Goal: Task Accomplishment & Management: Complete application form

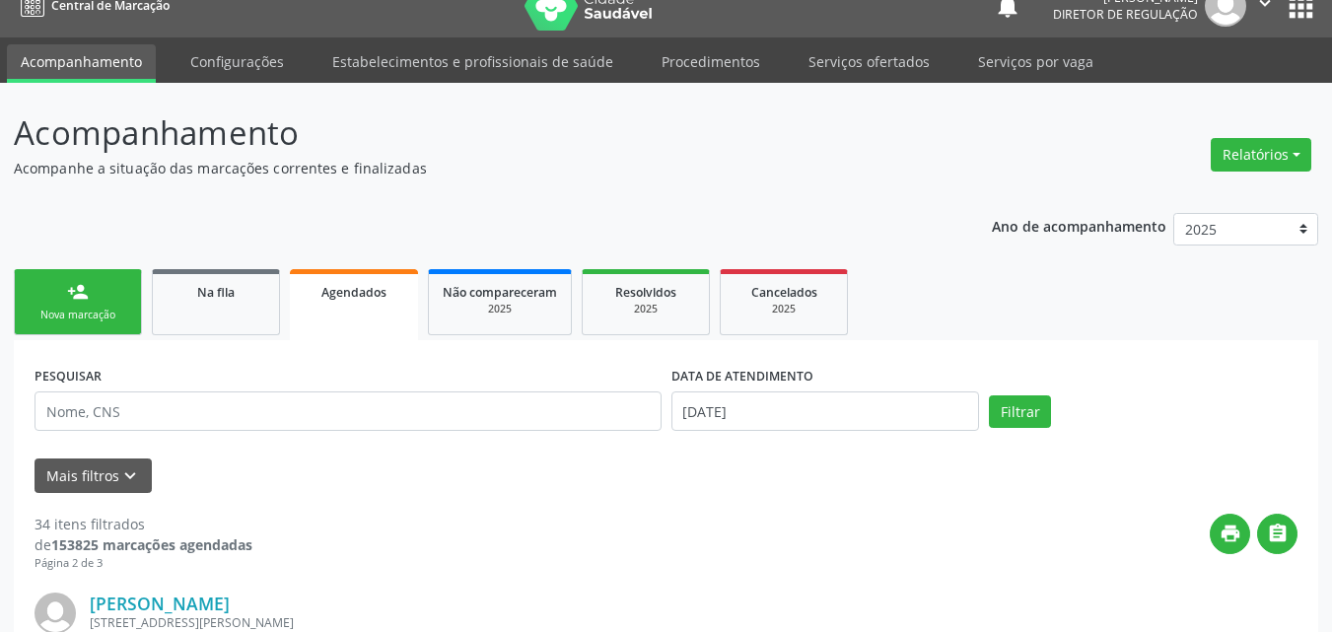
scroll to position [26, 0]
click at [848, 60] on link "Serviços ofertados" at bounding box center [869, 61] width 149 height 35
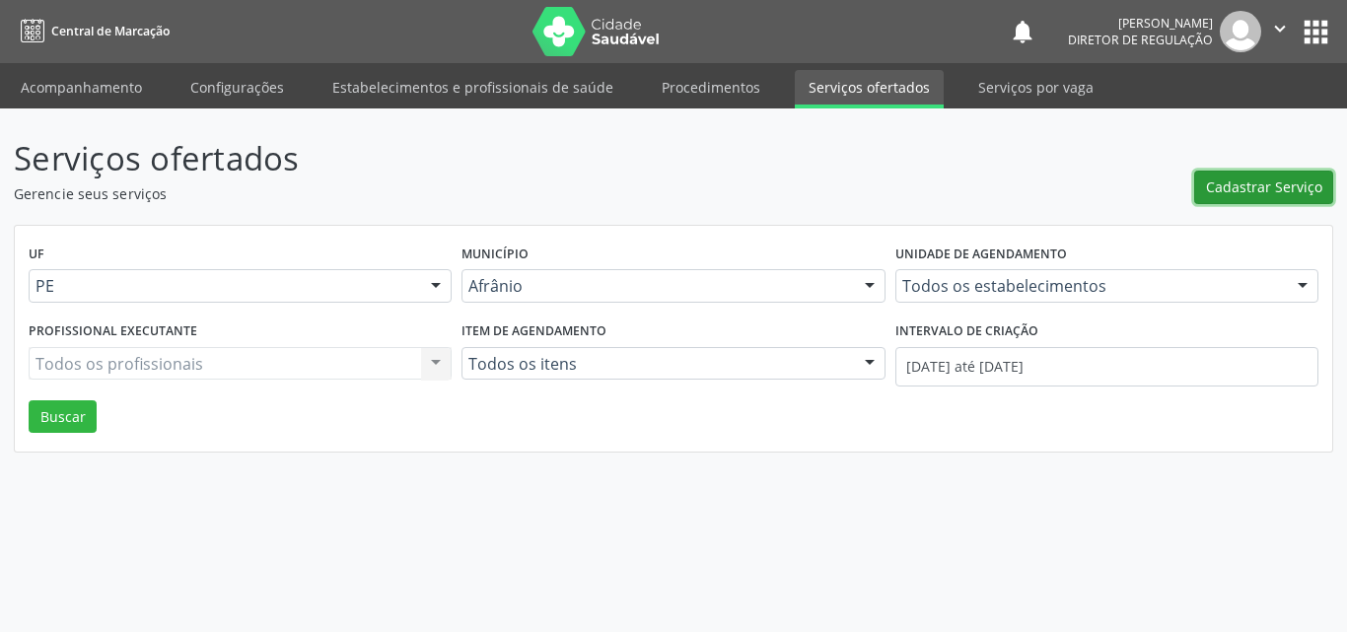
click at [1253, 191] on span "Cadastrar Serviço" at bounding box center [1264, 186] width 116 height 21
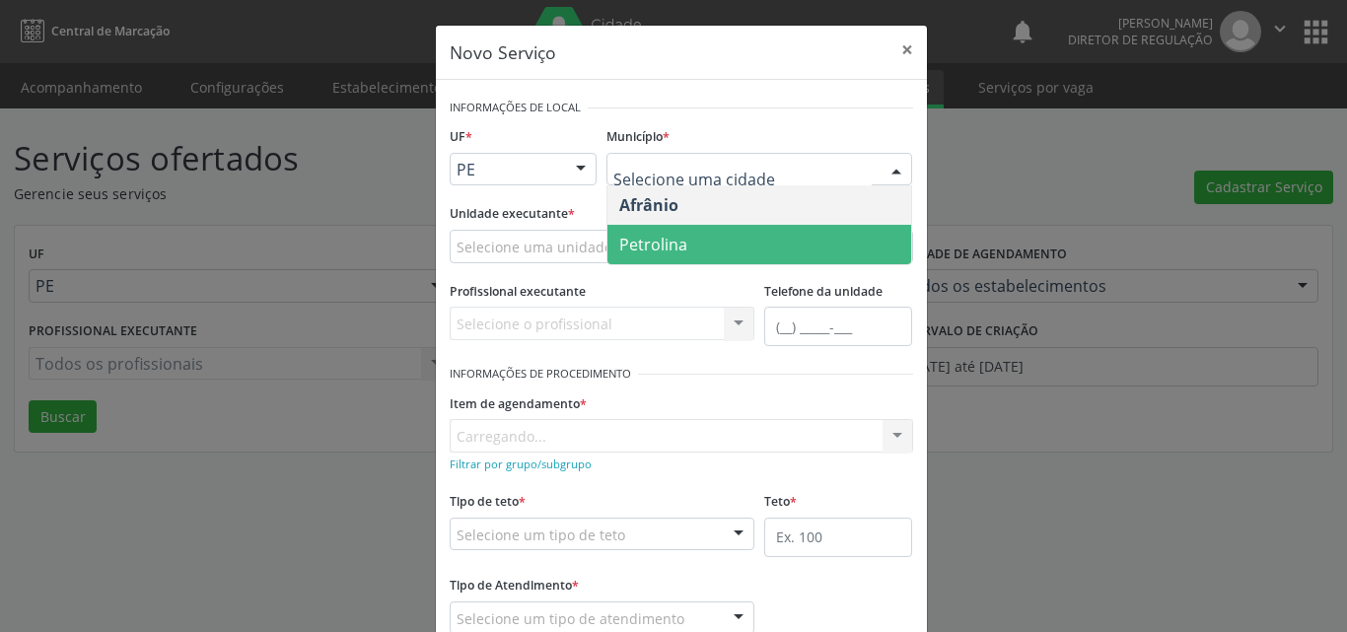
click at [730, 238] on span "Petrolina" at bounding box center [759, 244] width 304 height 39
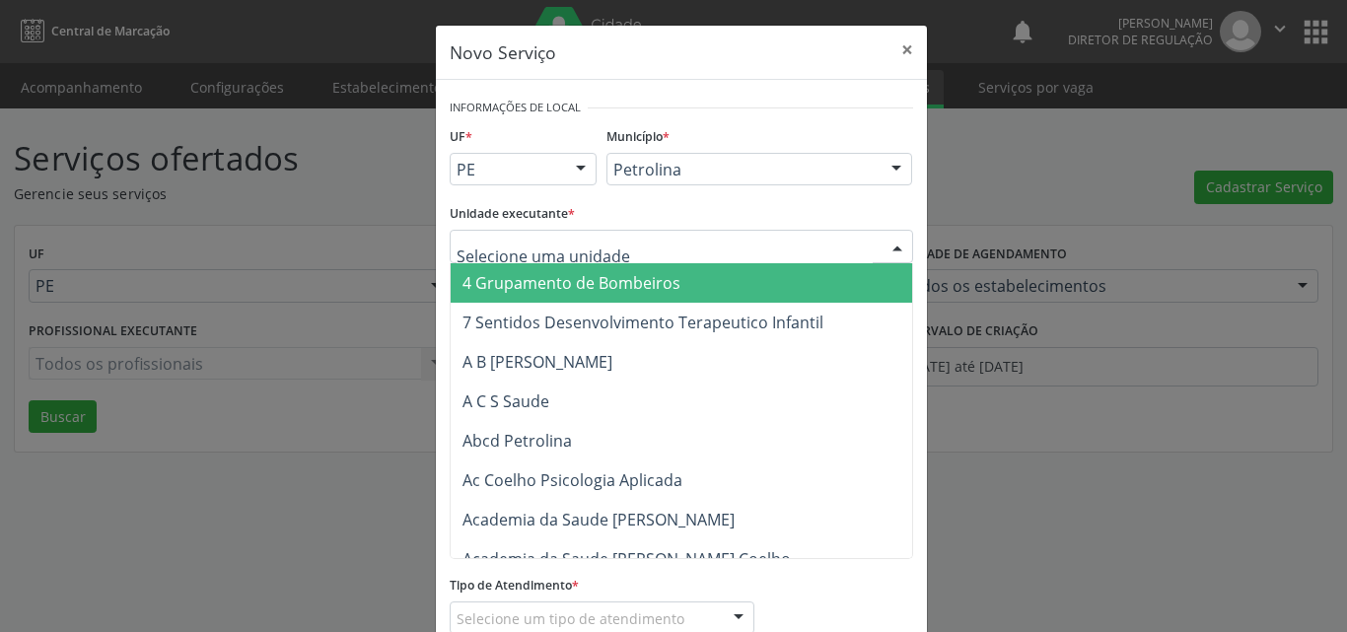
click at [629, 242] on div at bounding box center [681, 247] width 463 height 34
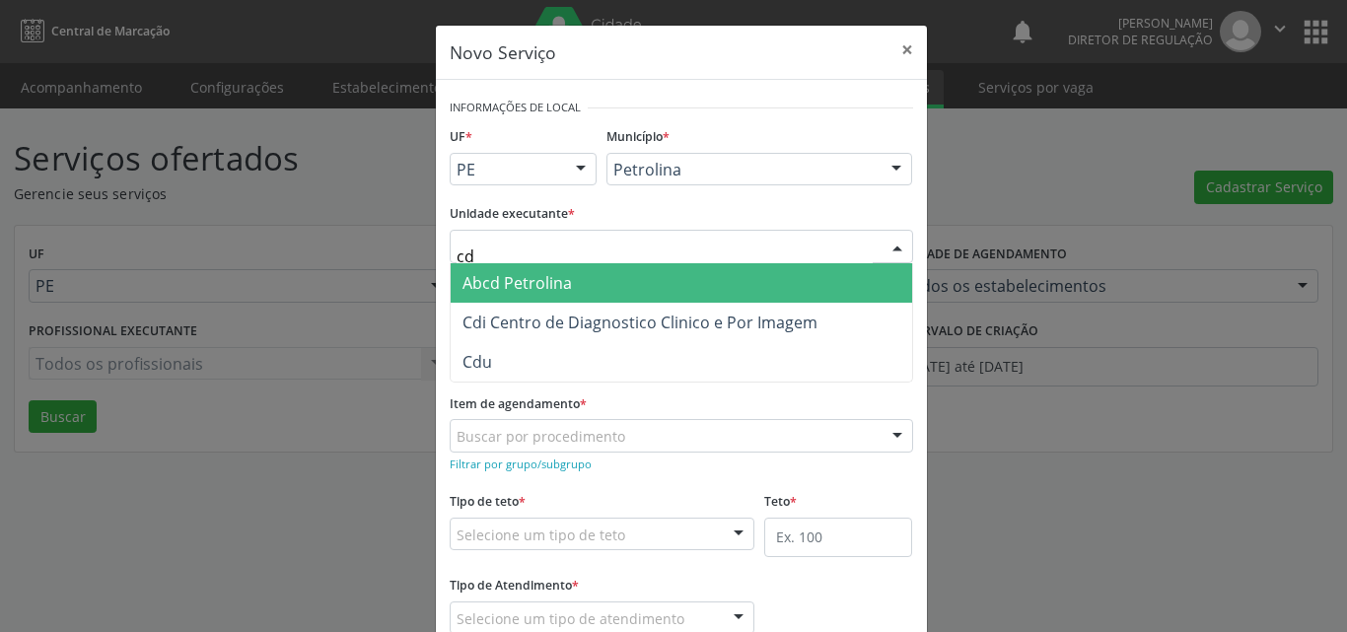
type input "cdi"
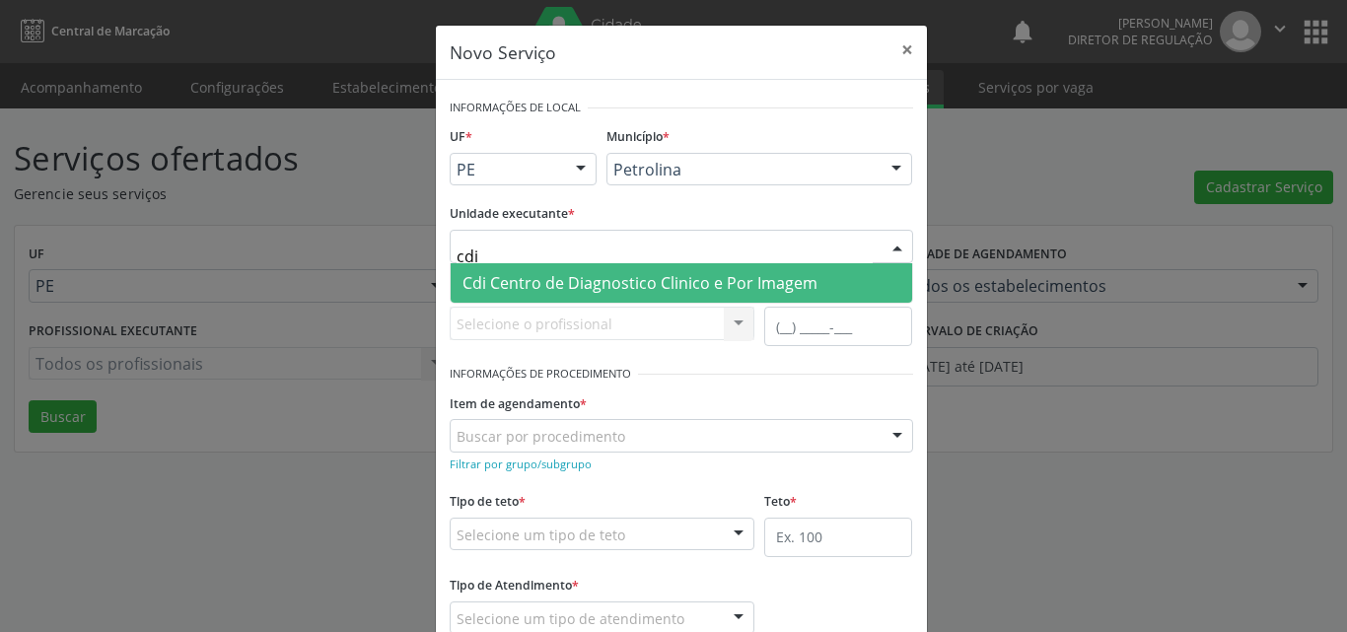
click at [594, 282] on span "Cdi Centro de Diagnostico Clinico e Por Imagem" at bounding box center [639, 283] width 355 height 22
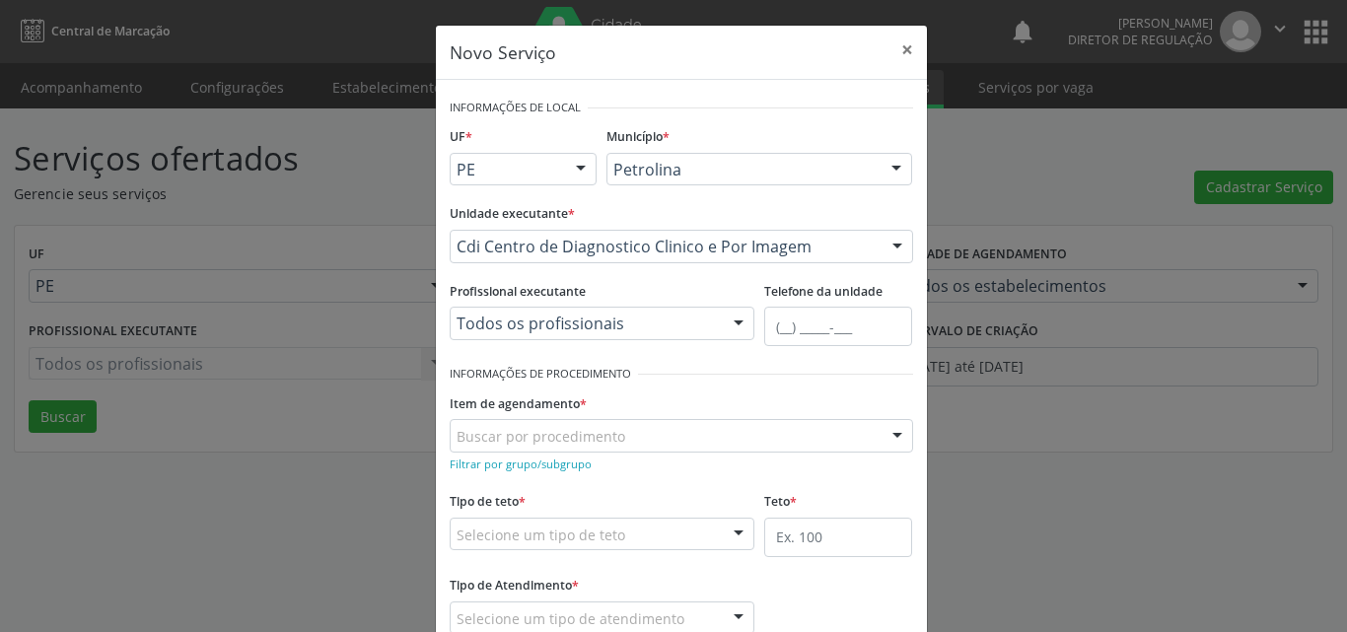
click at [639, 436] on div "Buscar por procedimento" at bounding box center [681, 436] width 463 height 34
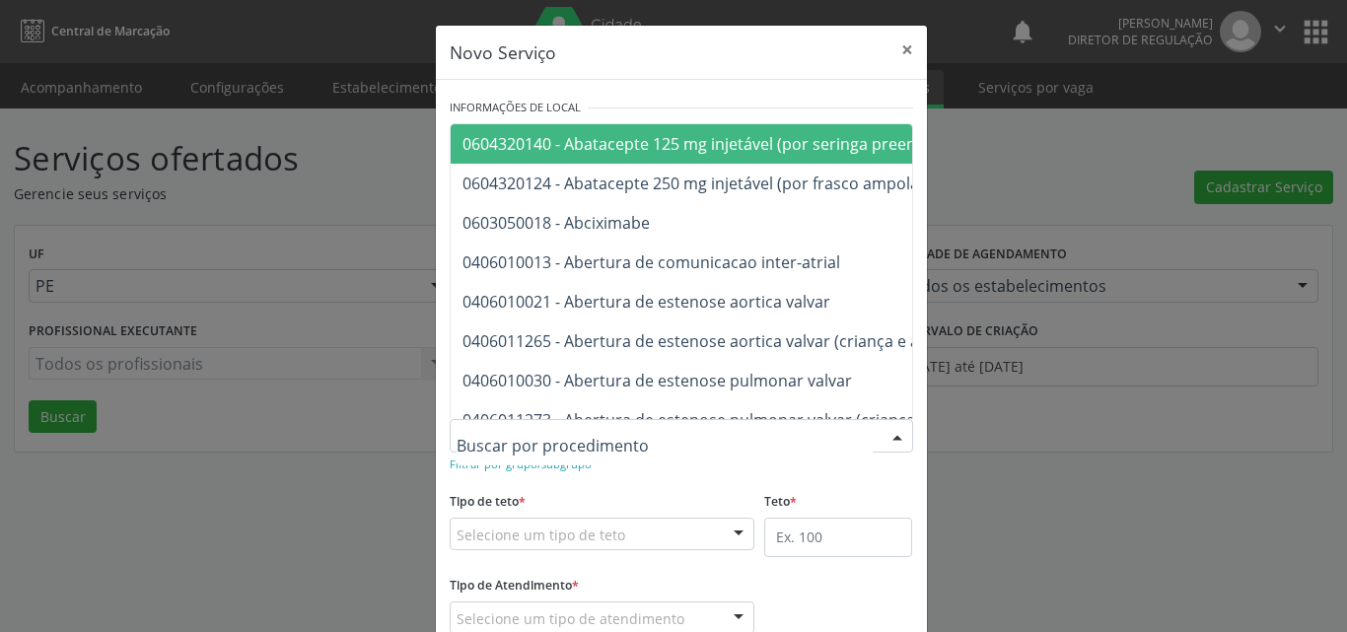
click at [591, 446] on input "text" at bounding box center [664, 445] width 416 height 39
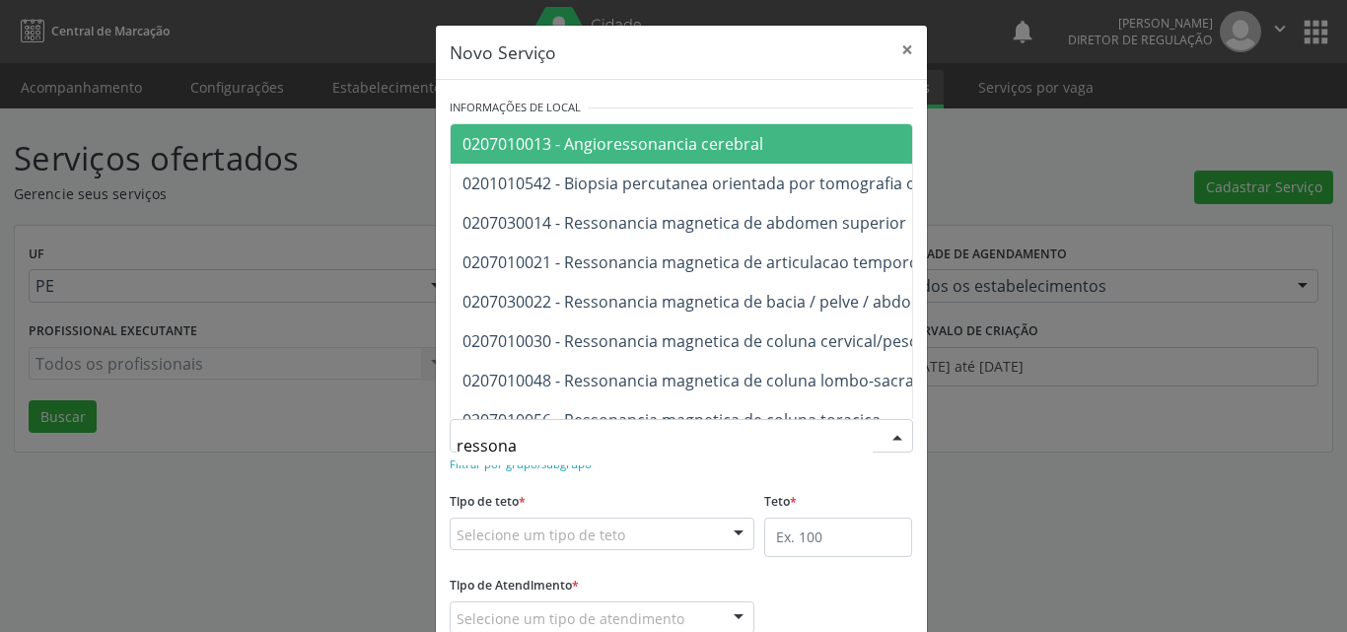
type input "ressonan"
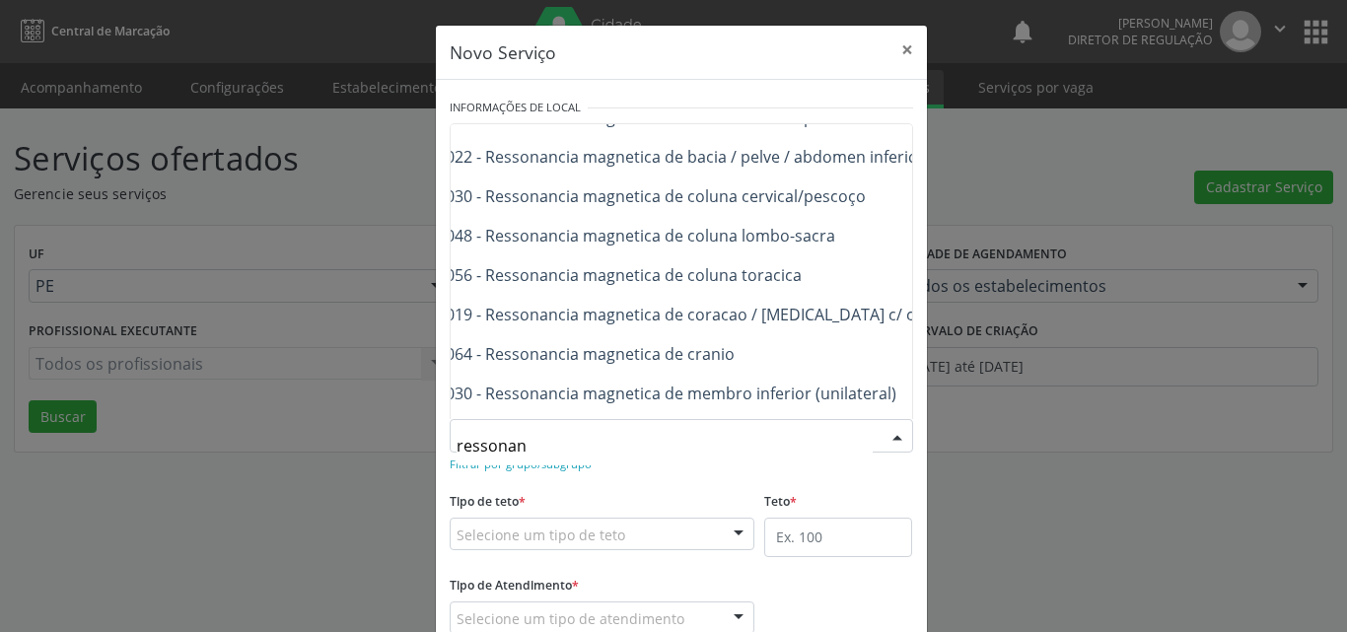
scroll to position [184, 79]
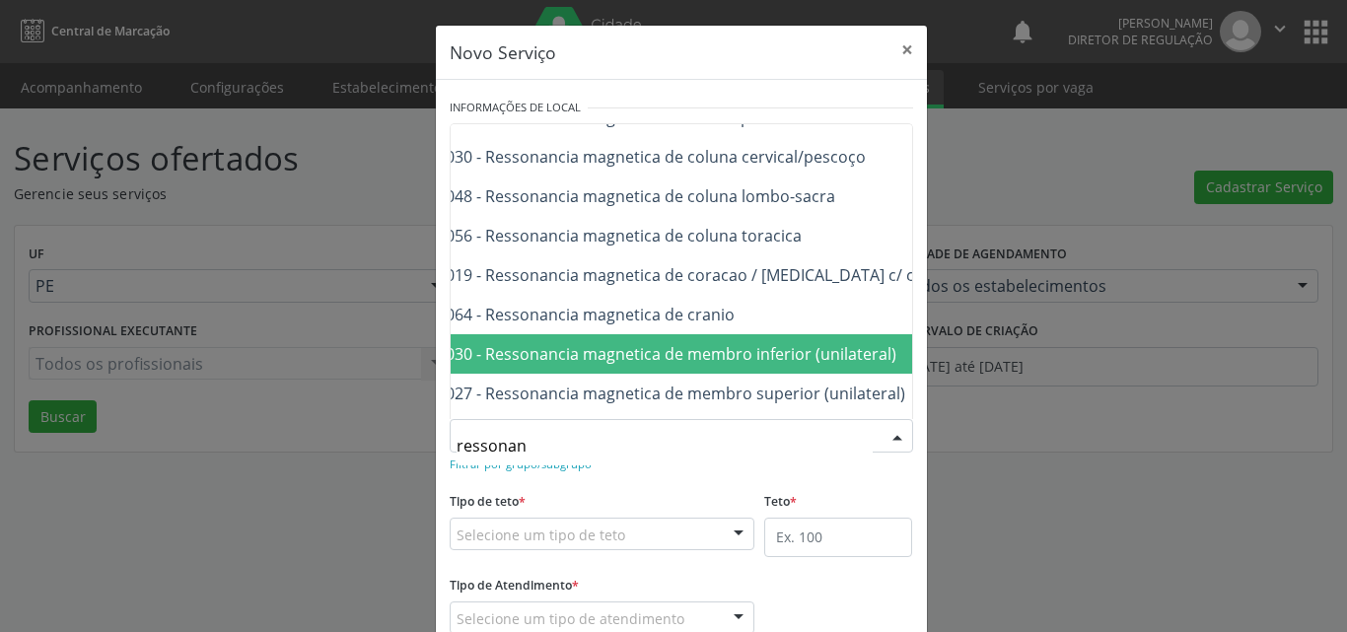
click at [853, 352] on span "0207030030 - Ressonancia magnetica de membro inferior (unilateral)" at bounding box center [639, 354] width 513 height 22
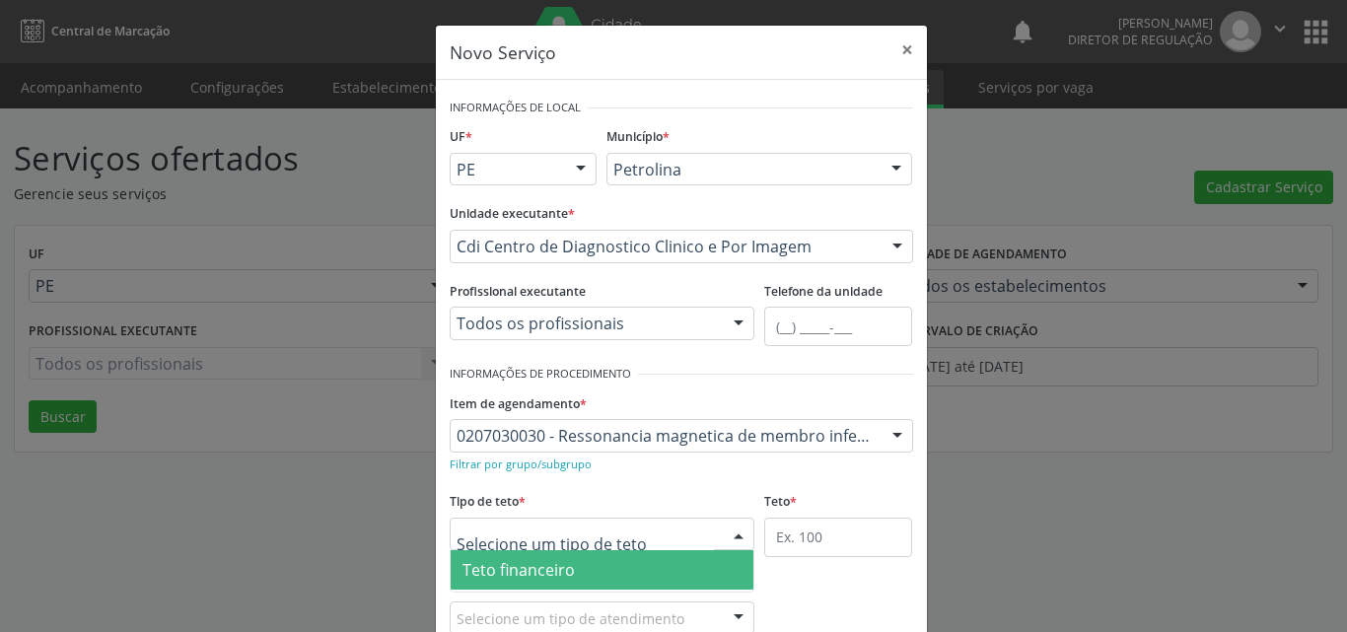
click at [641, 531] on div at bounding box center [603, 535] width 306 height 34
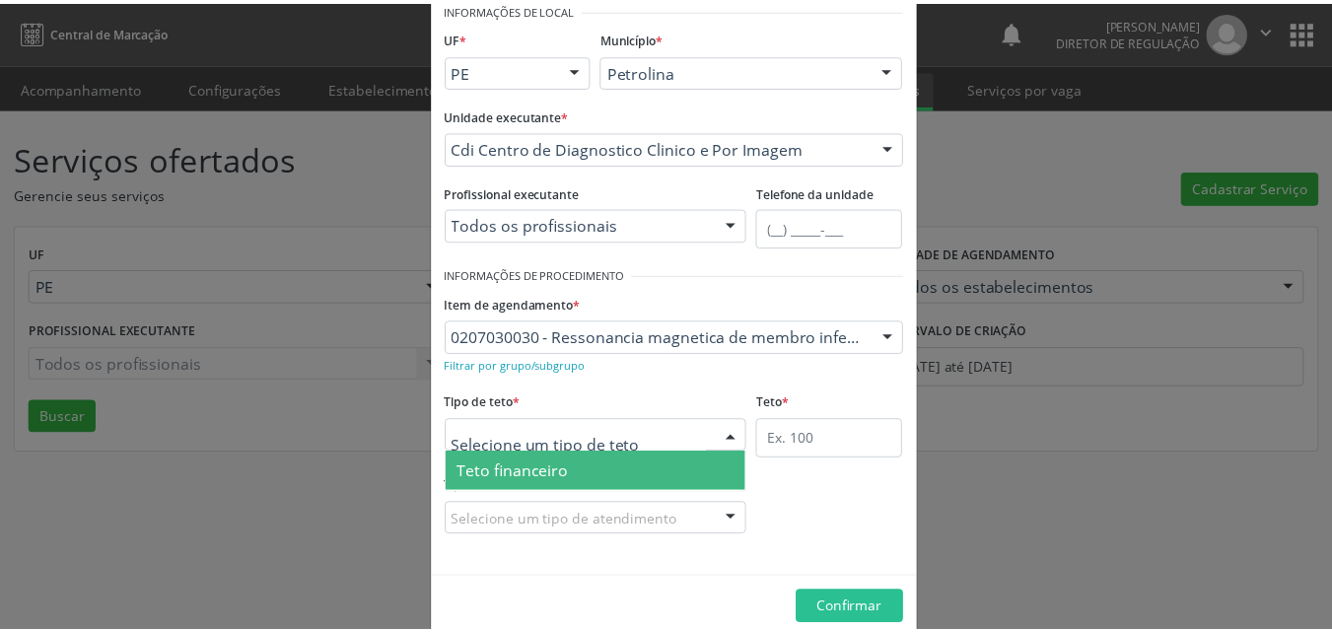
scroll to position [37, 0]
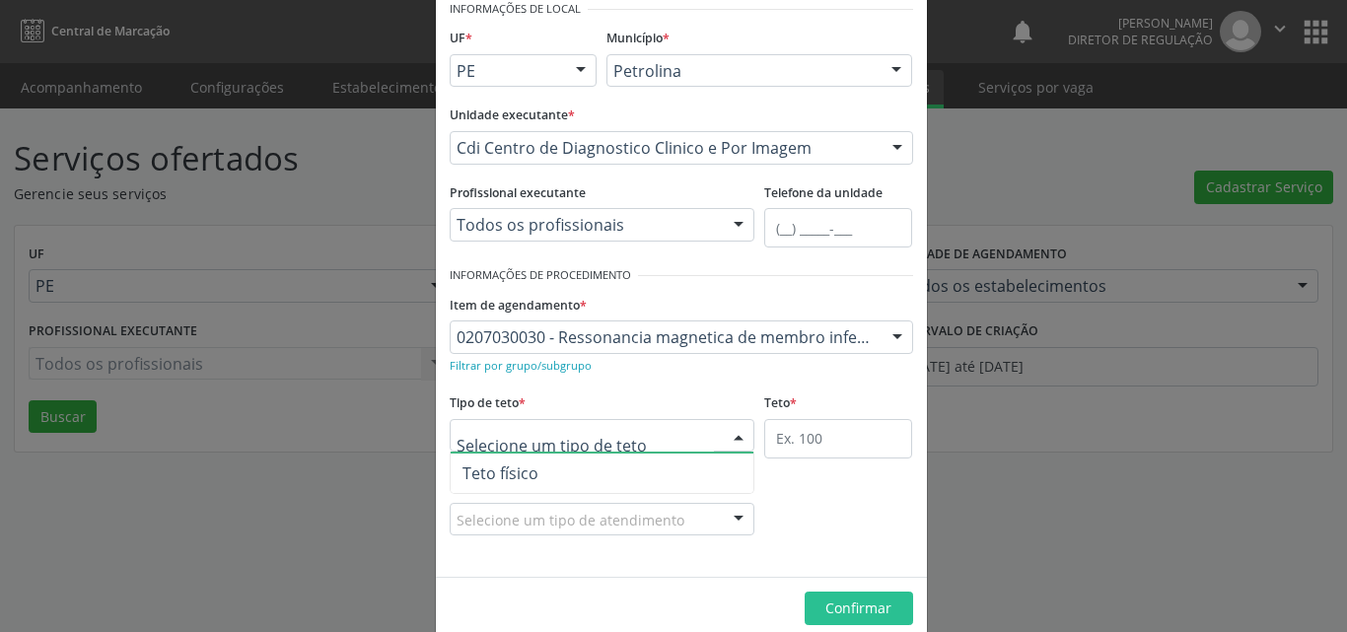
click at [640, 476] on span "Teto físico" at bounding box center [603, 472] width 304 height 39
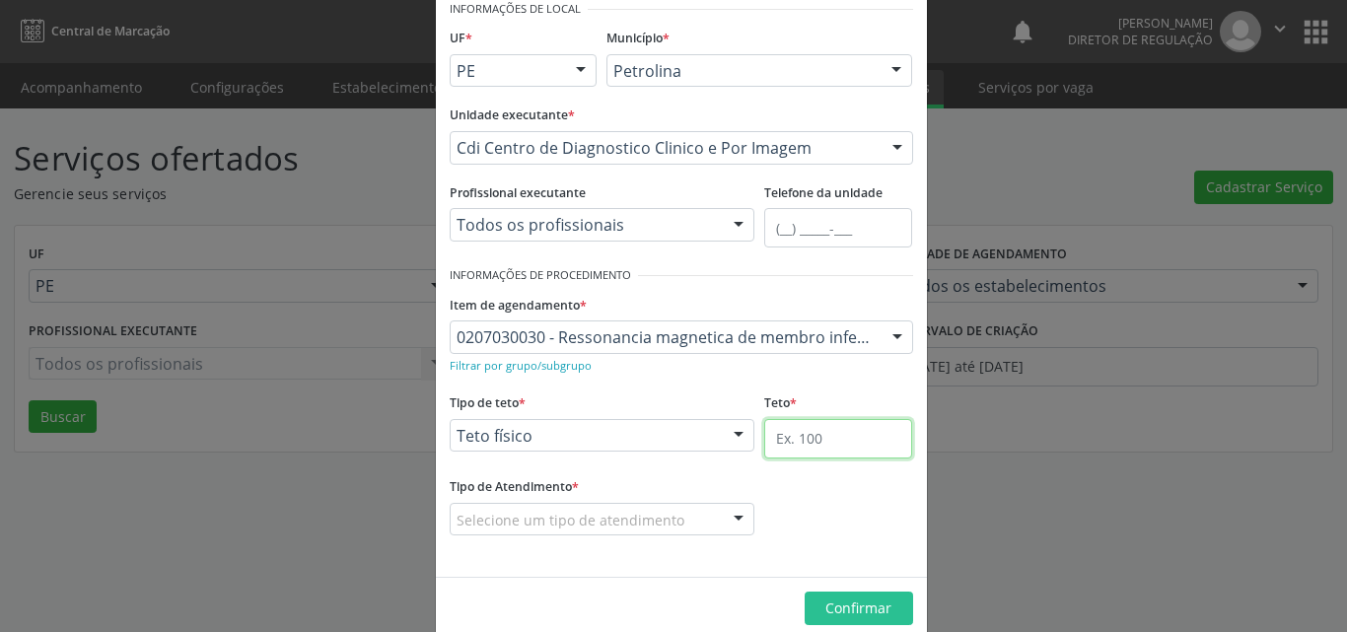
click at [795, 441] on input "text" at bounding box center [838, 438] width 148 height 39
type input "1"
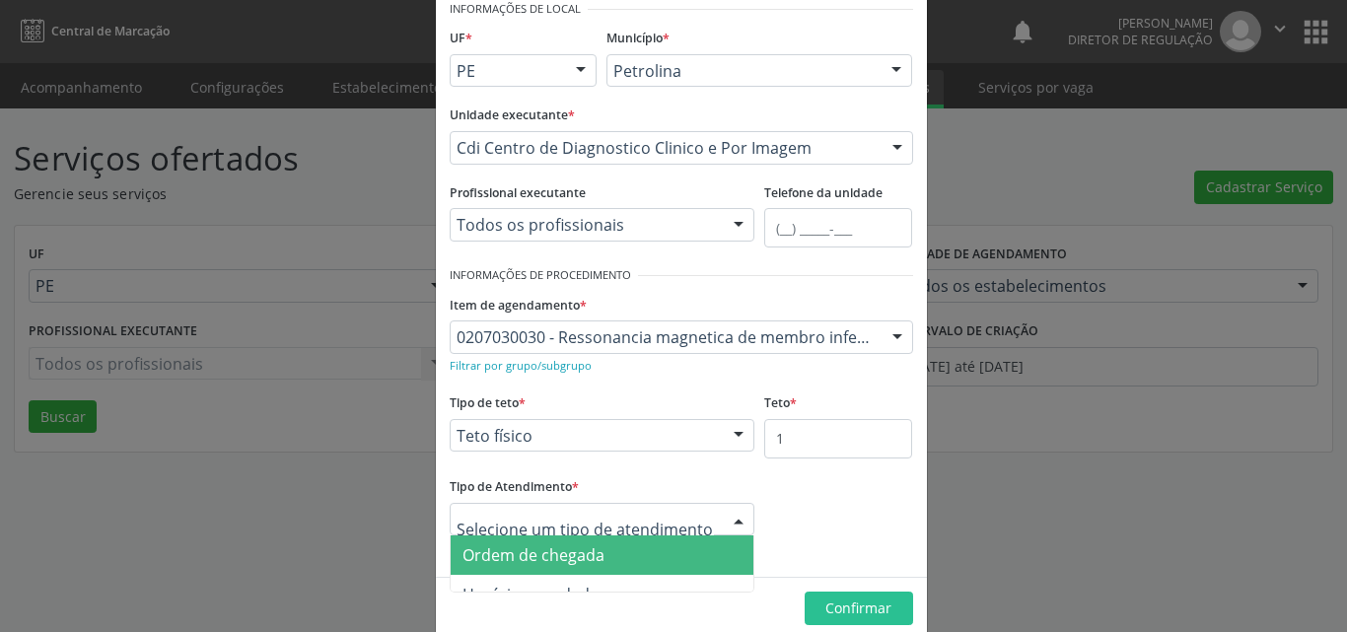
click at [639, 552] on span "Ordem de chegada" at bounding box center [603, 554] width 304 height 39
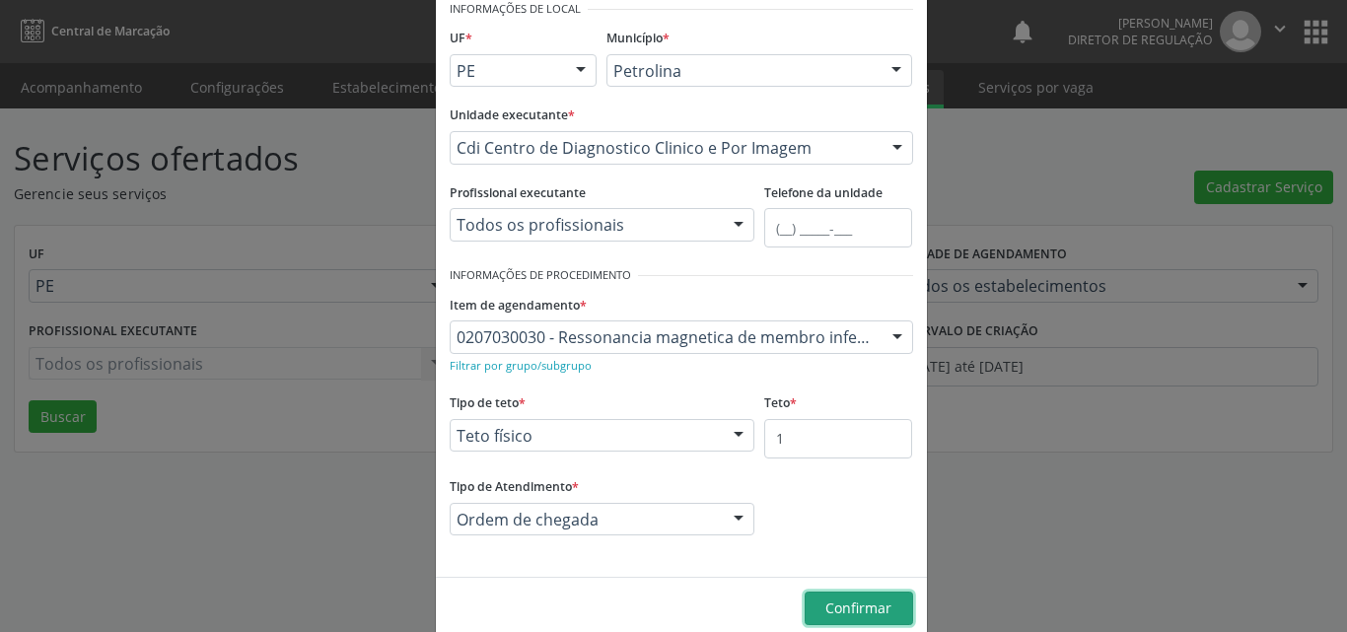
click at [849, 608] on span "Confirmar" at bounding box center [858, 607] width 66 height 19
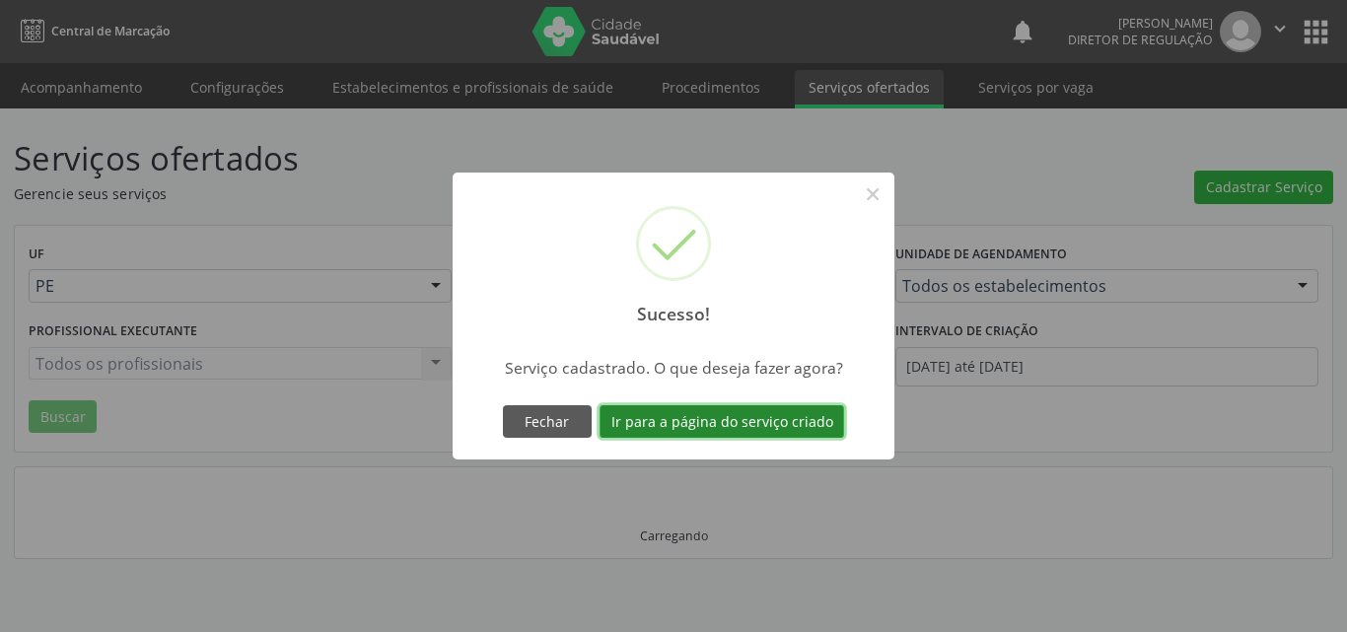
click at [777, 428] on button "Ir para a página do serviço criado" at bounding box center [721, 422] width 244 height 34
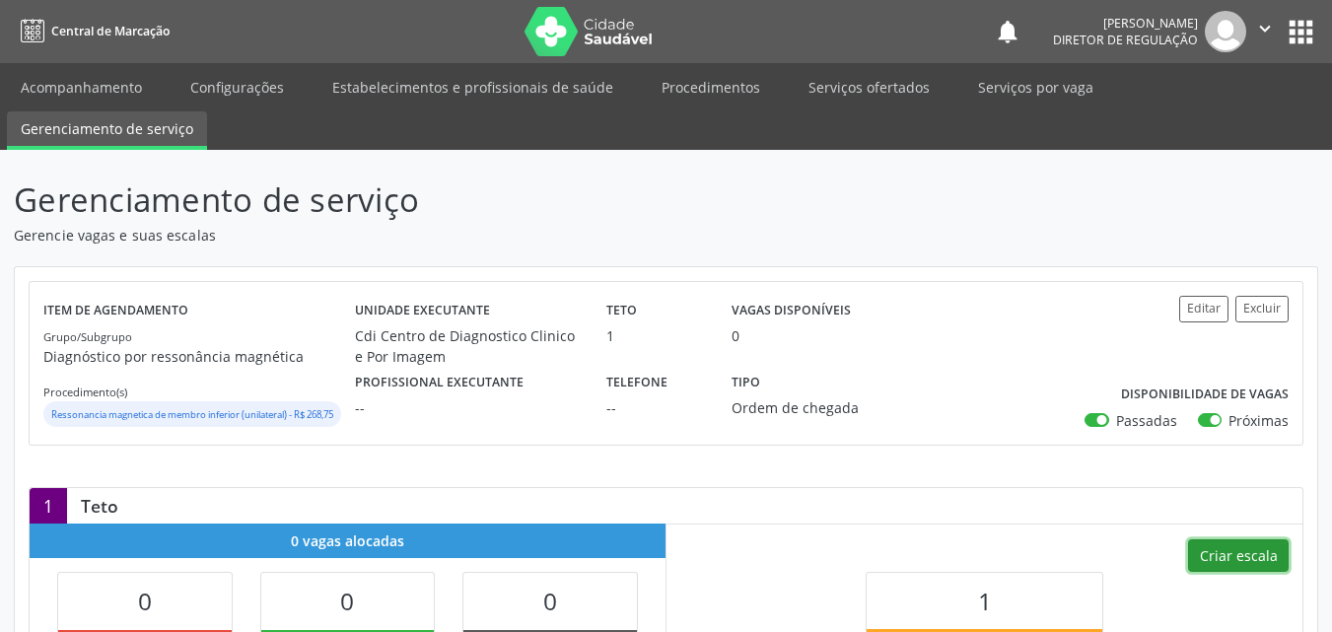
click at [1223, 572] on button "Criar escala" at bounding box center [1238, 556] width 101 height 34
select select "7"
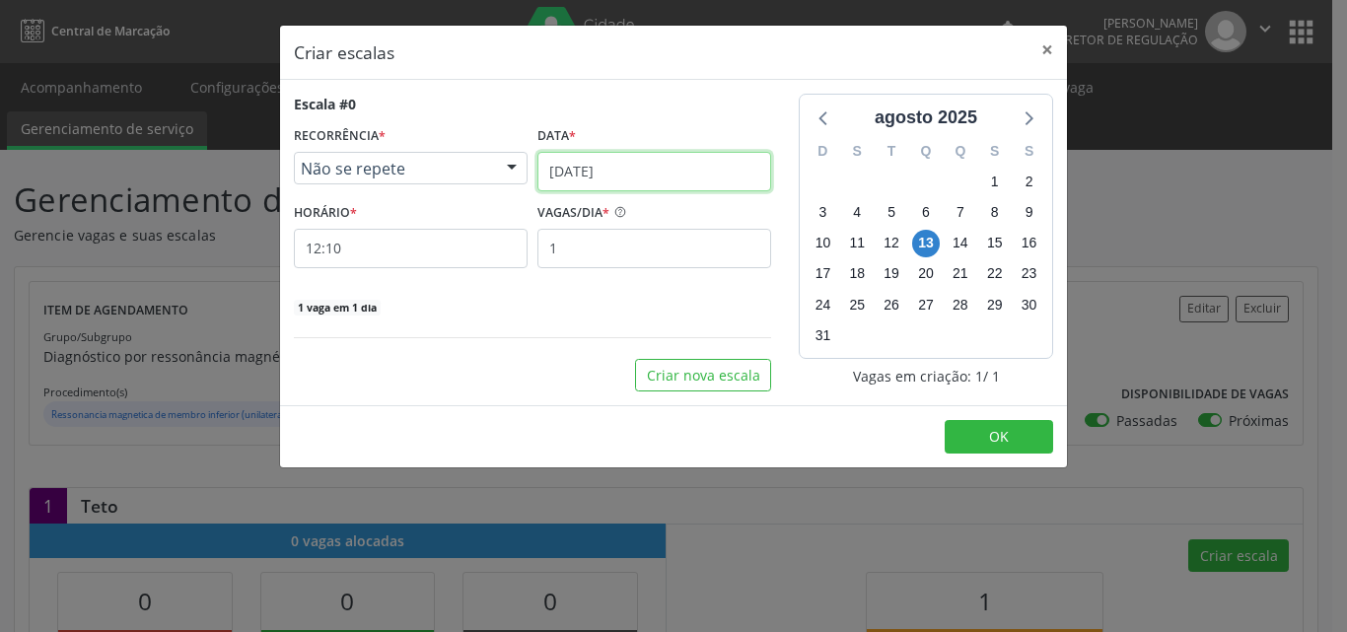
click at [687, 168] on input "[DATE]" at bounding box center [654, 171] width 234 height 39
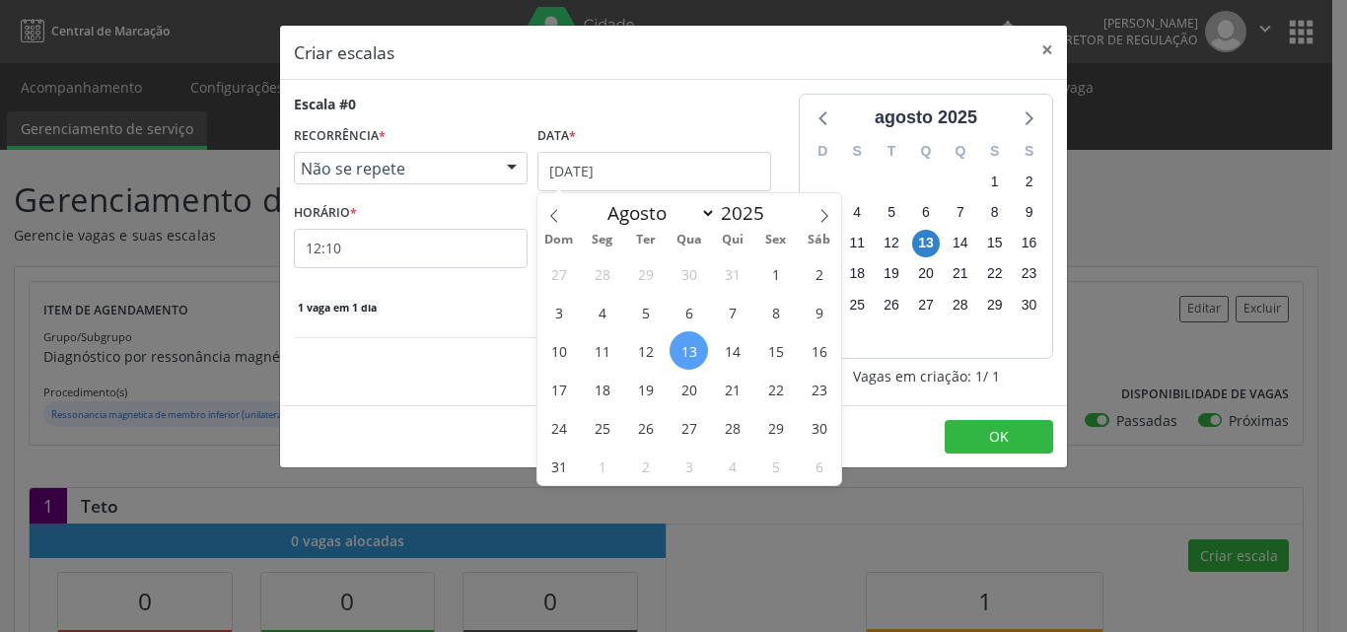
click at [777, 354] on span "15" at bounding box center [775, 350] width 38 height 38
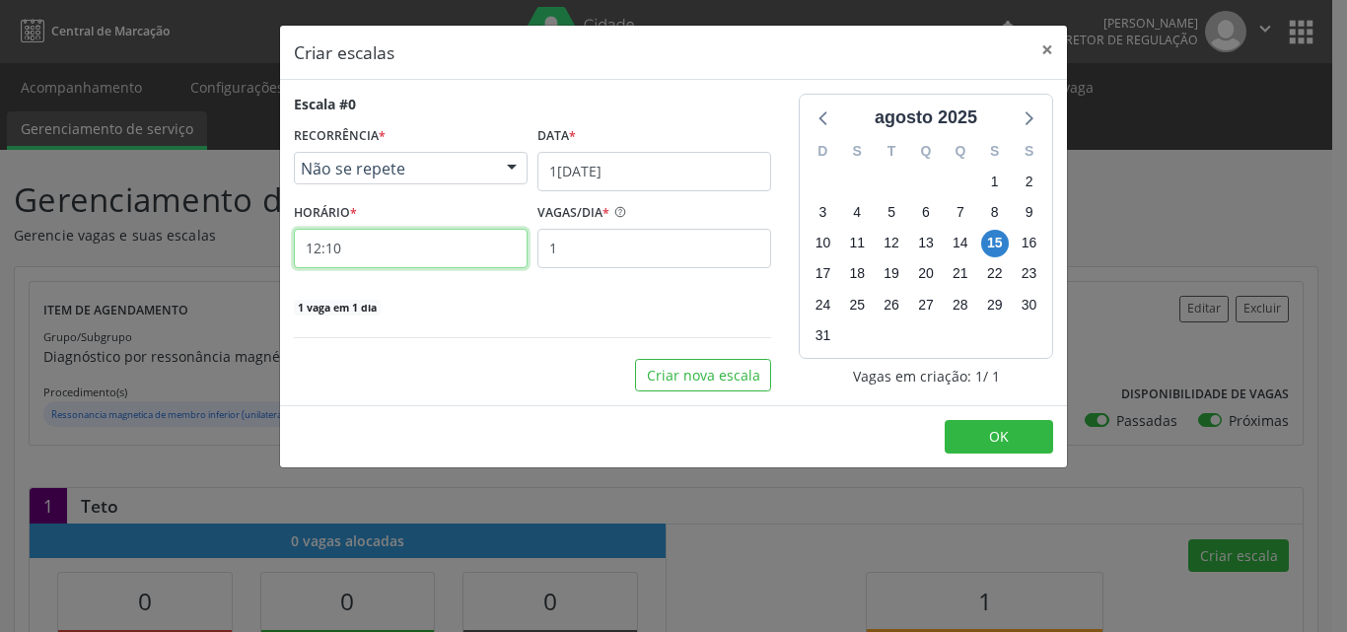
click at [461, 252] on input "12:10" at bounding box center [411, 248] width 234 height 39
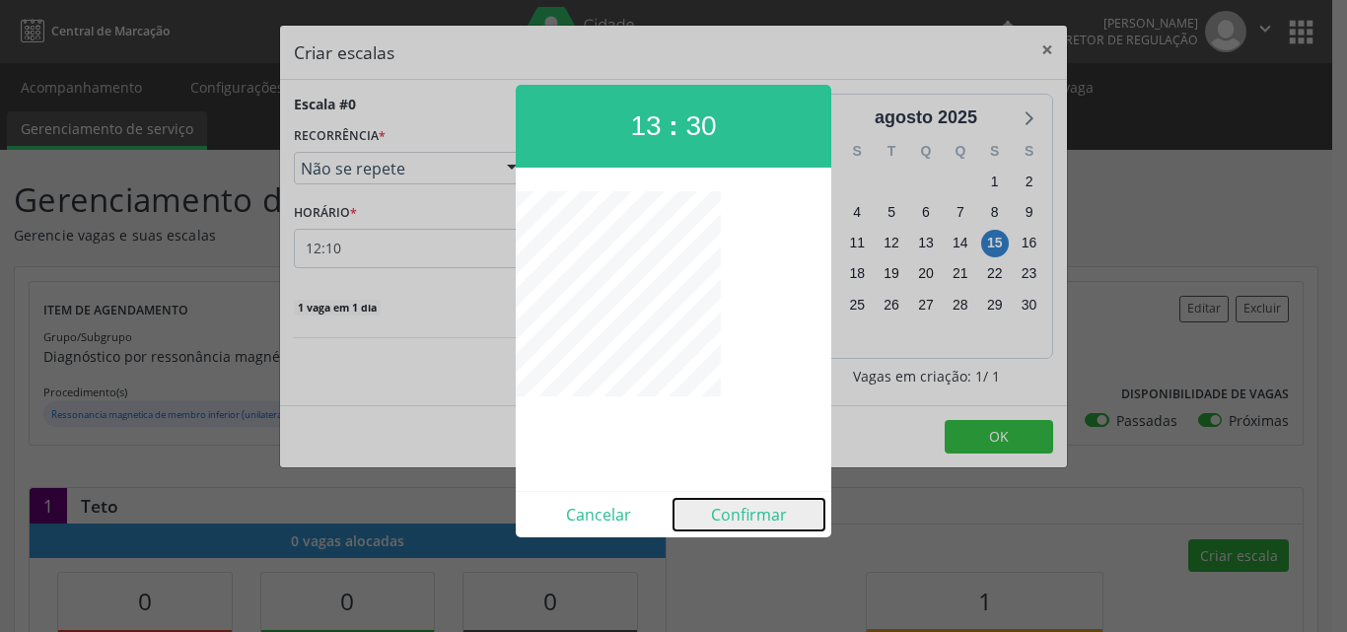
click at [739, 517] on button "Confirmar" at bounding box center [748, 515] width 151 height 32
type input "13:30"
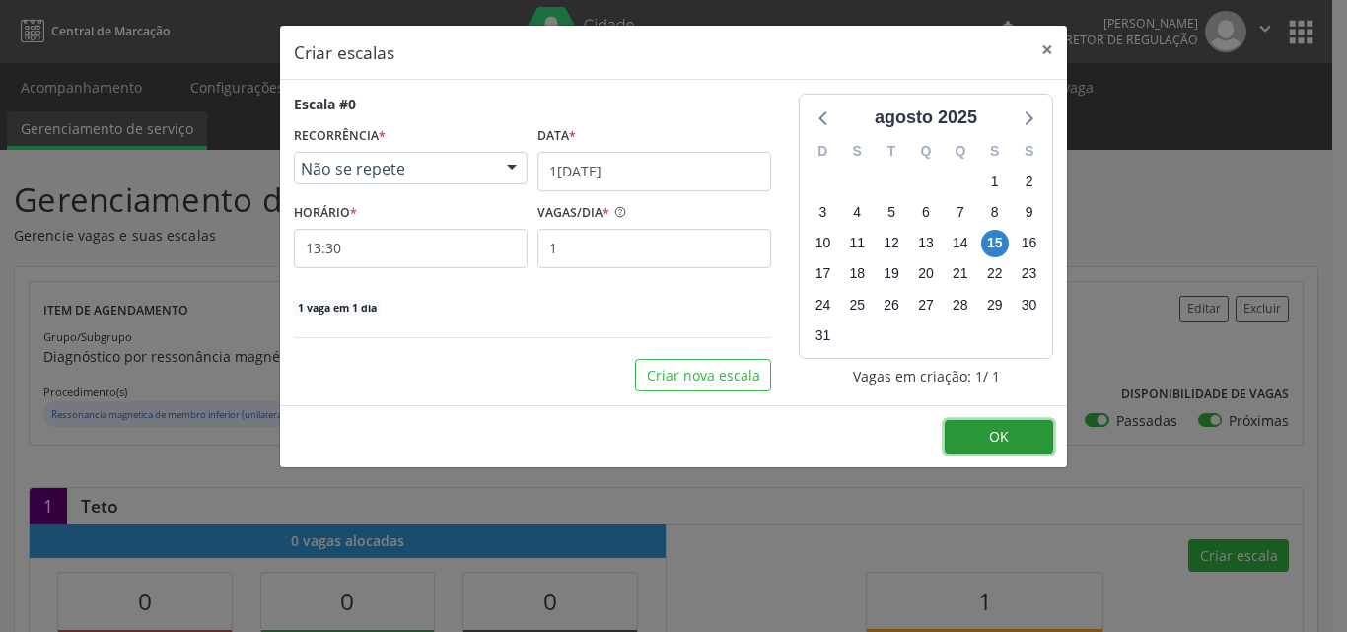
click at [994, 434] on span "OK" at bounding box center [999, 436] width 20 height 19
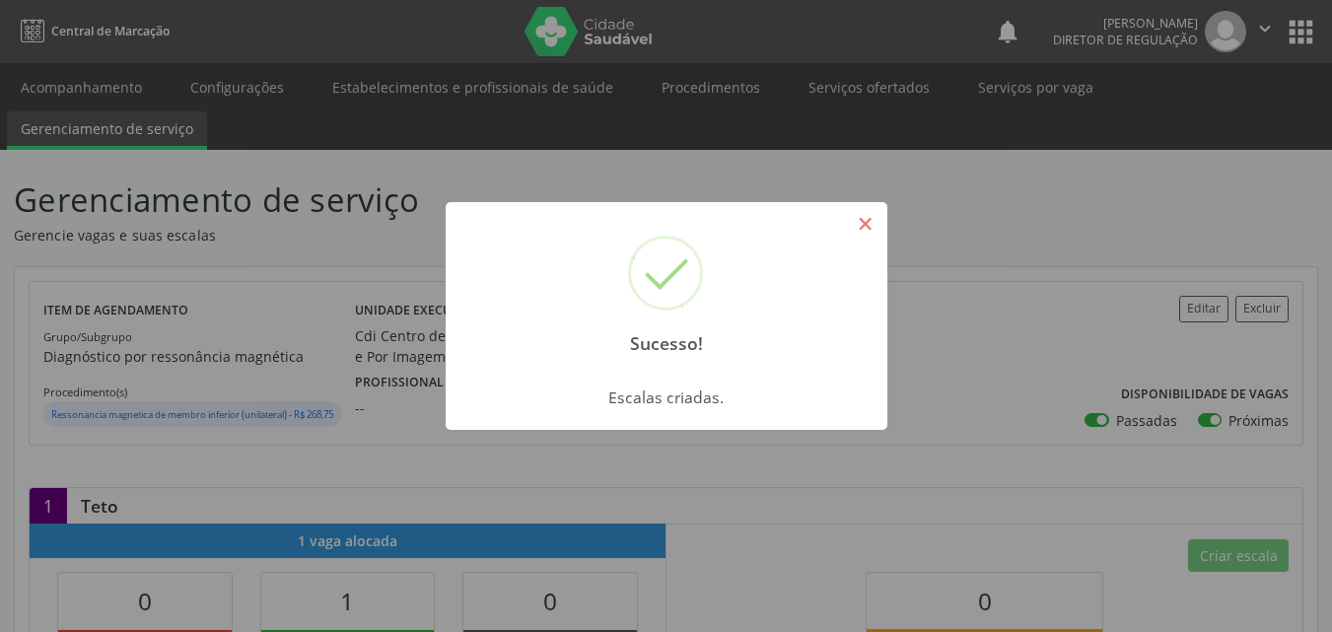
click at [874, 228] on button "×" at bounding box center [866, 224] width 34 height 34
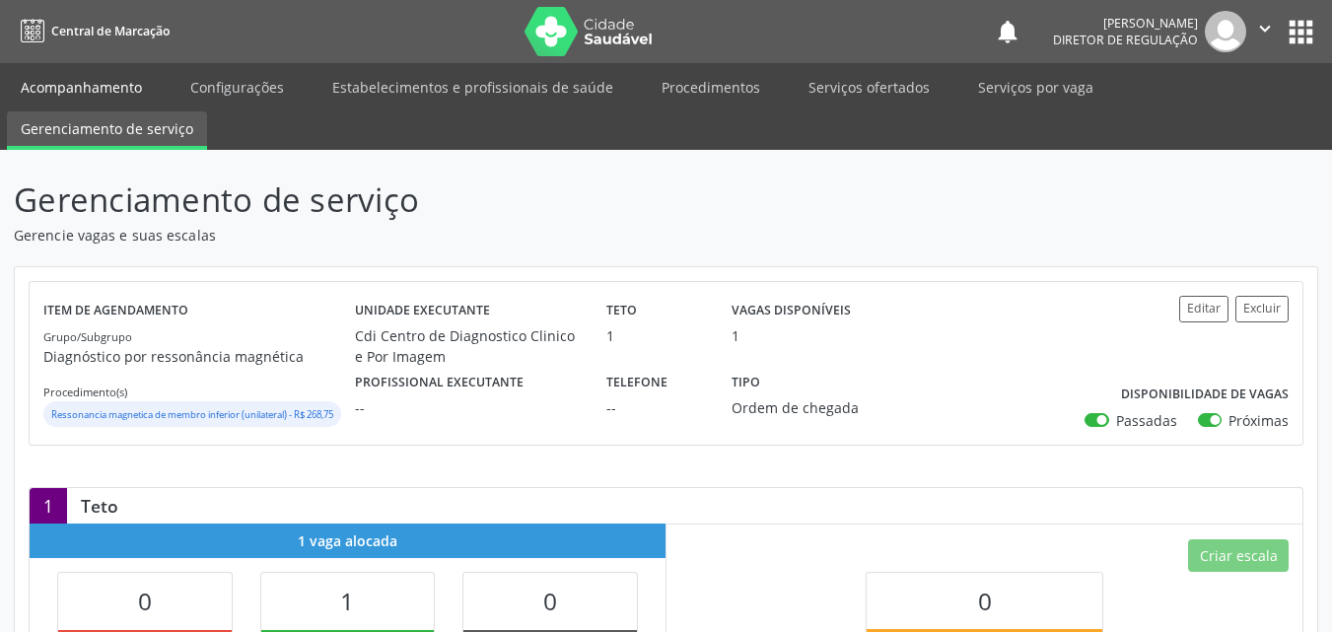
click at [131, 85] on link "Acompanhamento" at bounding box center [81, 87] width 149 height 35
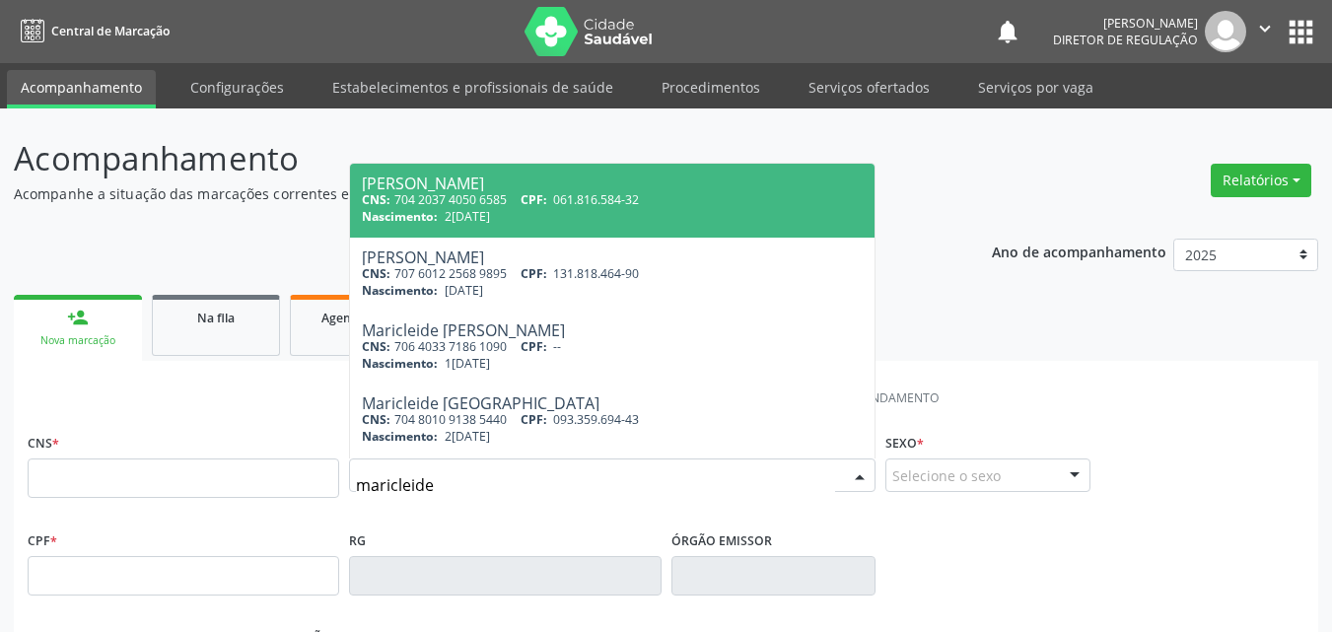
click at [451, 480] on input "maricleide" at bounding box center [595, 484] width 479 height 39
type input "maricleide"
click at [580, 206] on span "061.816.584-32" at bounding box center [596, 199] width 86 height 17
type input "704 2037 4050 6585"
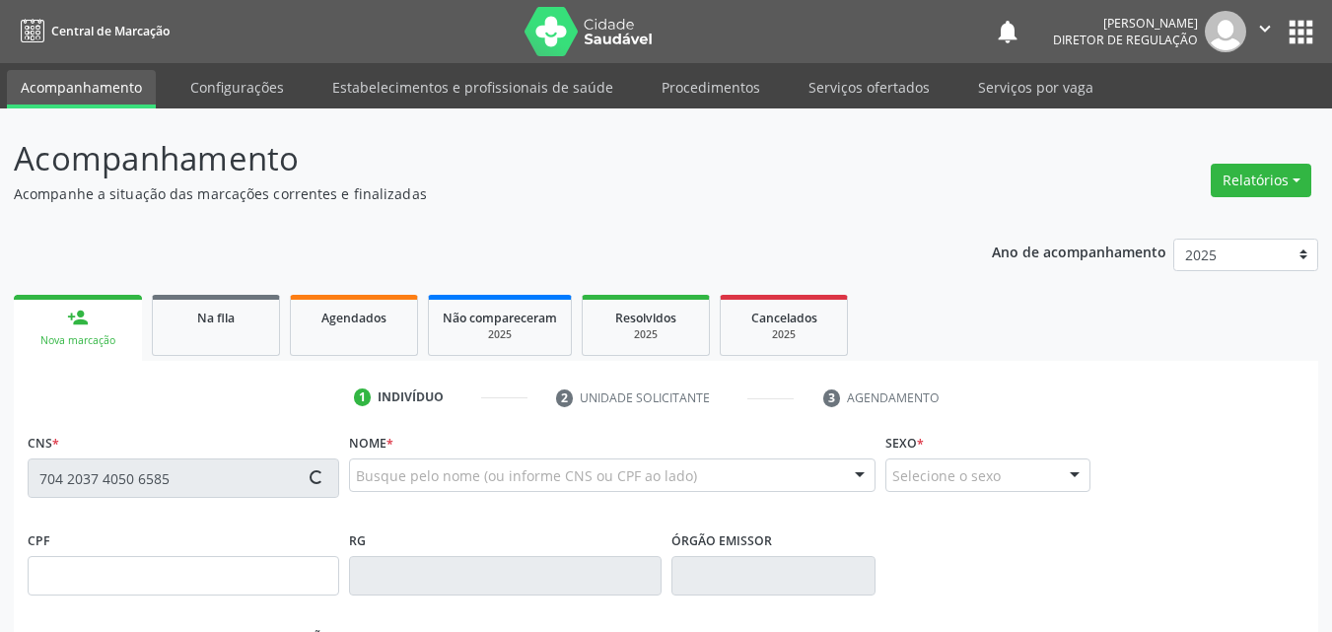
type input "061.816.584-32"
type input "2[DATE]"
type input "[PERSON_NAME]"
type input "[PHONE_NUMBER]"
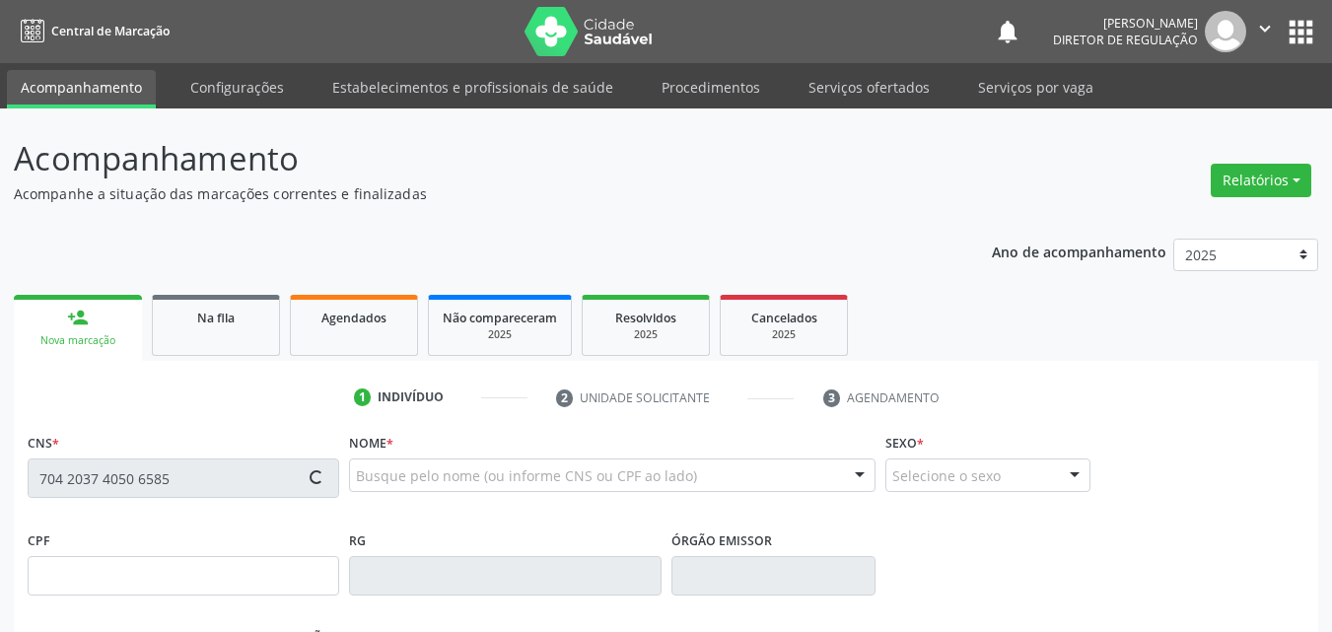
type input "S/N"
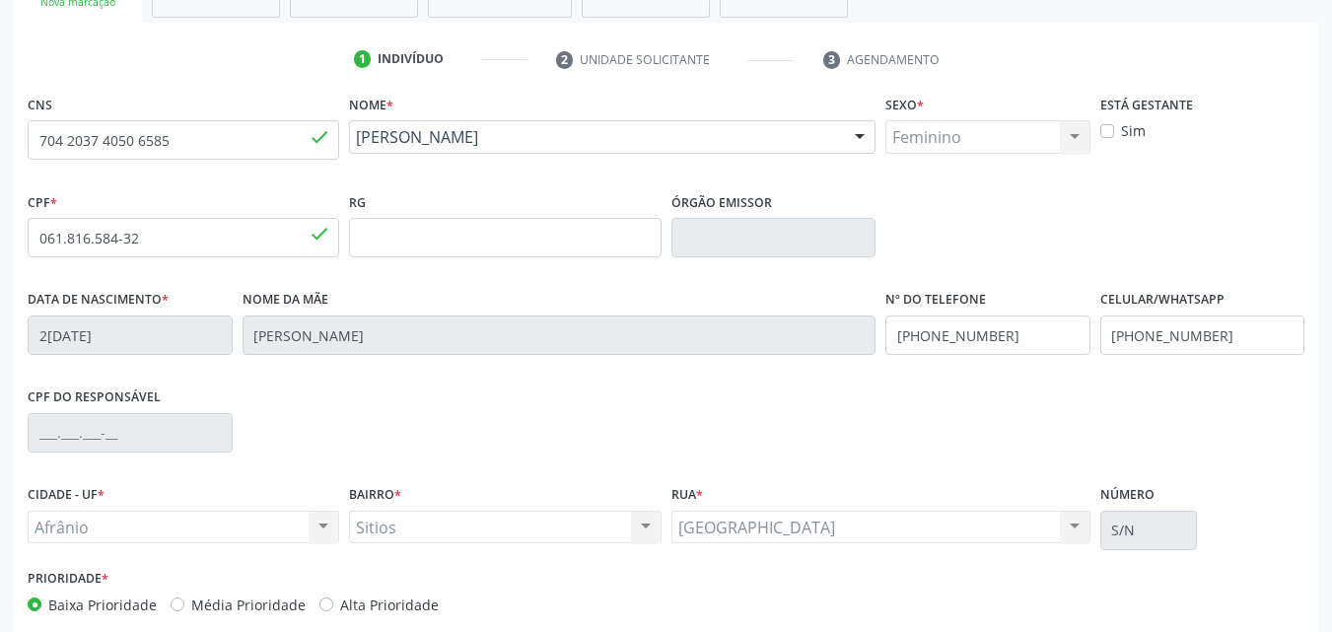
scroll to position [437, 0]
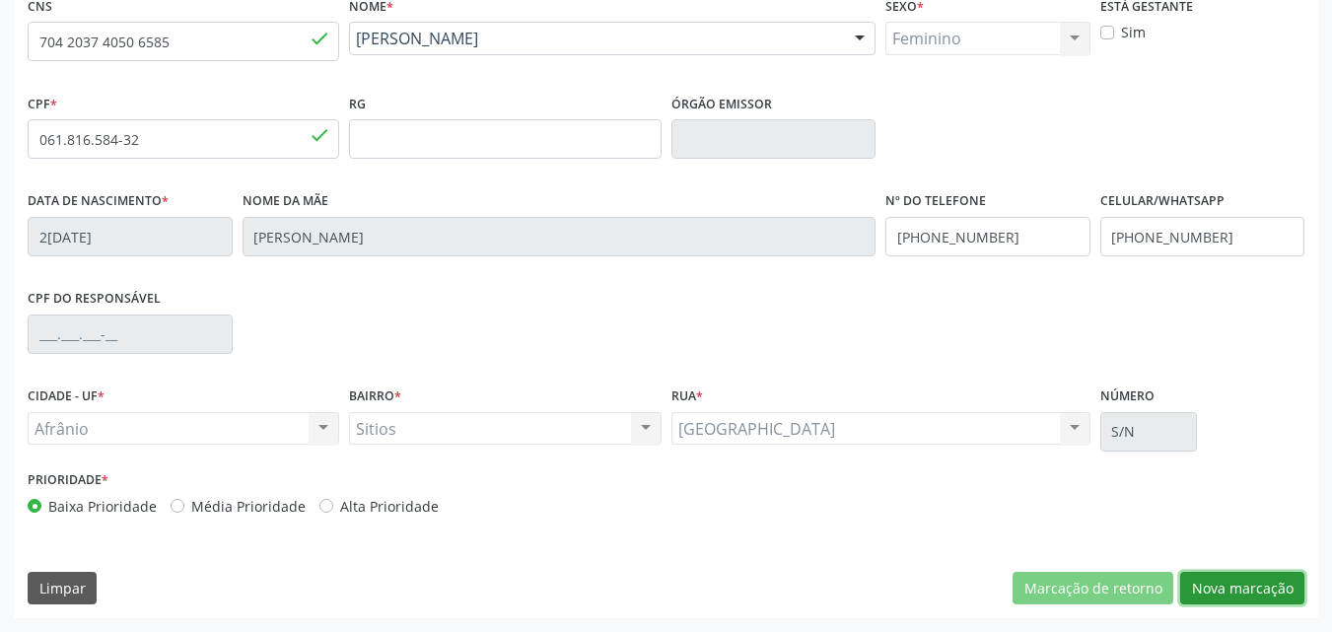
click at [1230, 585] on button "Nova marcação" at bounding box center [1242, 589] width 124 height 34
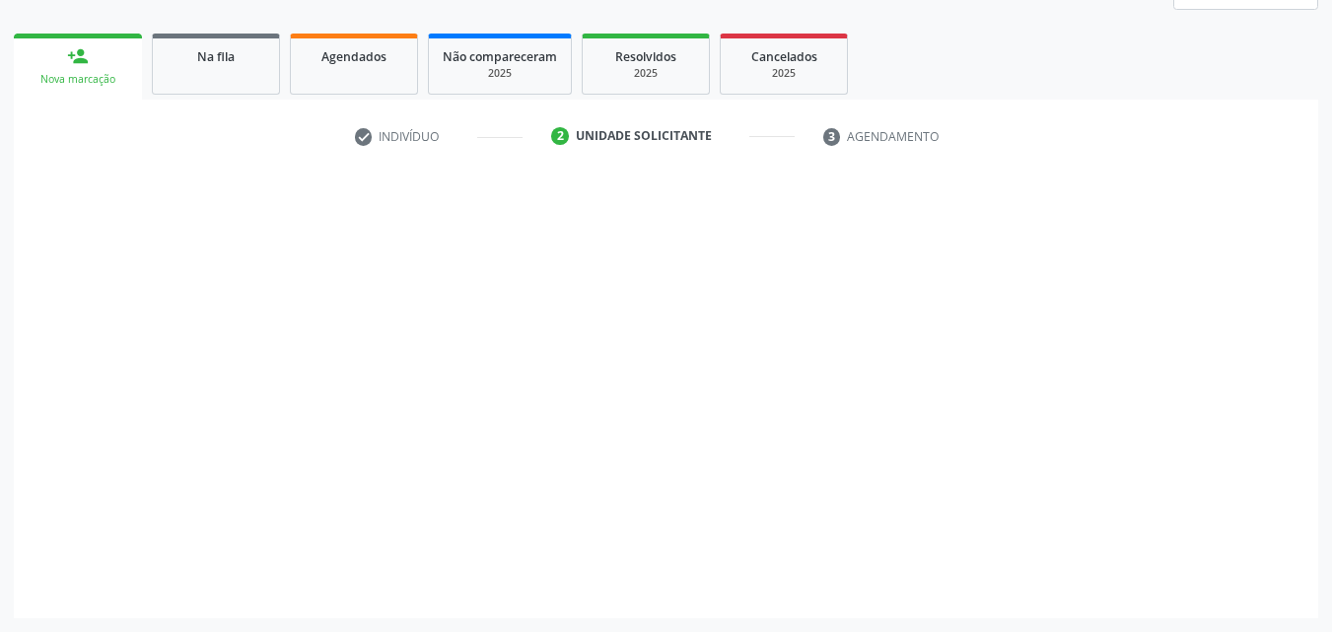
scroll to position [261, 0]
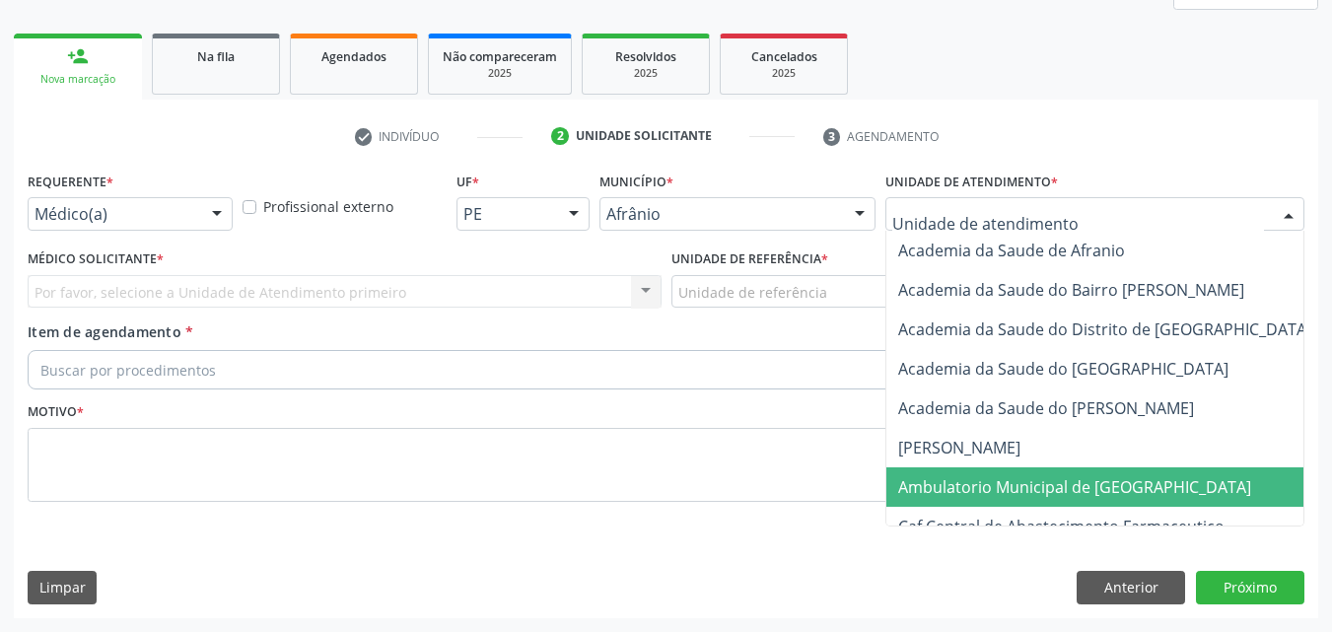
click at [1069, 485] on span "Ambulatorio Municipal de [GEOGRAPHIC_DATA]" at bounding box center [1074, 487] width 353 height 22
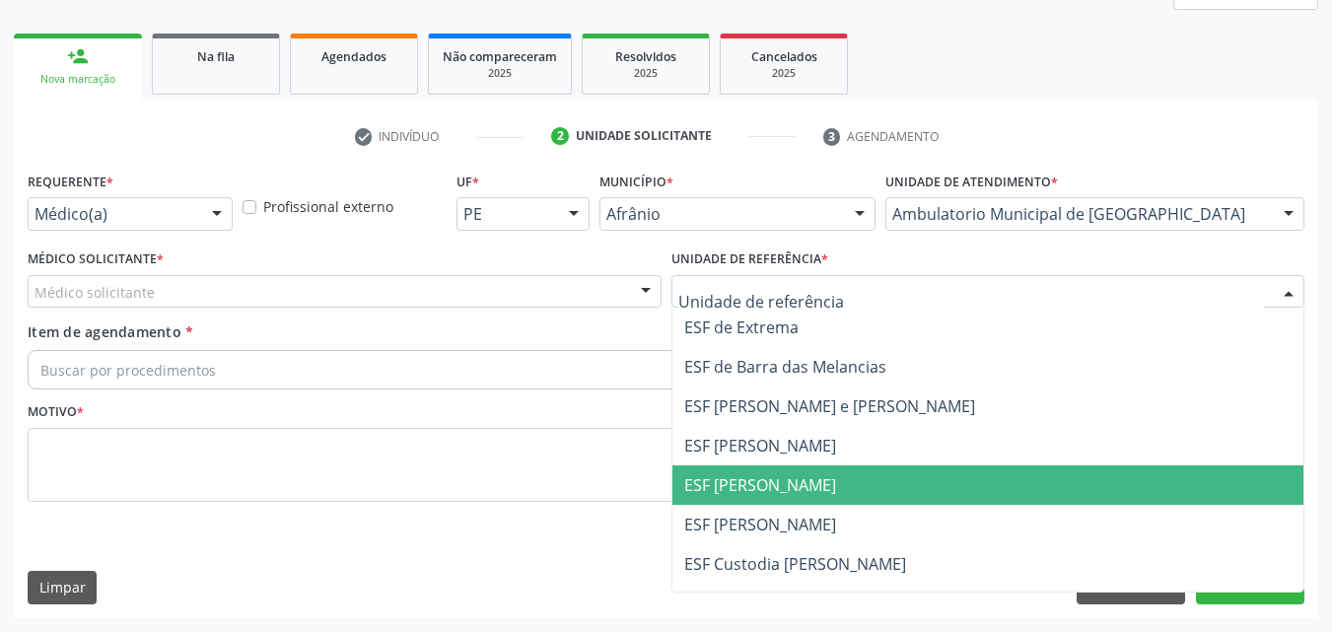
click at [807, 492] on span "ESF [PERSON_NAME]" at bounding box center [760, 485] width 152 height 22
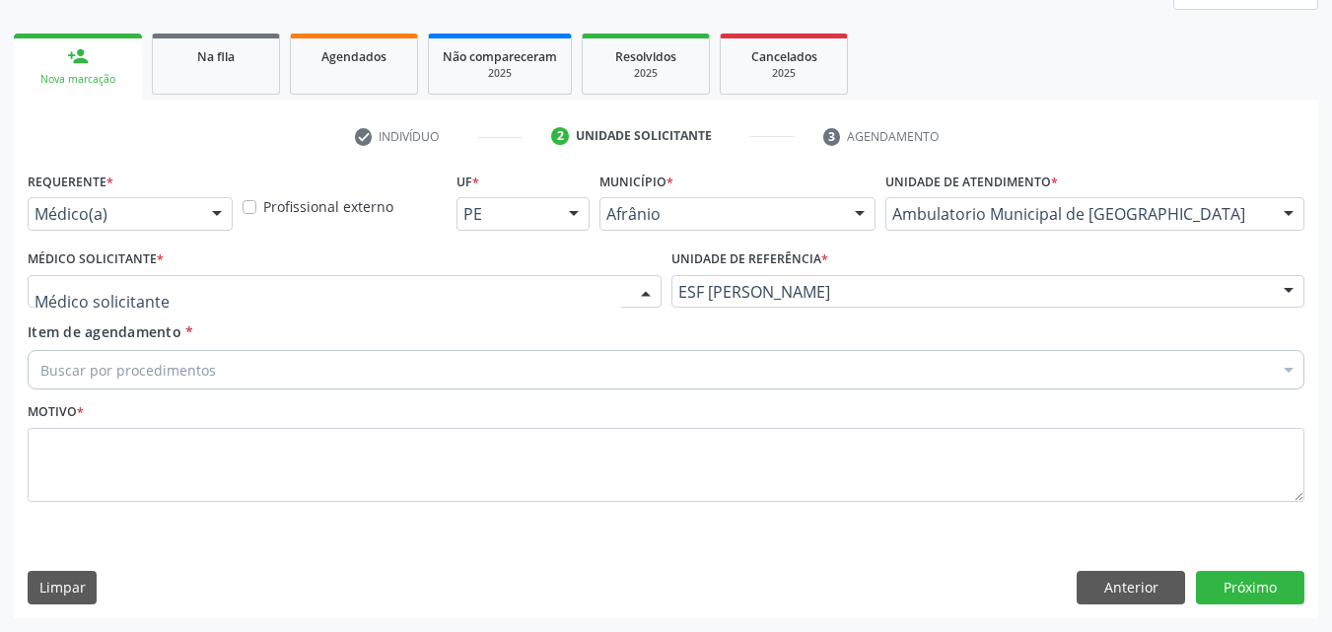
click at [476, 284] on div at bounding box center [345, 292] width 634 height 34
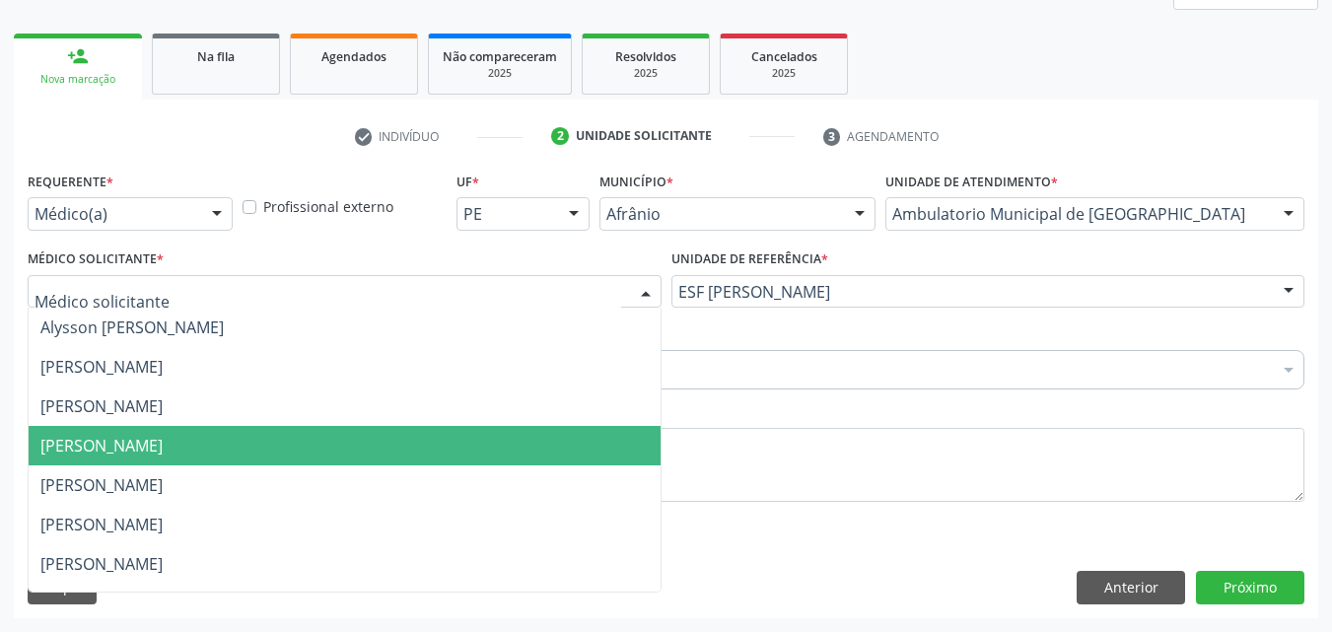
click at [473, 443] on span "[PERSON_NAME]" at bounding box center [345, 445] width 632 height 39
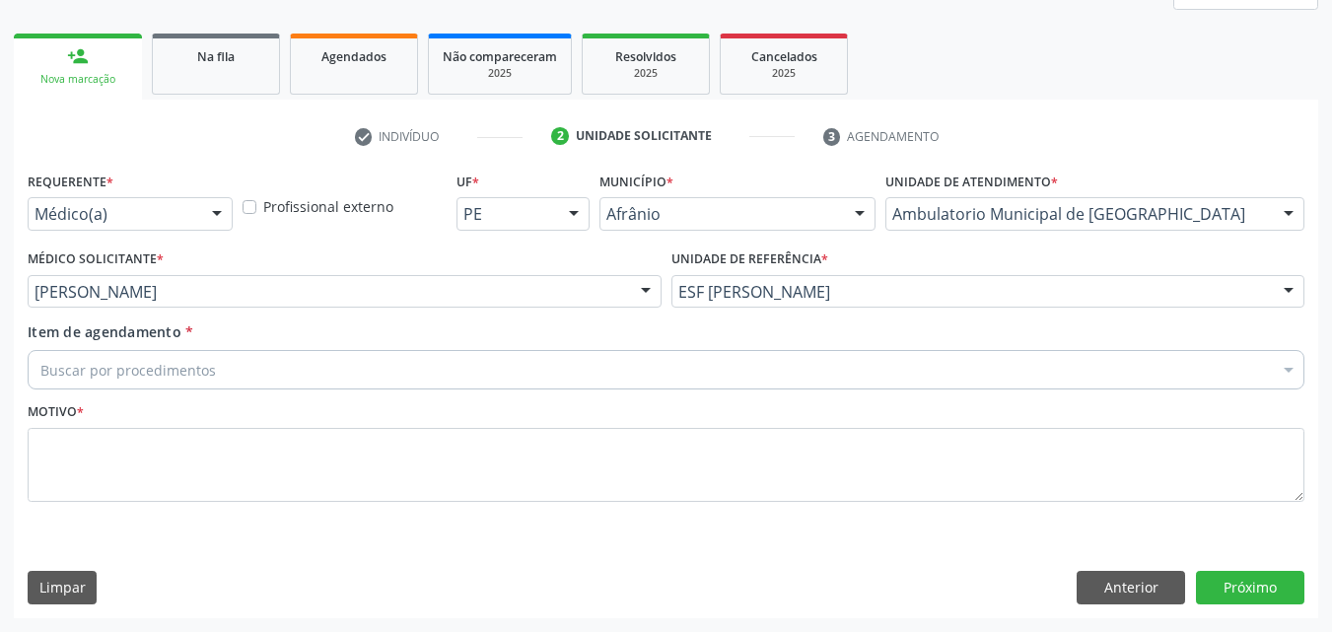
click at [412, 367] on div "Buscar por procedimentos" at bounding box center [666, 369] width 1277 height 39
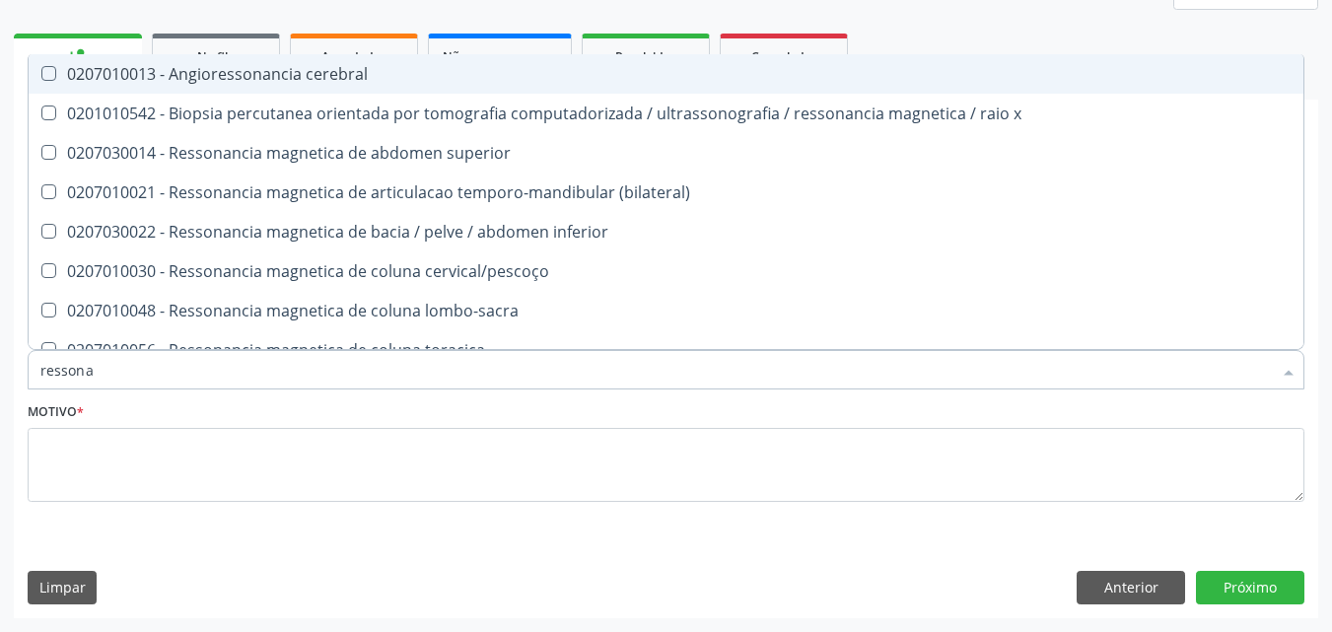
type input "ressonan"
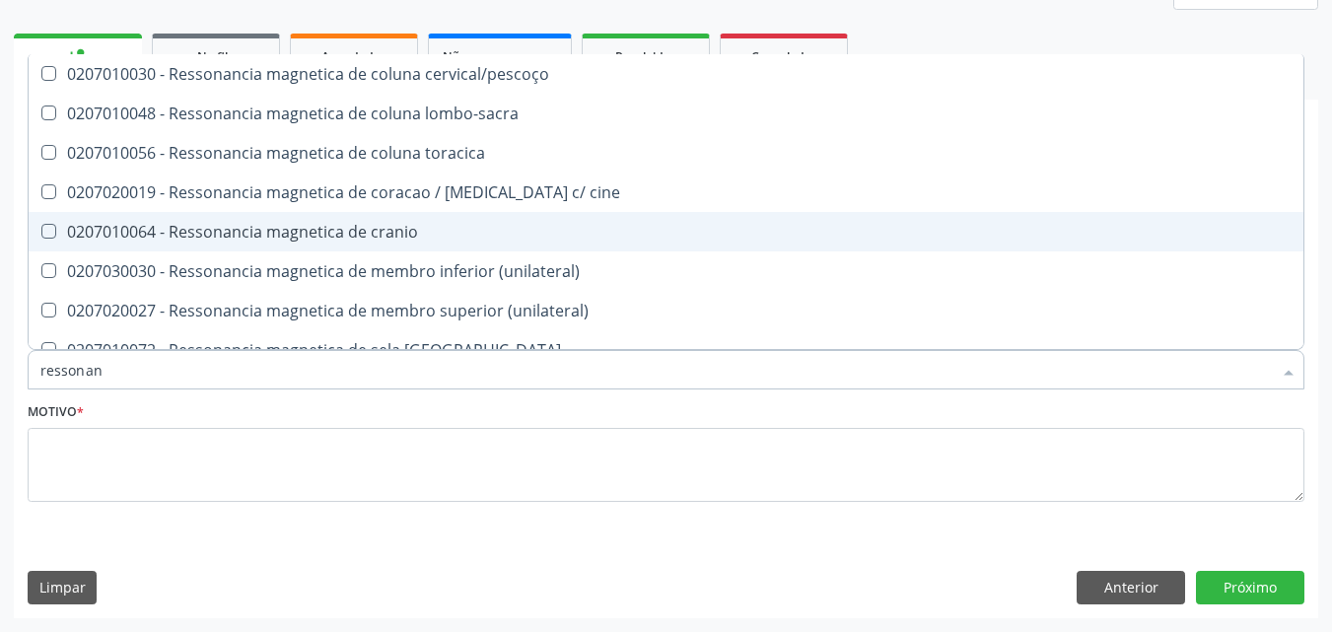
scroll to position [296, 0]
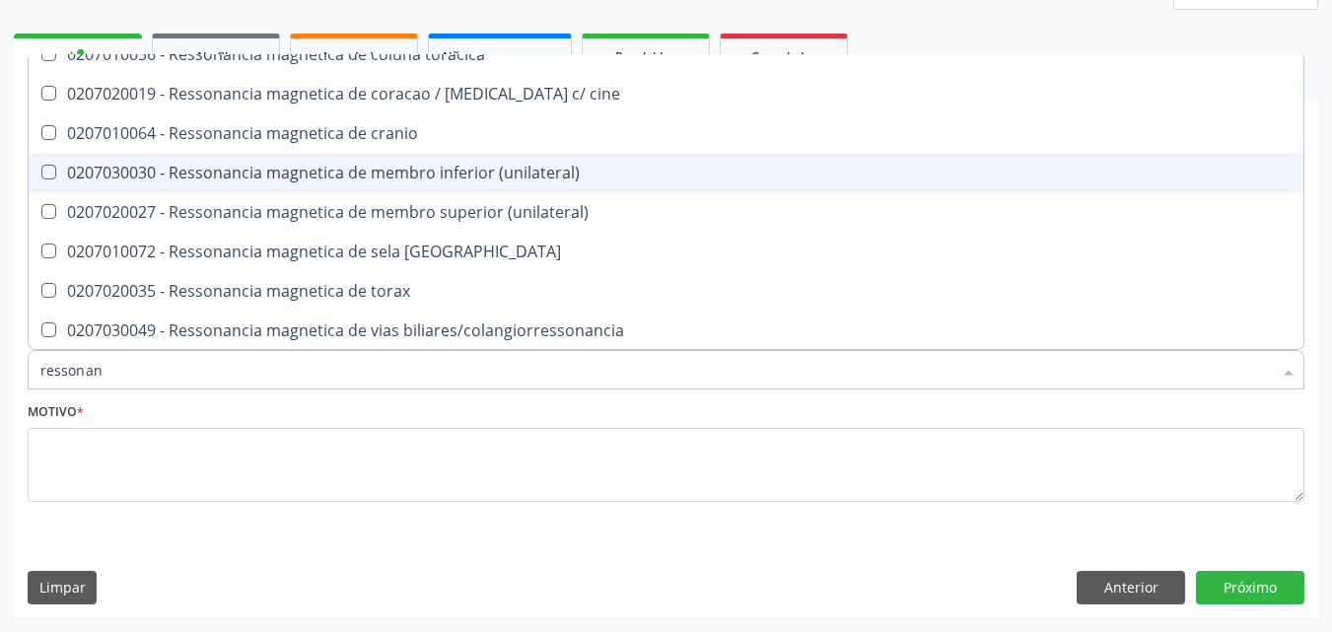
click at [493, 175] on div "0207030030 - Ressonancia magnetica de membro inferior (unilateral)" at bounding box center [665, 173] width 1251 height 16
checkbox \(unilateral\) "true"
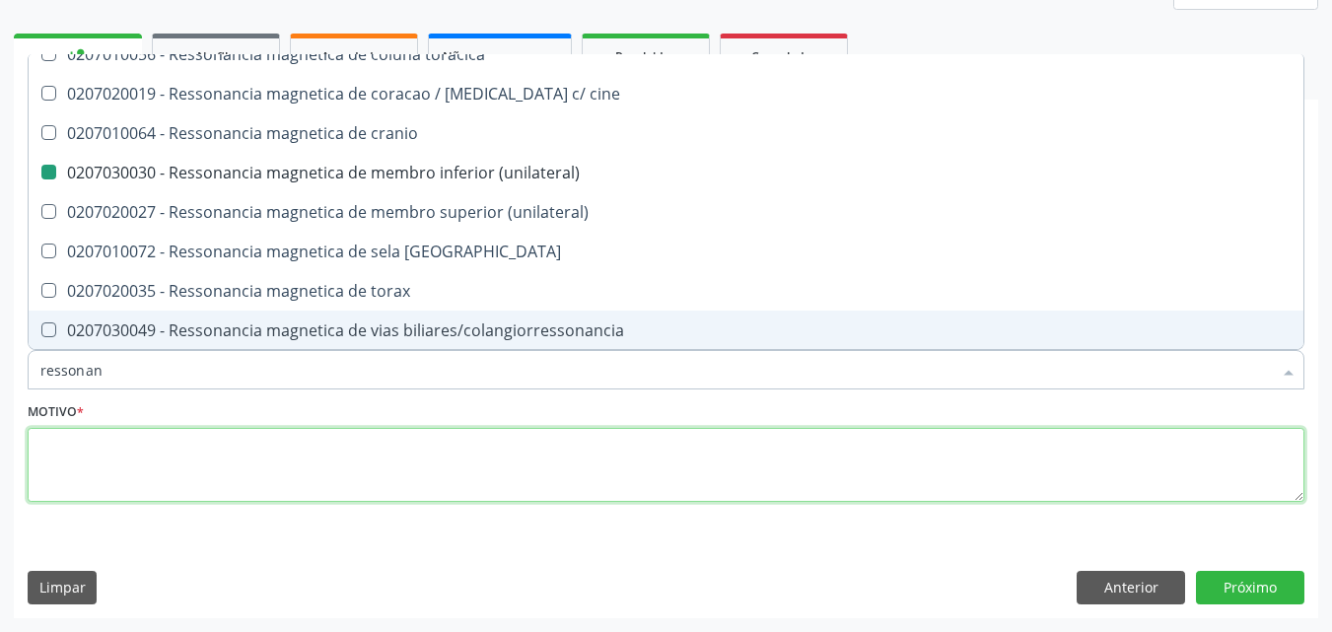
click at [460, 452] on textarea at bounding box center [666, 465] width 1277 height 75
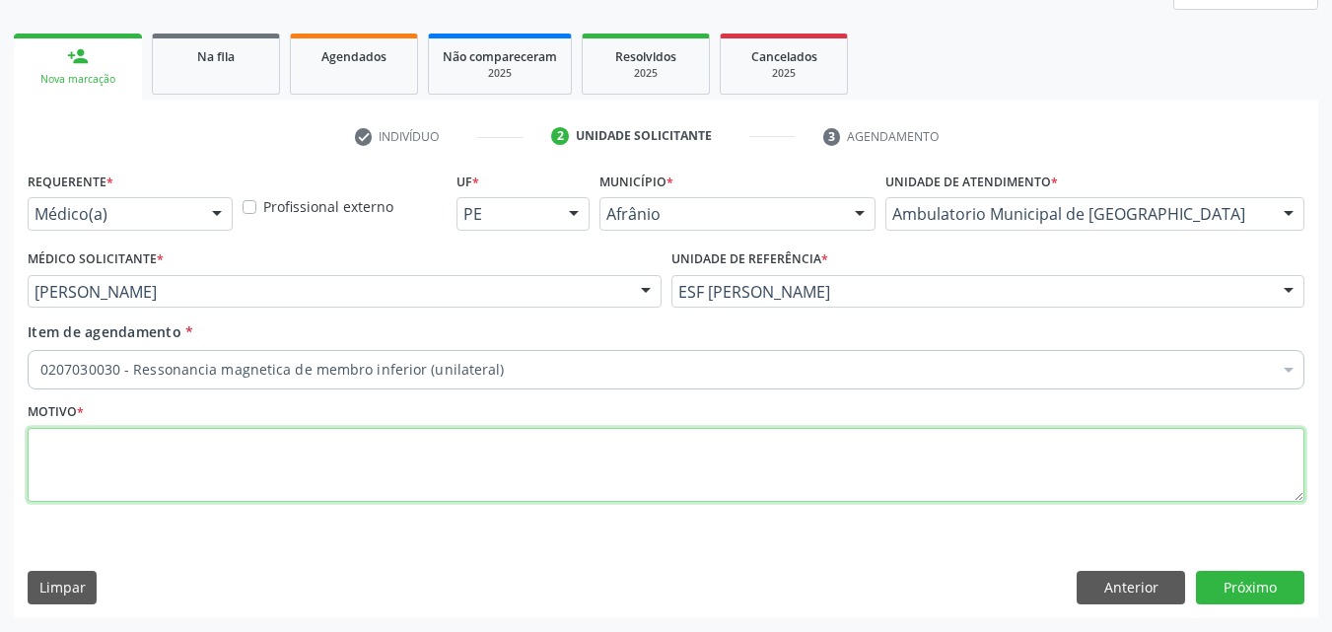
scroll to position [0, 0]
type textarea "*"
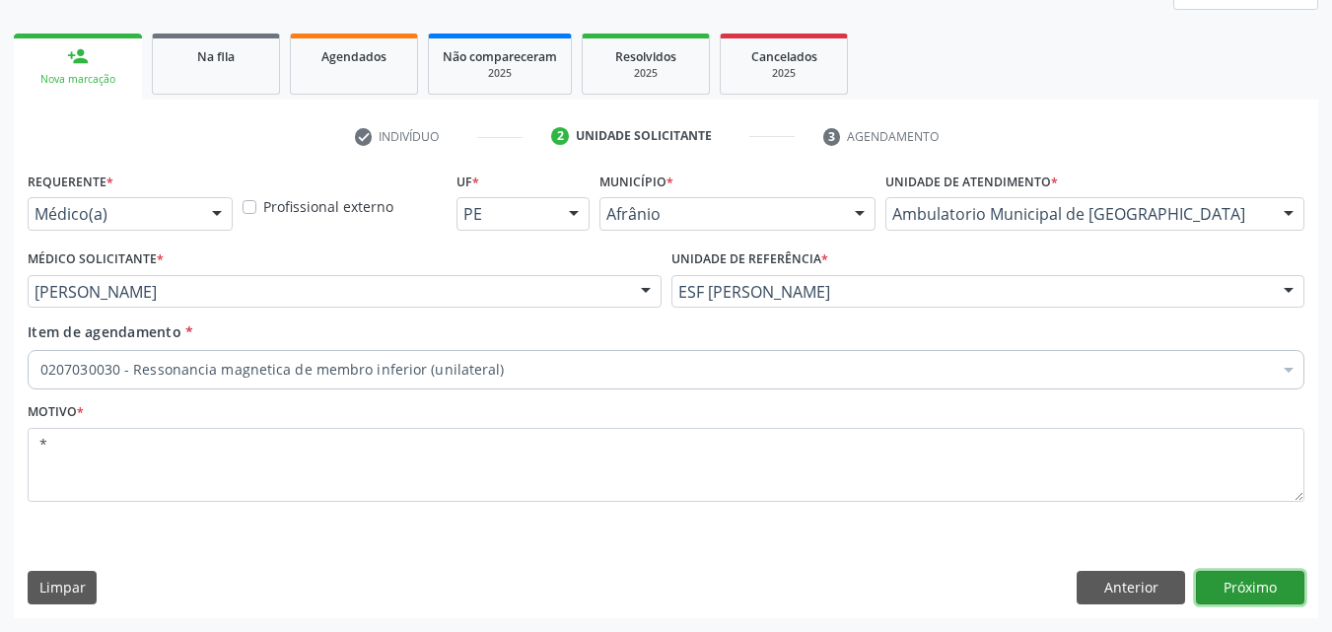
click at [1256, 588] on button "Próximo" at bounding box center [1250, 588] width 108 height 34
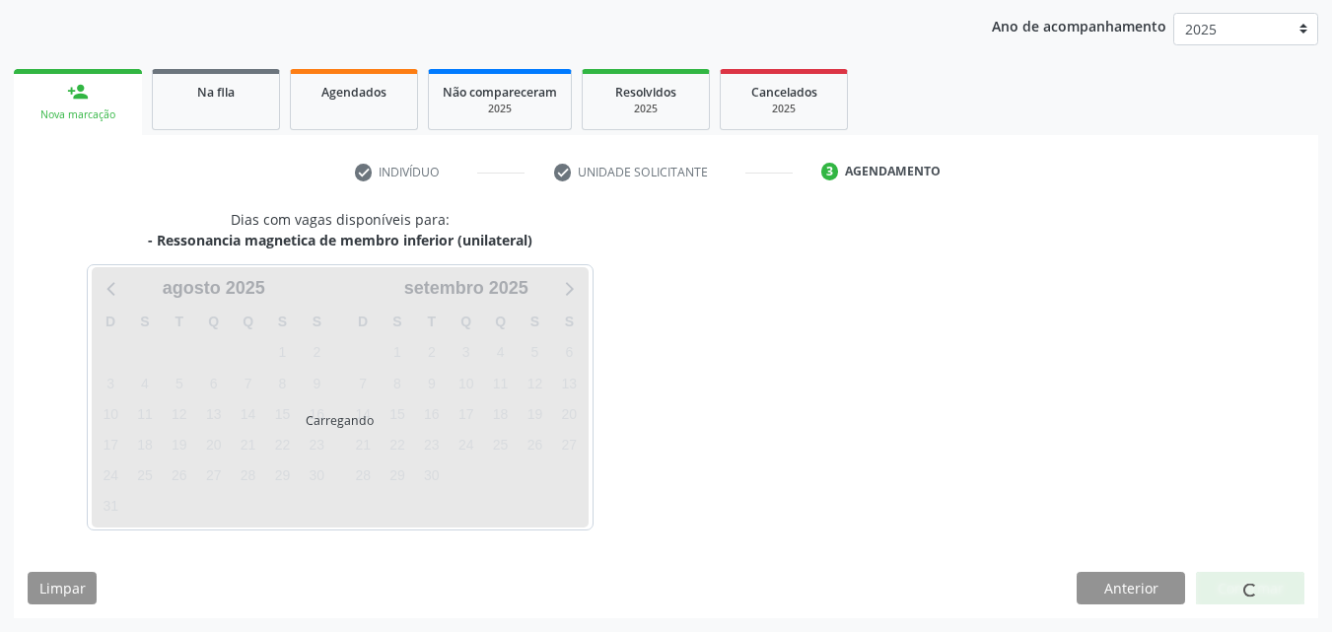
scroll to position [226, 0]
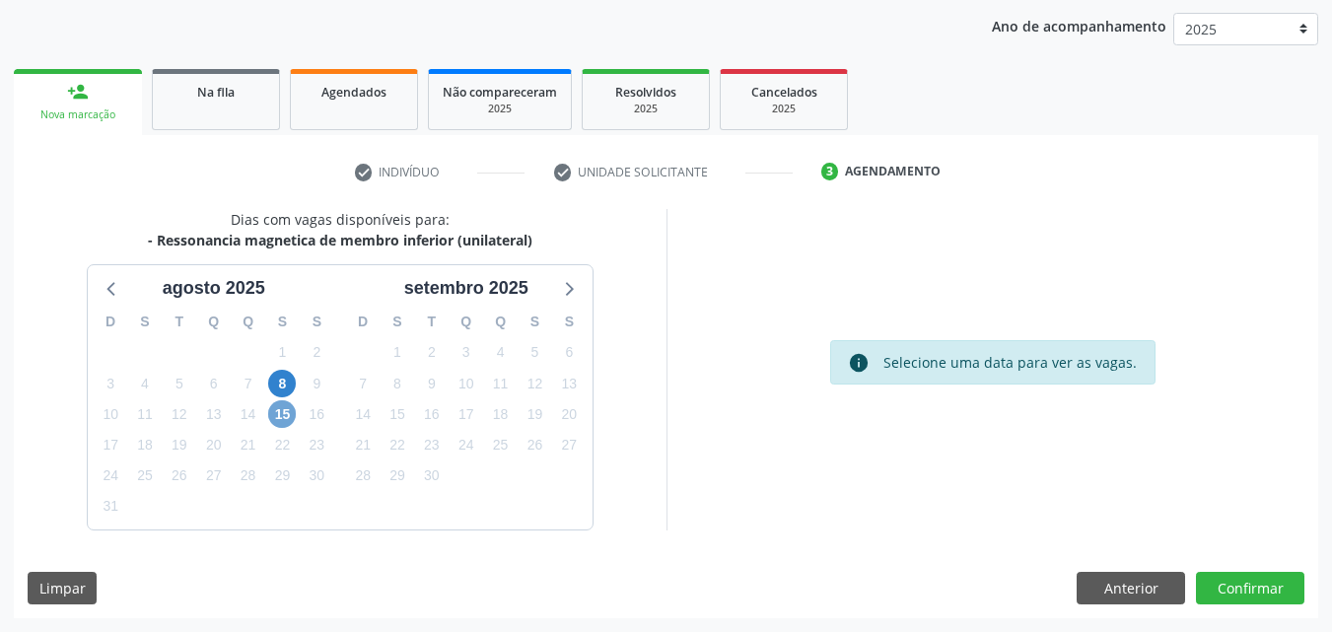
click at [281, 416] on span "15" at bounding box center [282, 414] width 28 height 28
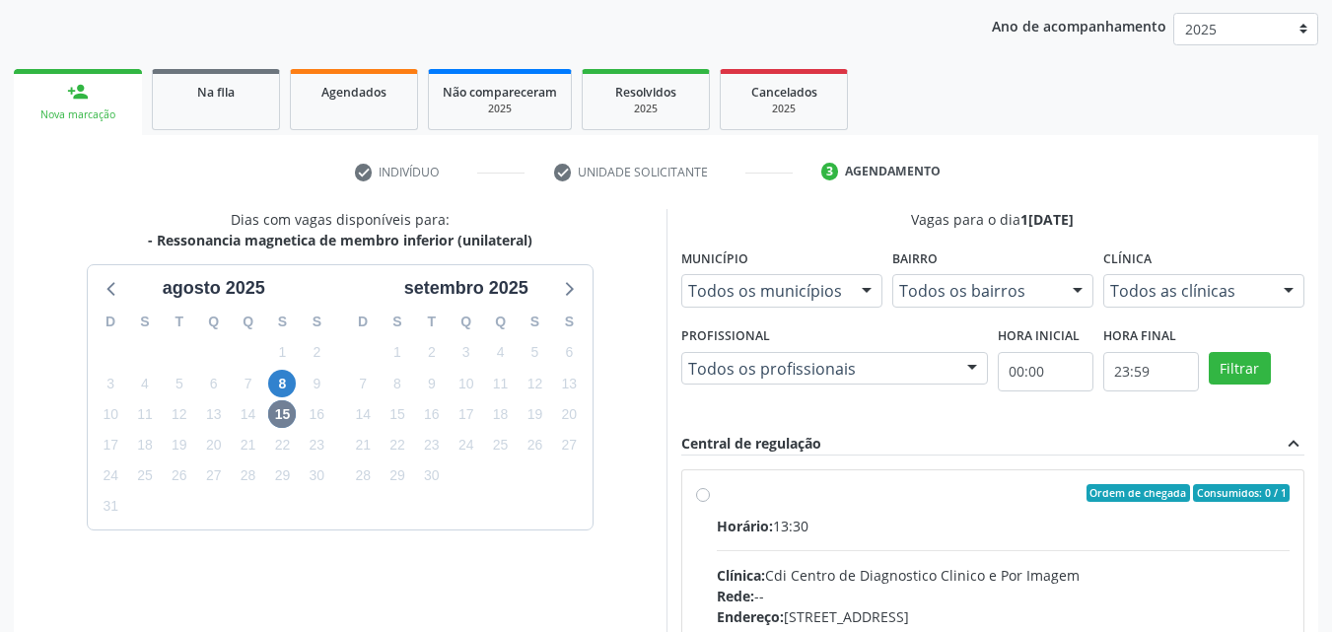
click at [887, 490] on div "Ordem de chegada Consumidos: 0 / 1" at bounding box center [1004, 493] width 574 height 18
click at [710, 490] on input "Ordem de chegada Consumidos: 0 / 1 Horário: 13:30 Clínica: Cdi Centro de Diagno…" at bounding box center [703, 493] width 14 height 18
radio input "true"
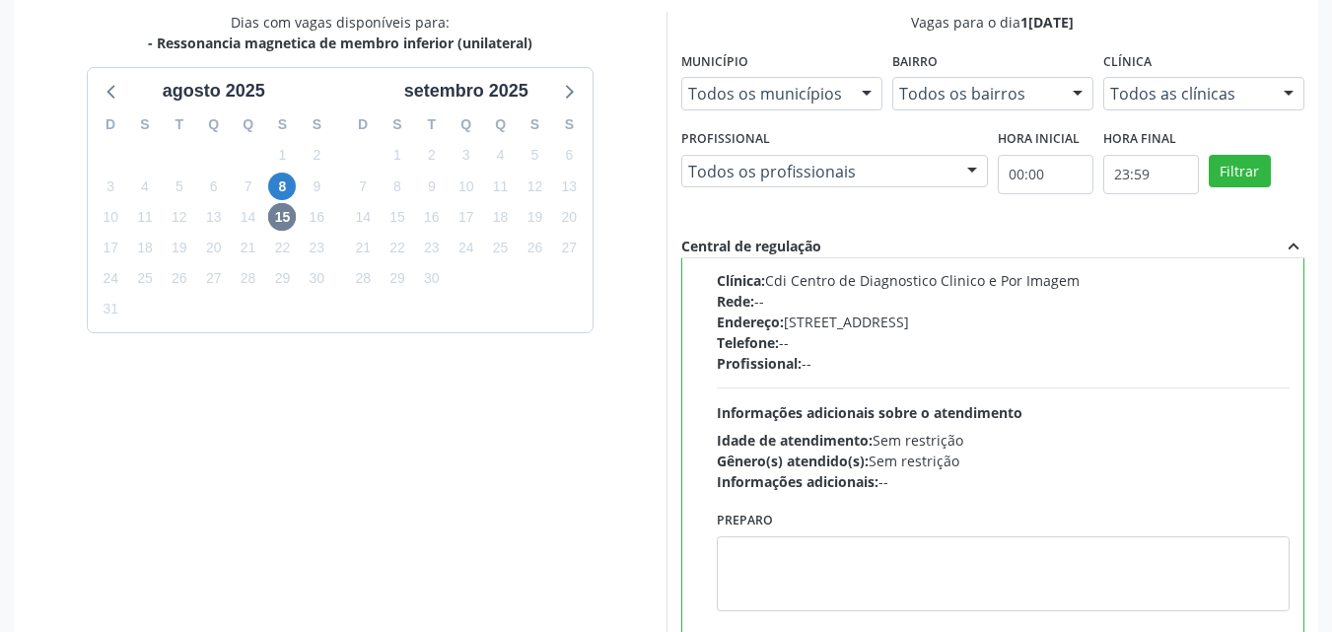
scroll to position [546, 0]
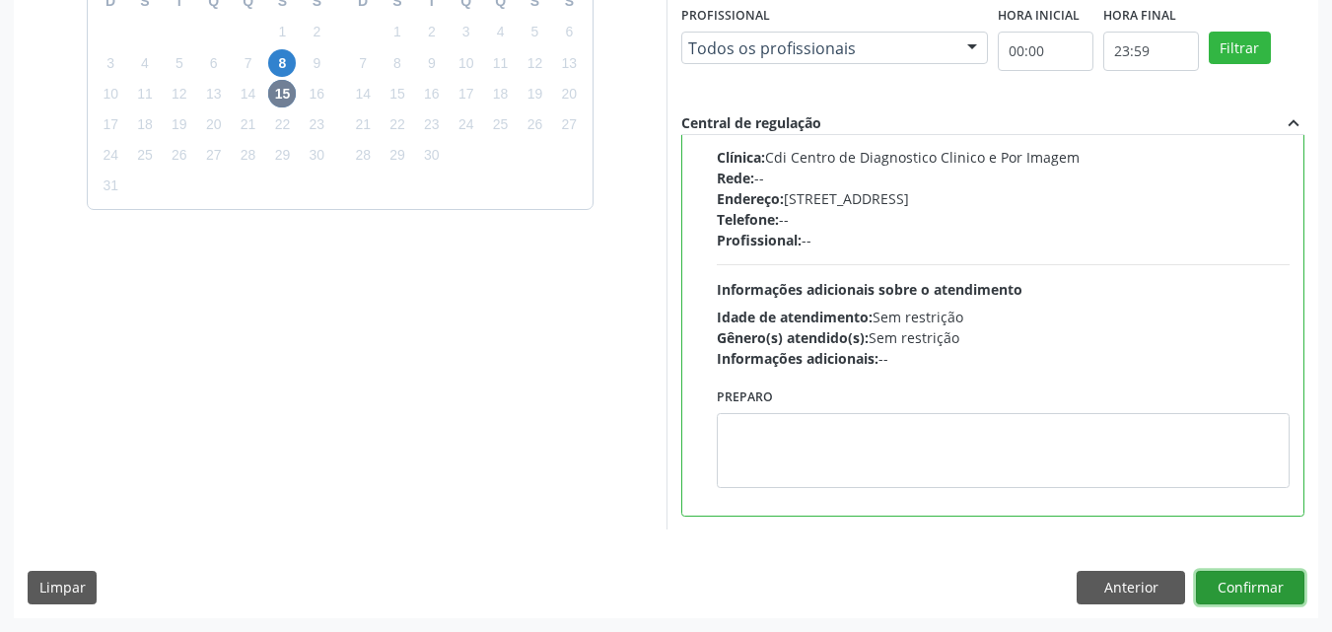
click at [1255, 595] on button "Confirmar" at bounding box center [1250, 588] width 108 height 34
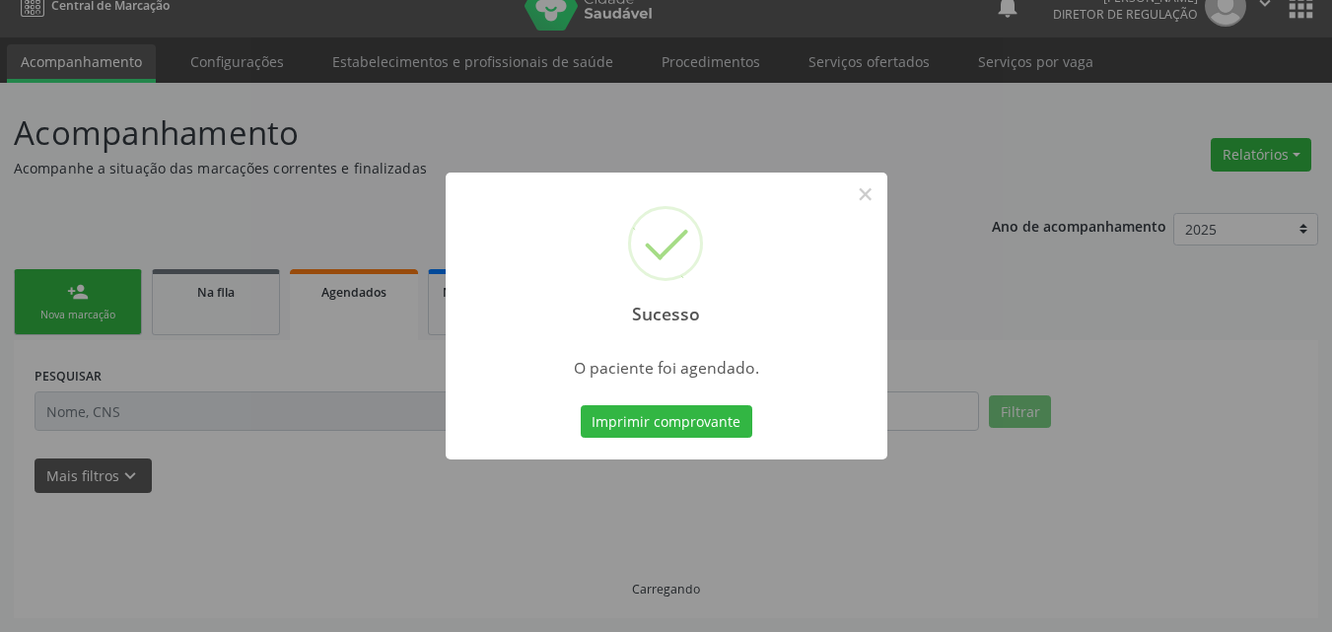
scroll to position [26, 0]
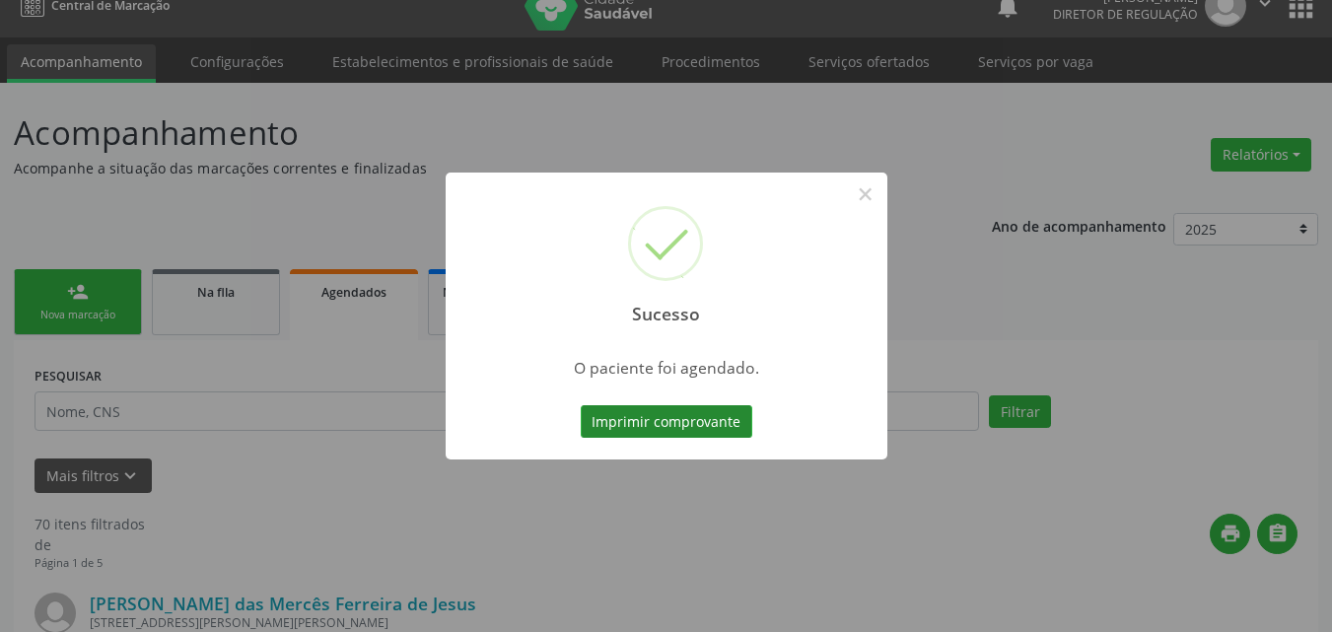
click at [737, 425] on button "Imprimir comprovante" at bounding box center [667, 422] width 172 height 34
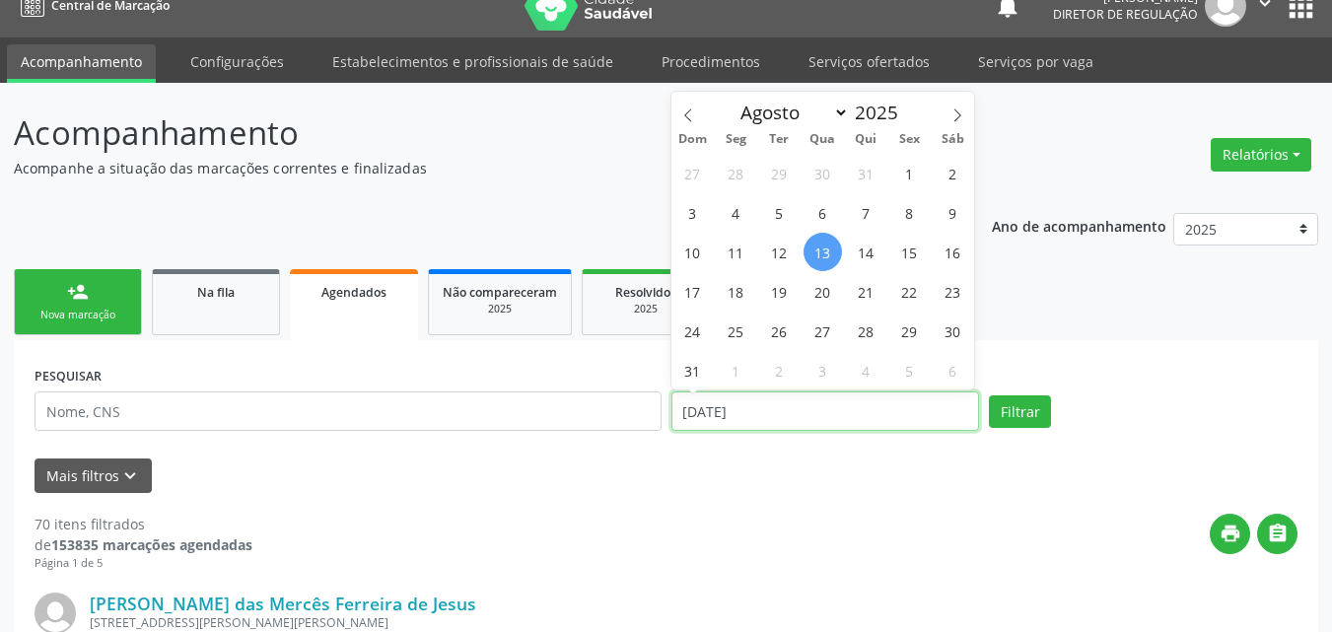
click at [772, 409] on input "[DATE]" at bounding box center [825, 410] width 309 height 39
click at [867, 296] on span "21" at bounding box center [866, 291] width 38 height 38
type input "2[DATE]"
click at [867, 296] on span "21" at bounding box center [866, 291] width 38 height 38
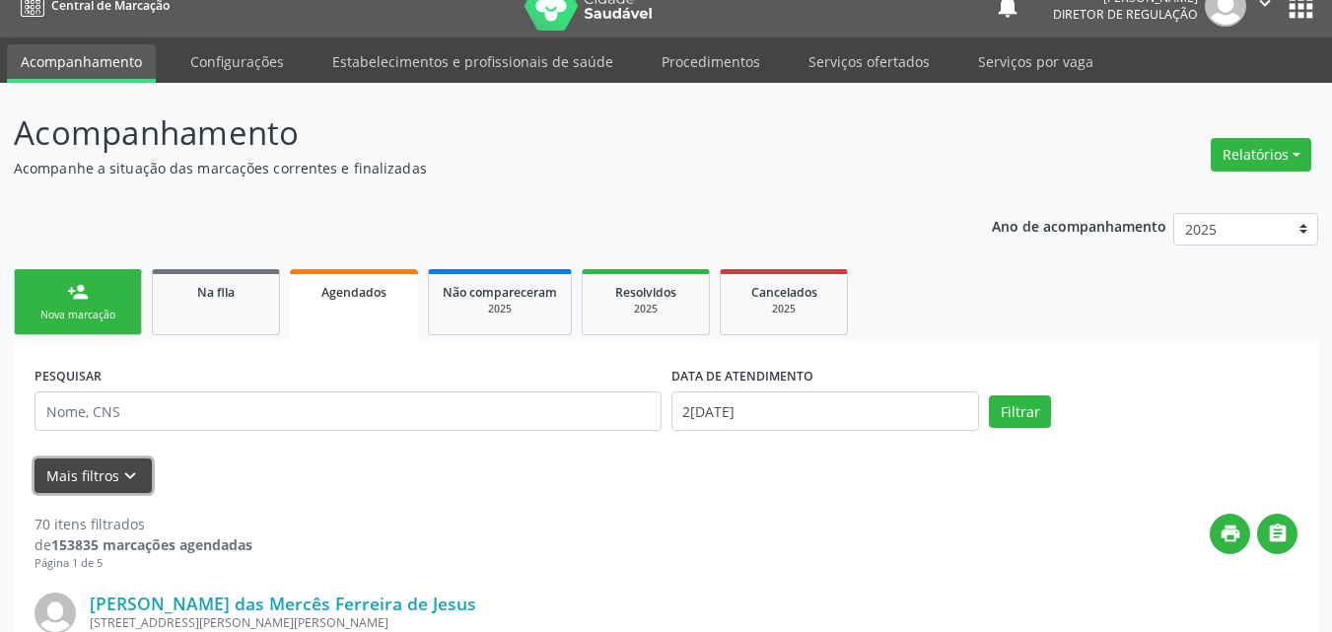
click at [135, 472] on icon "keyboard_arrow_down" at bounding box center [130, 476] width 22 height 22
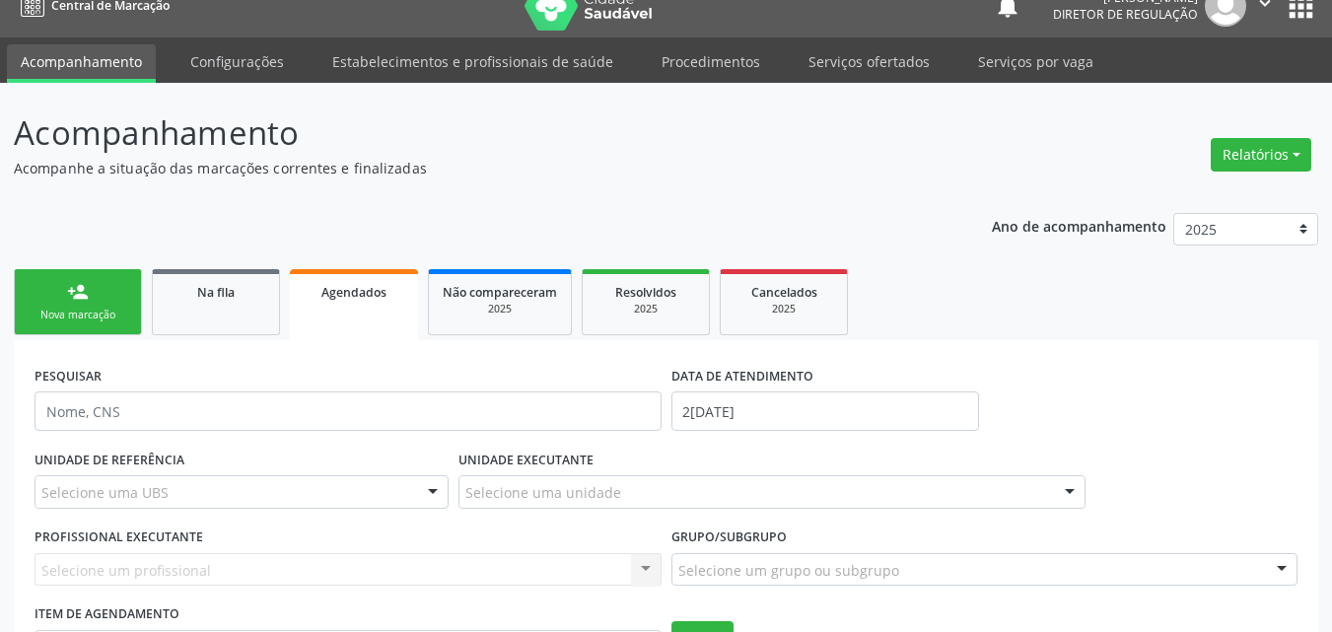
scroll to position [321, 0]
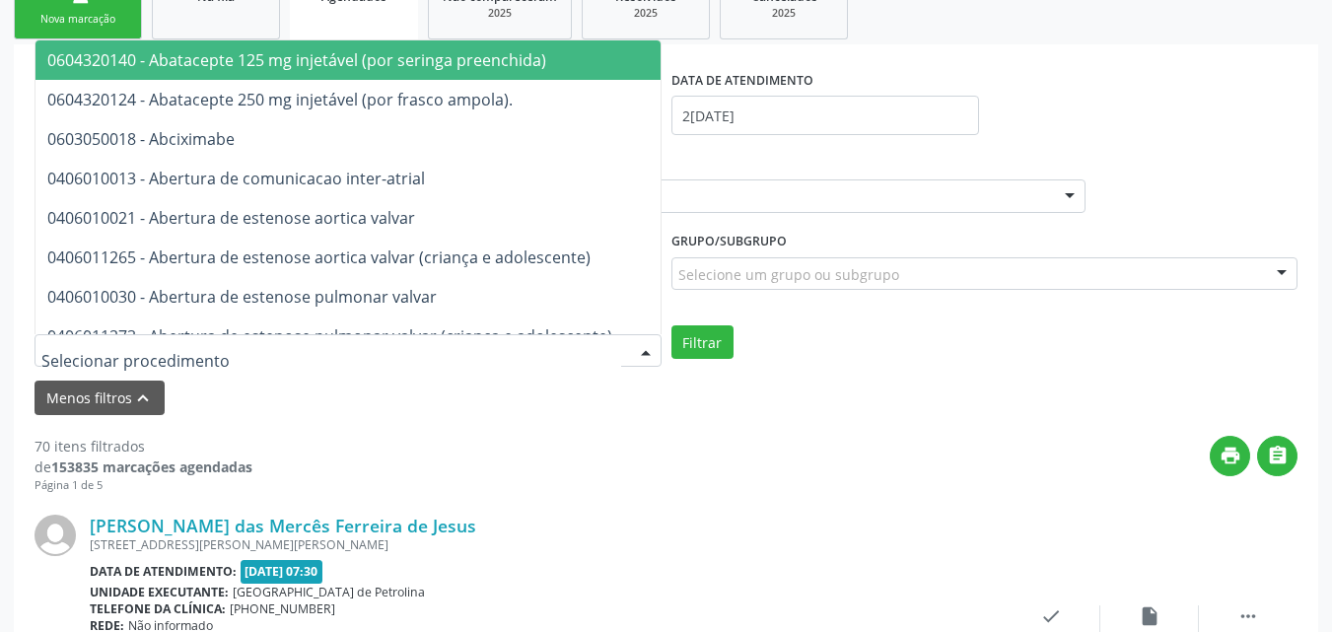
click at [218, 343] on div at bounding box center [348, 351] width 627 height 34
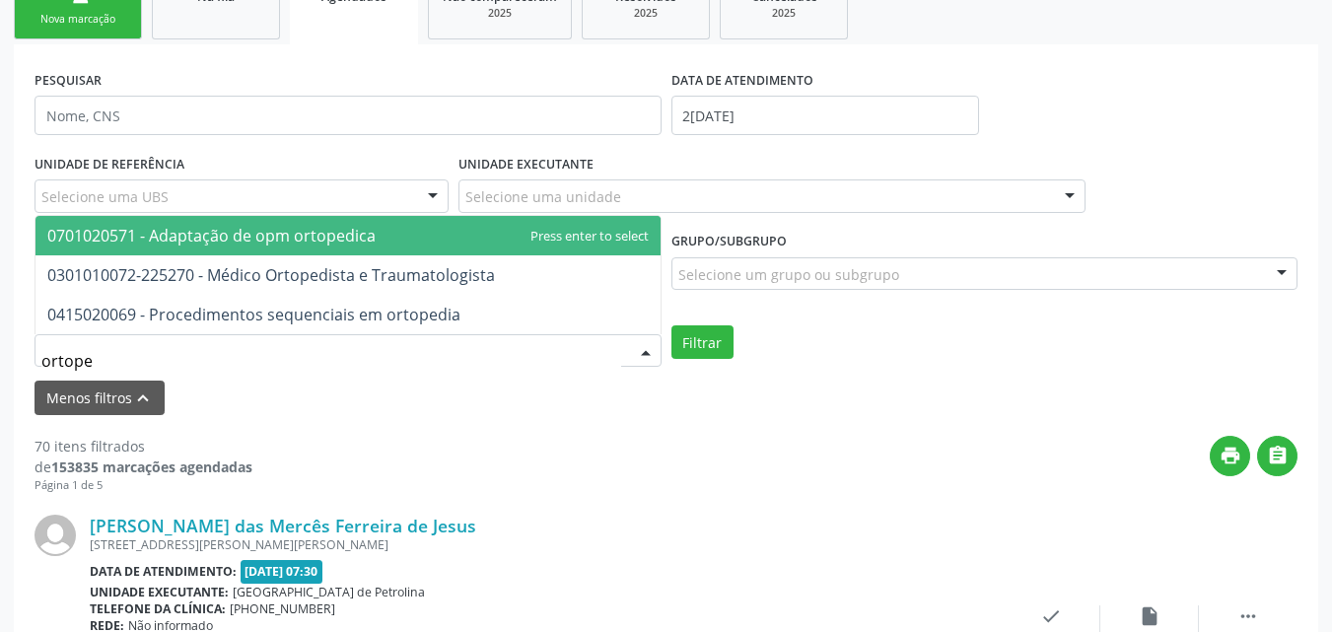
type input "ortoped"
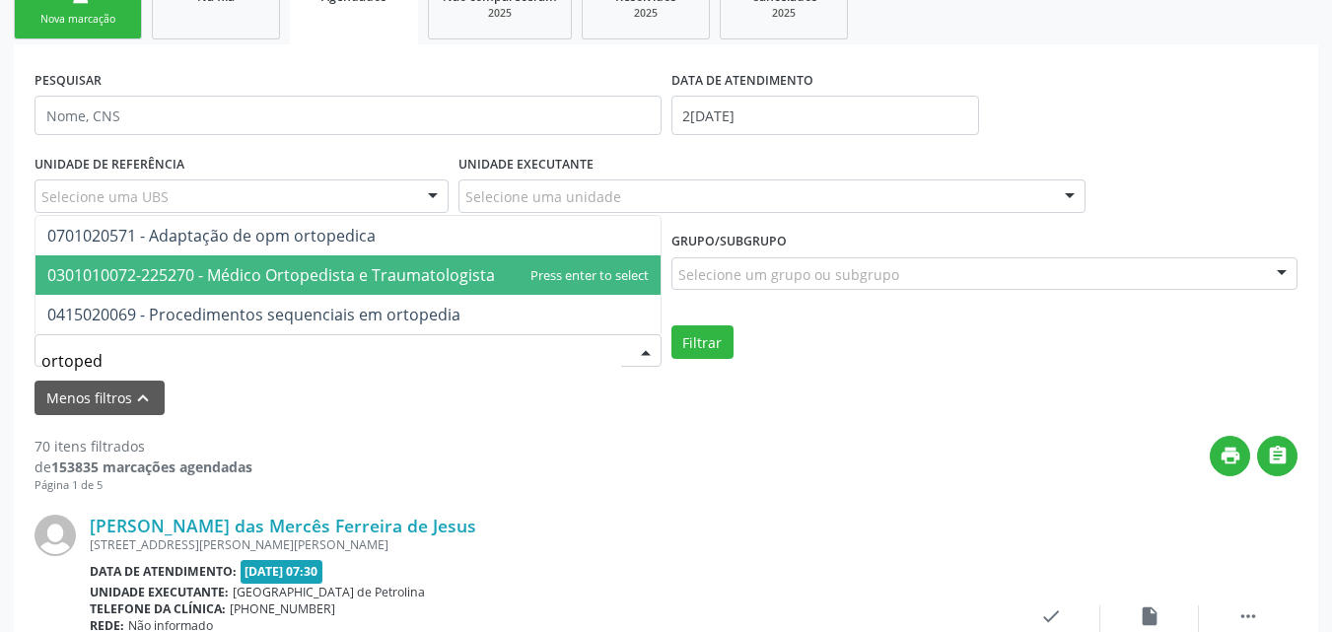
click at [240, 281] on span "0301010072-225270 - Médico Ortopedista e Traumatologista" at bounding box center [271, 275] width 448 height 22
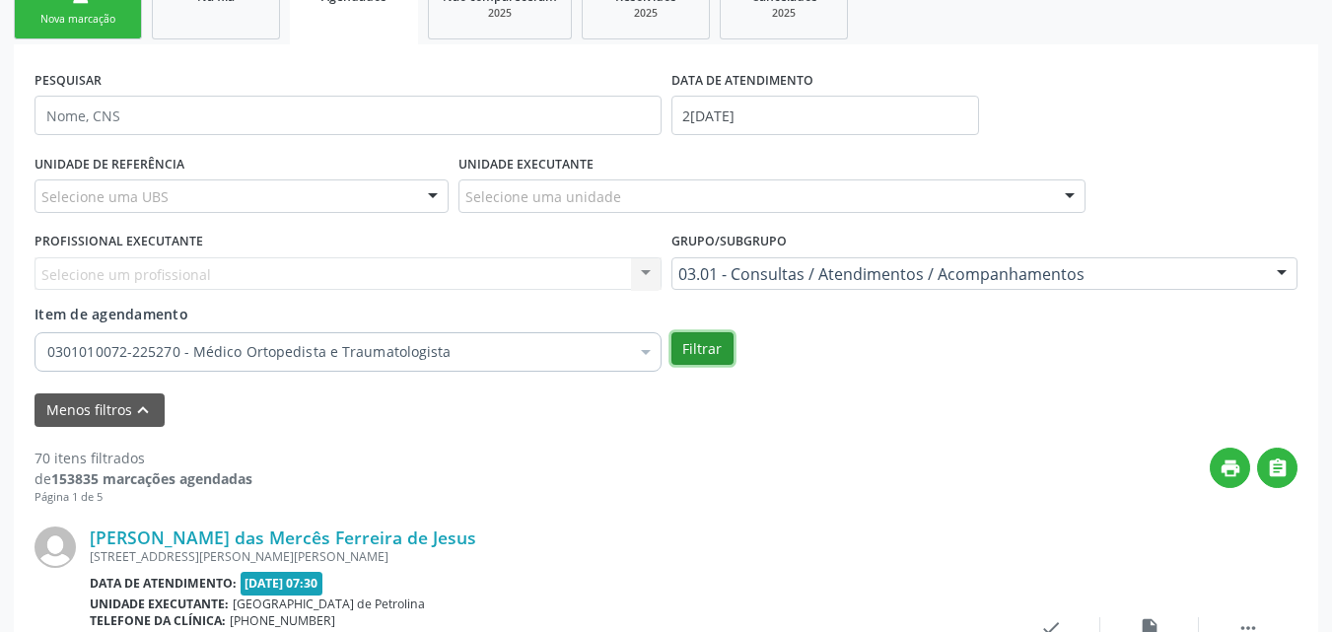
click at [712, 347] on button "Filtrar" at bounding box center [702, 349] width 62 height 34
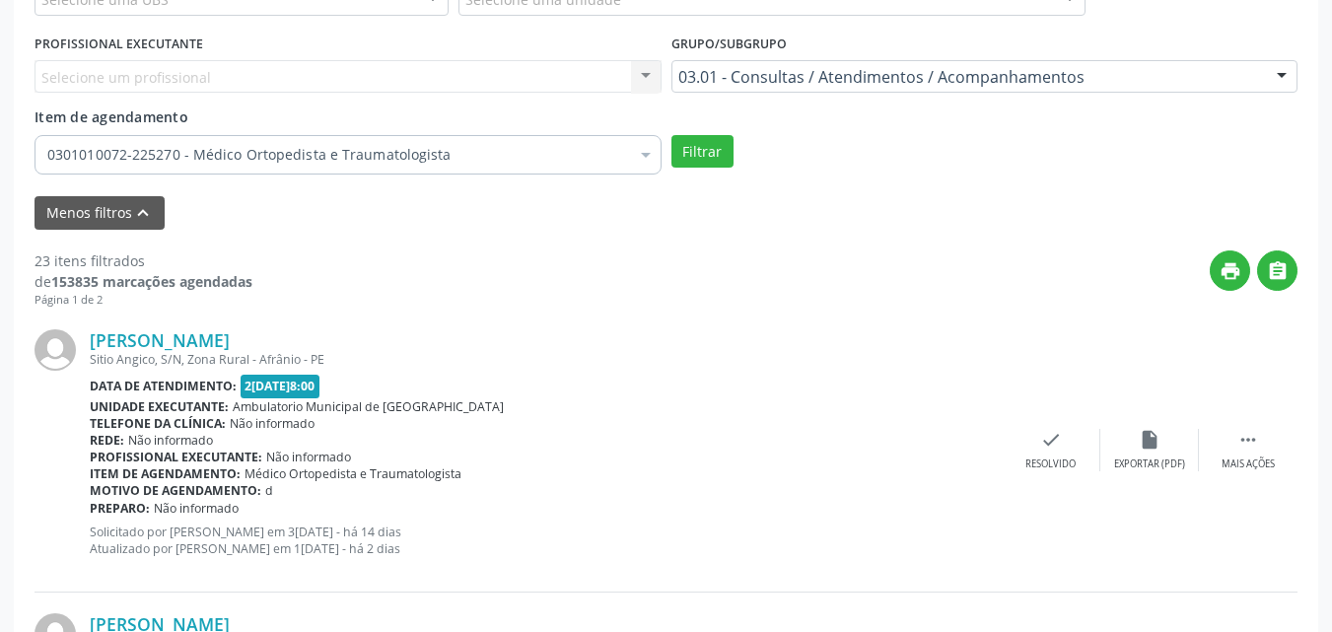
scroll to position [26, 0]
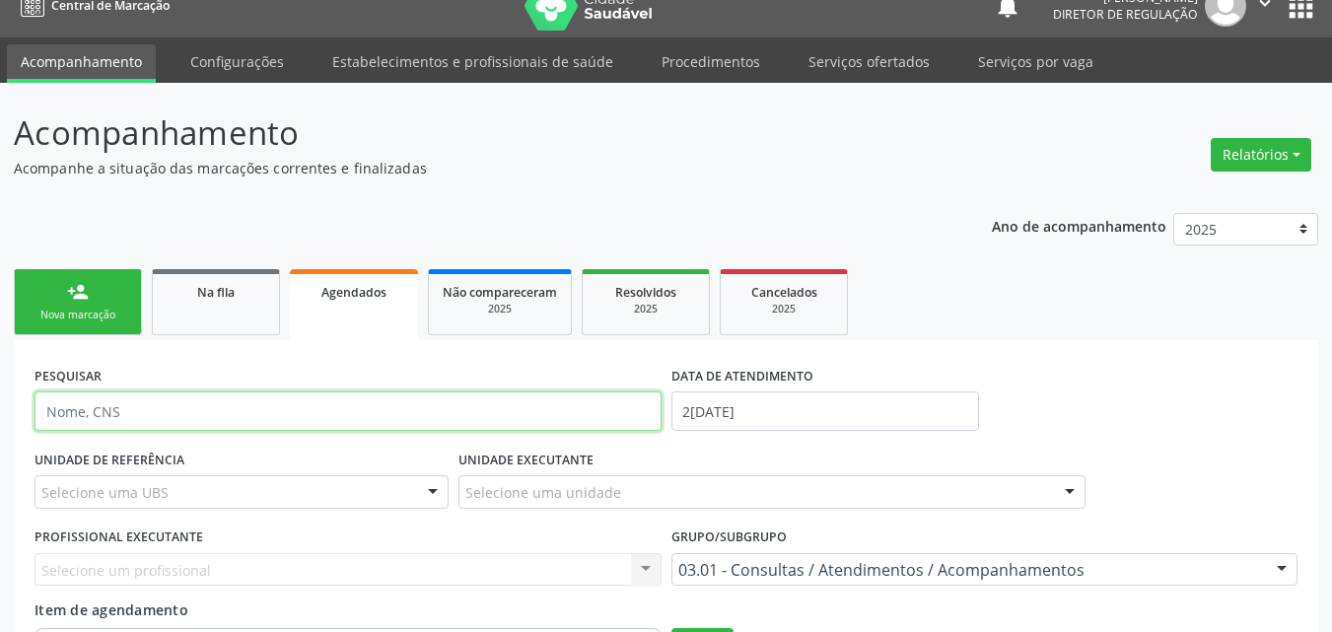
click at [232, 409] on input "text" at bounding box center [348, 410] width 627 height 39
type input "[PERSON_NAME]"
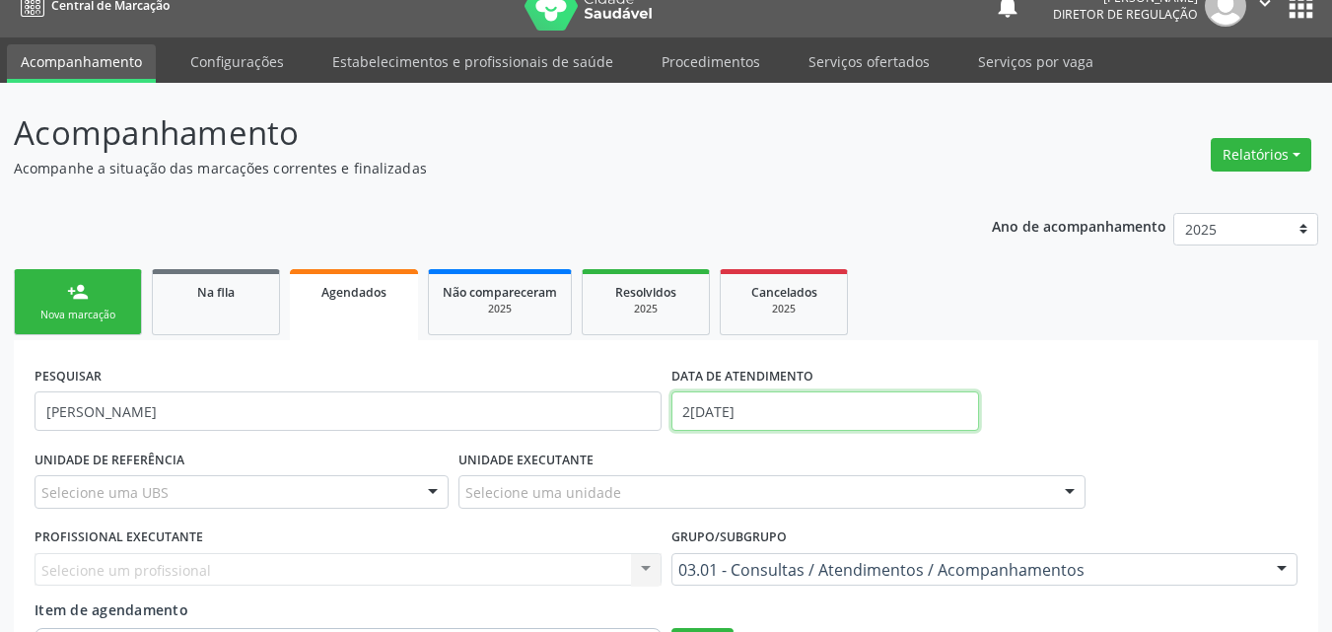
click at [804, 402] on input "2[DATE]" at bounding box center [825, 410] width 309 height 39
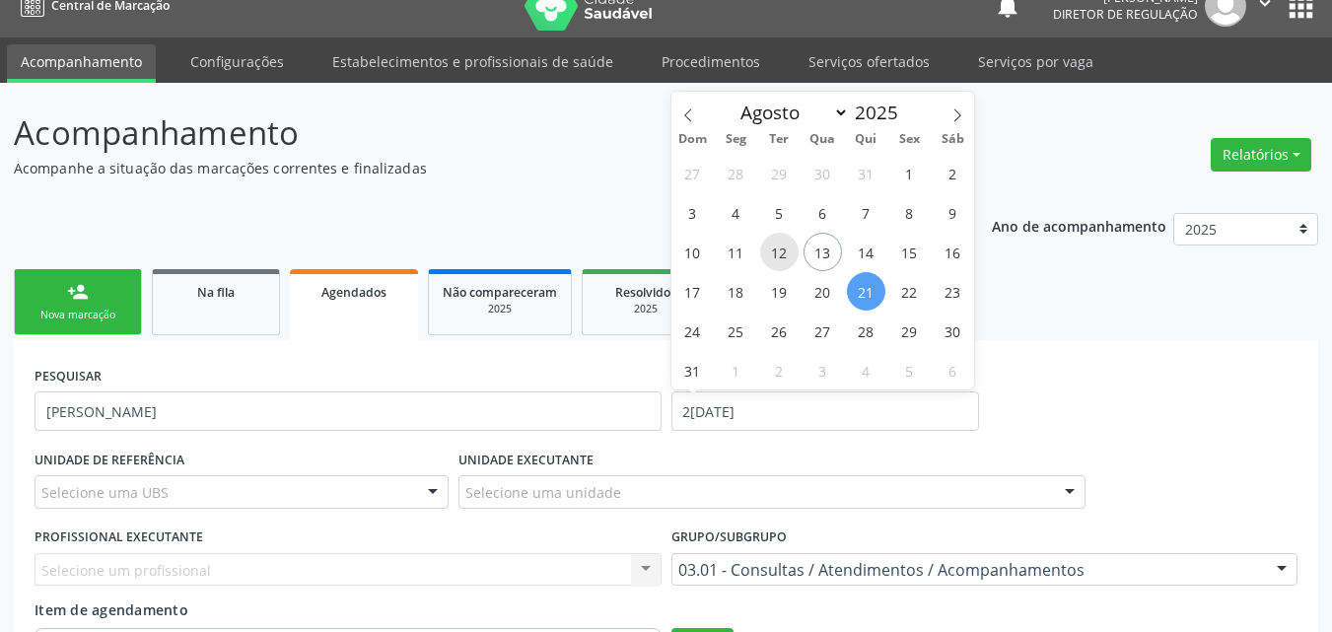
click at [774, 251] on span "12" at bounding box center [779, 252] width 38 height 38
type input "12/08/2025"
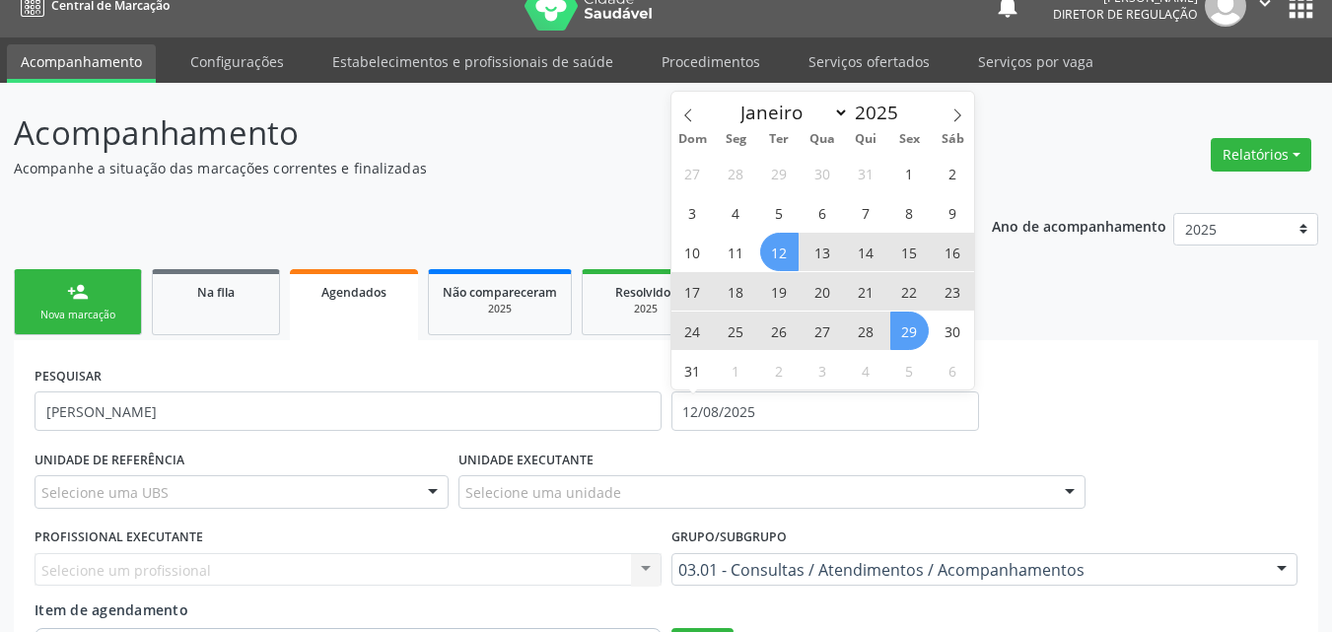
click at [907, 331] on span "29" at bounding box center [909, 331] width 38 height 38
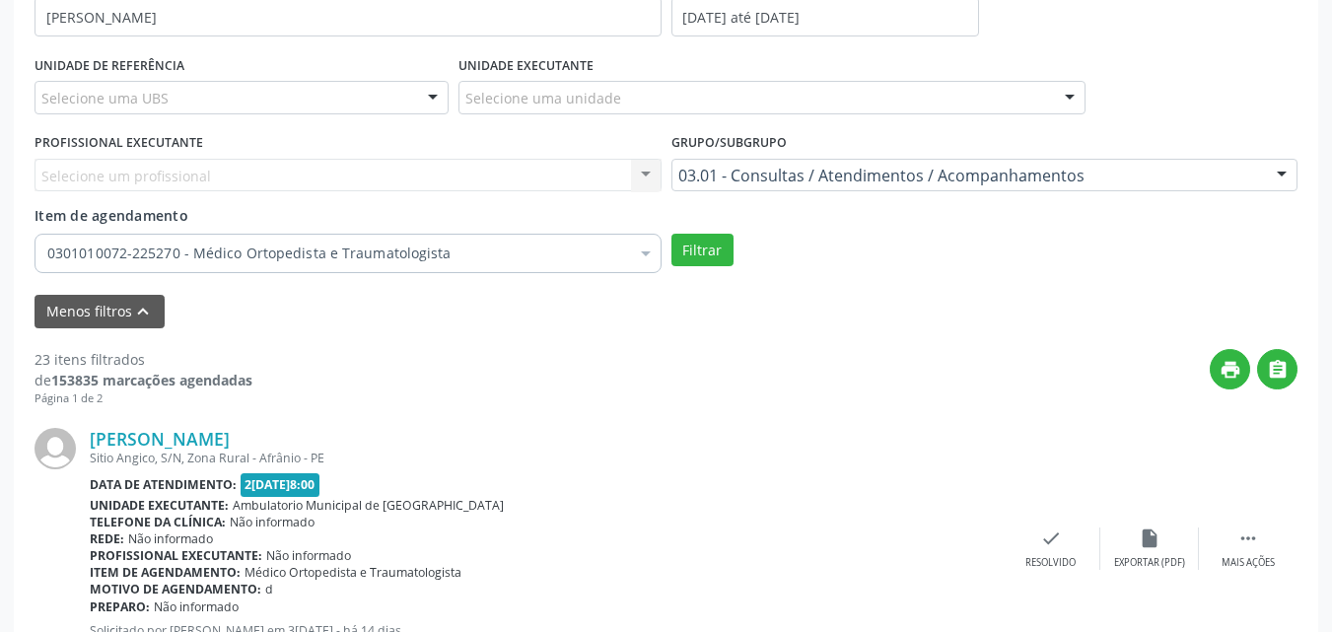
scroll to position [519, 0]
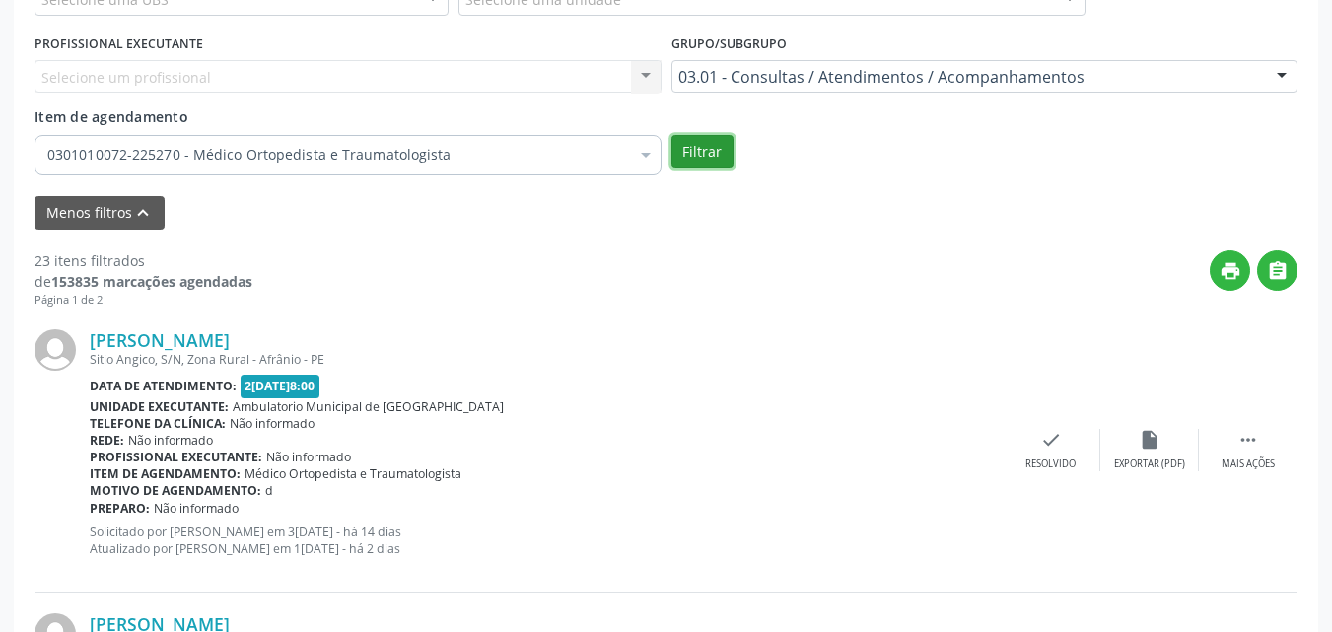
click at [705, 155] on button "Filtrar" at bounding box center [702, 152] width 62 height 34
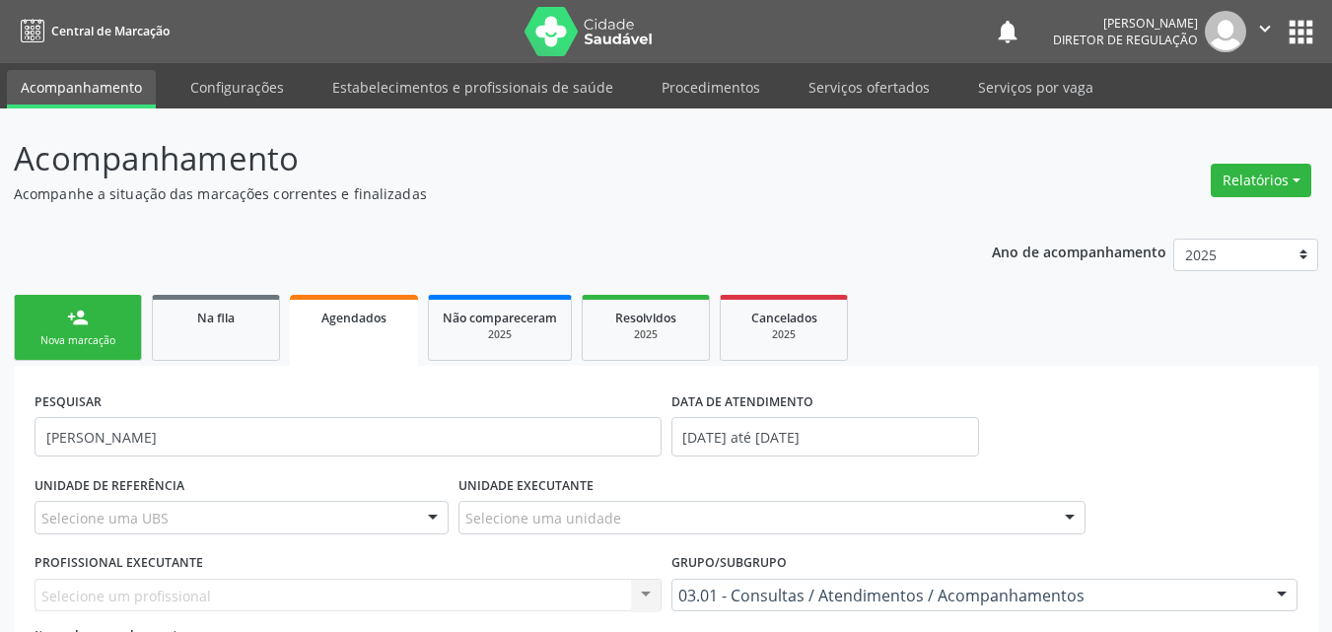
scroll to position [213, 0]
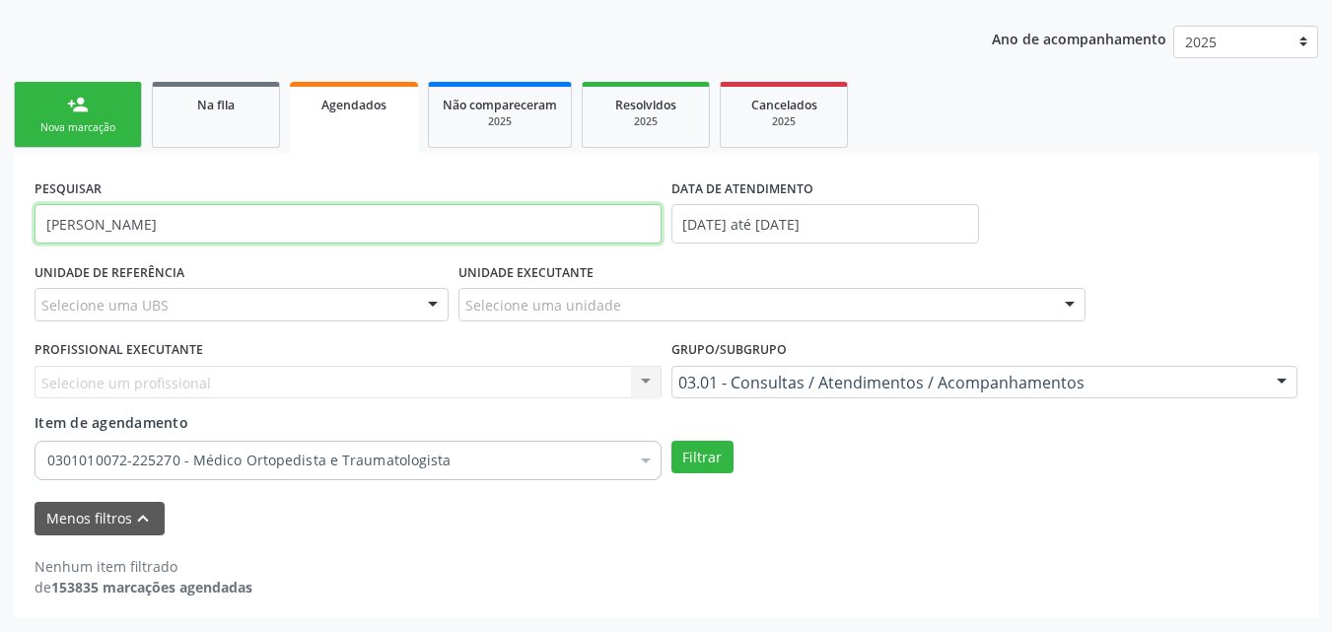
click at [195, 226] on input "[PERSON_NAME]" at bounding box center [348, 223] width 627 height 39
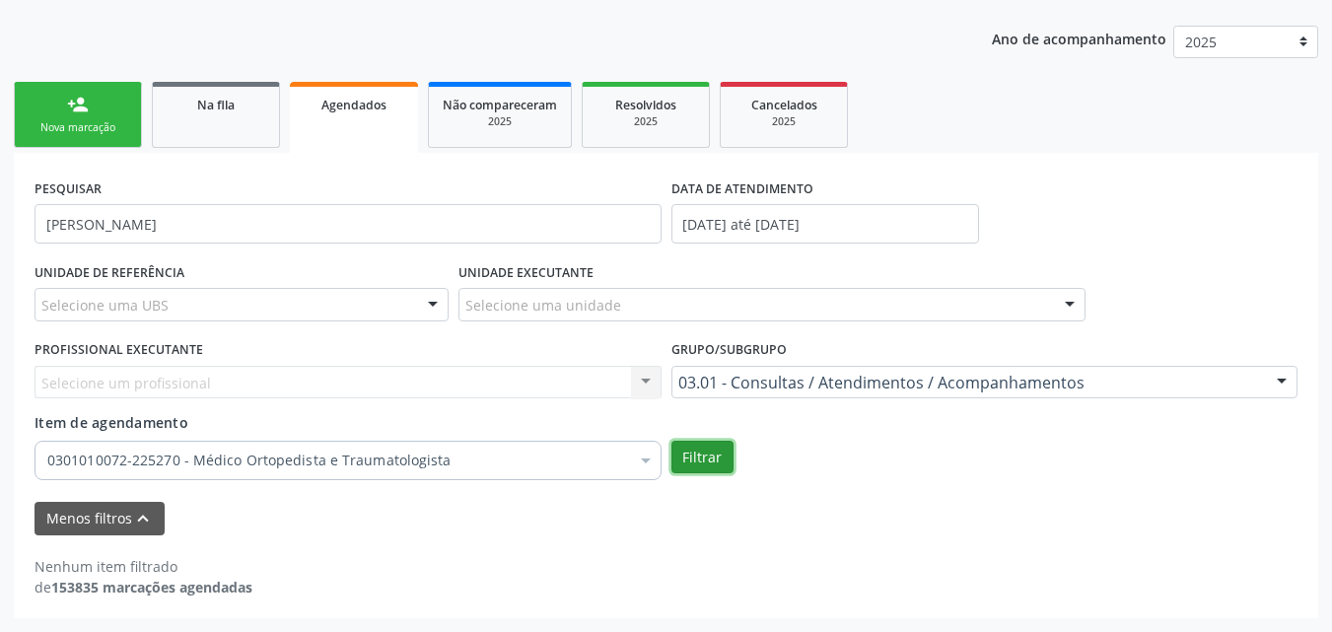
click at [700, 464] on button "Filtrar" at bounding box center [702, 458] width 62 height 34
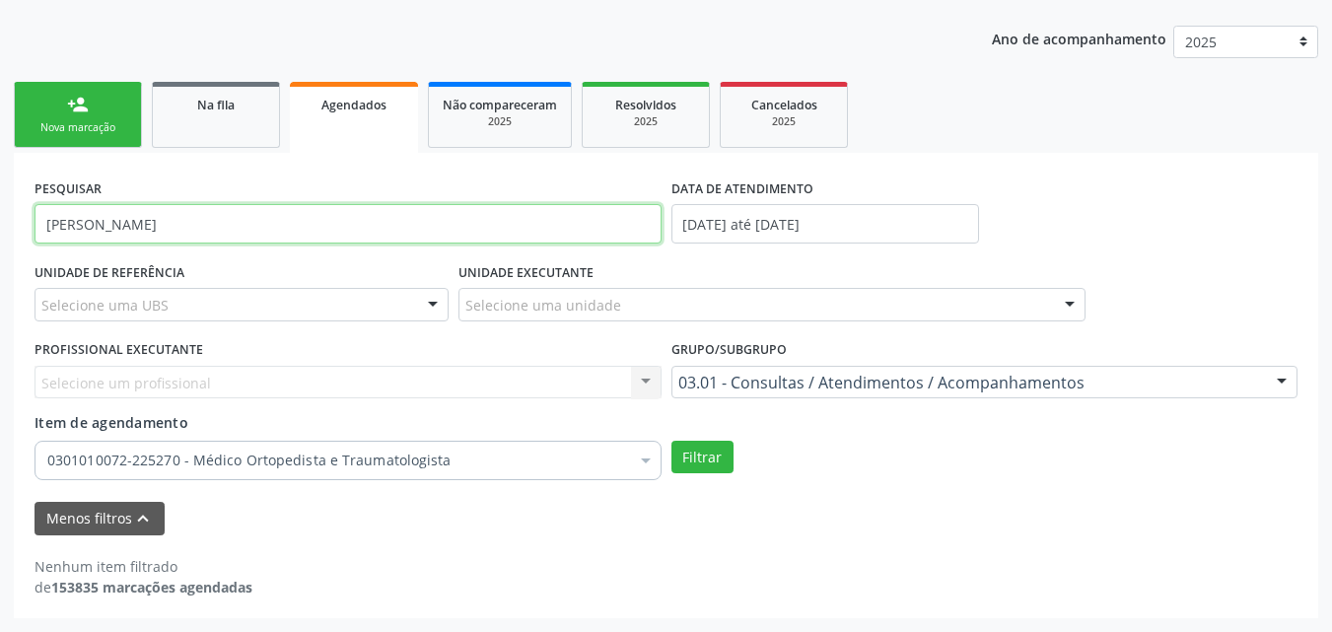
click at [59, 225] on input "[PERSON_NAME]" at bounding box center [348, 223] width 627 height 39
type input "[PERSON_NAME]"
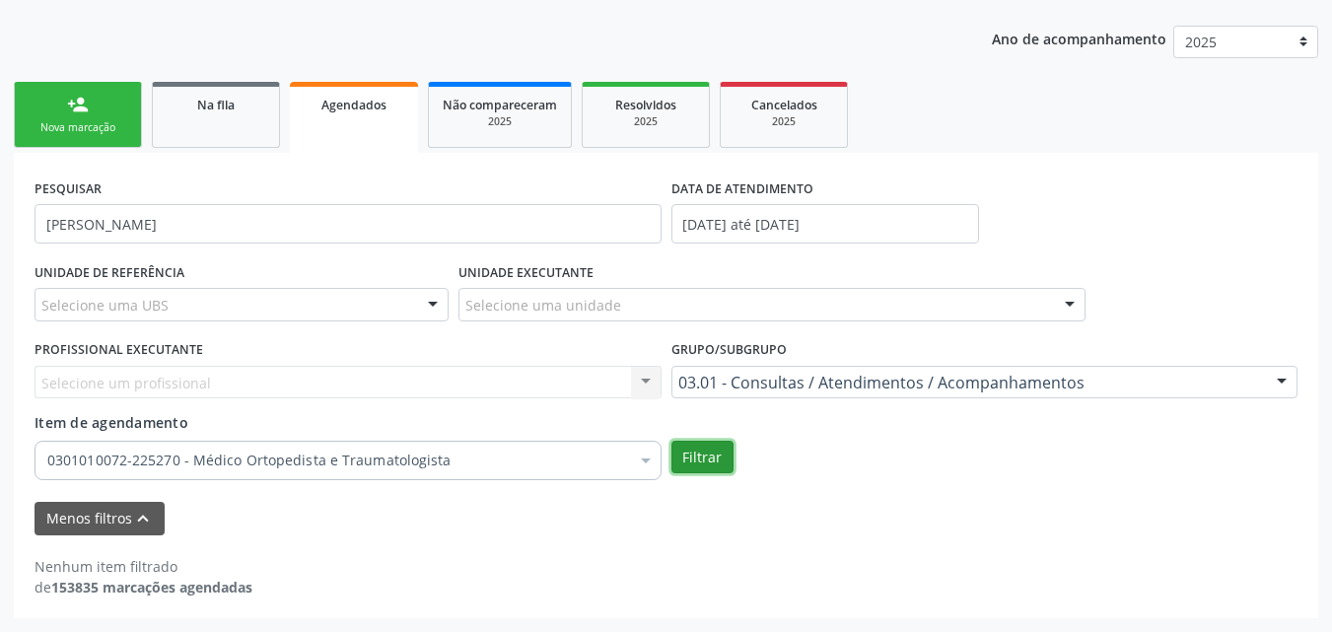
click at [708, 460] on button "Filtrar" at bounding box center [702, 458] width 62 height 34
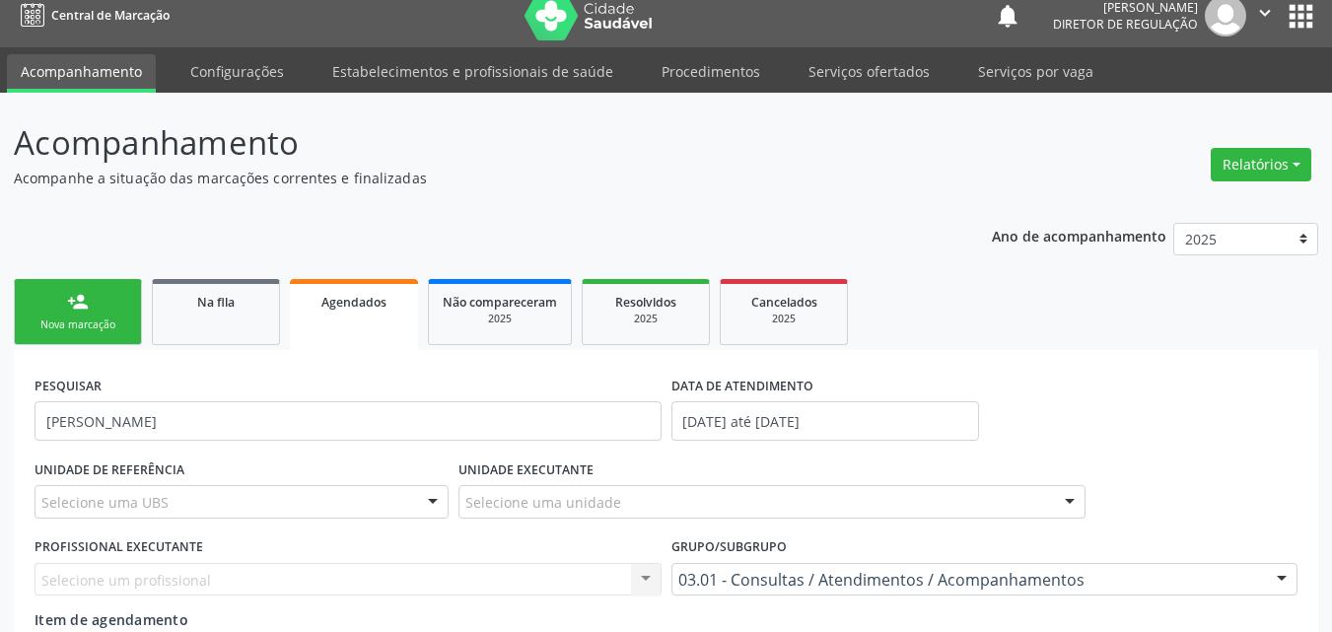
scroll to position [0, 0]
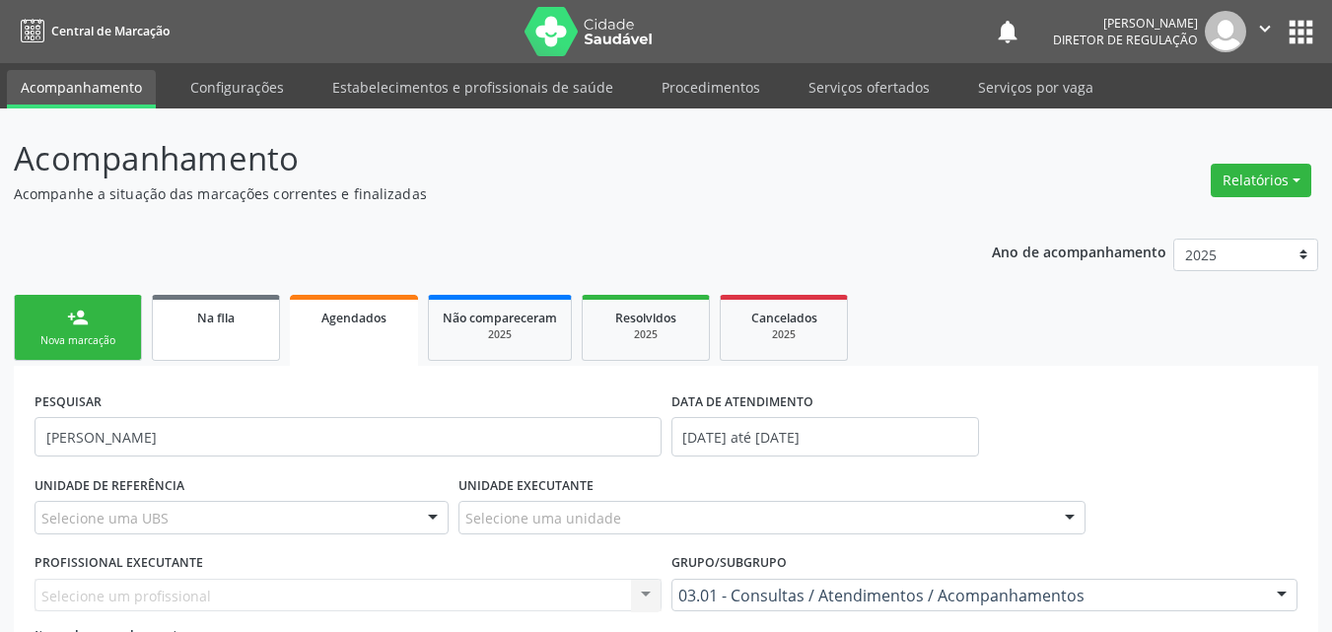
click at [199, 322] on span "Na fila" at bounding box center [215, 318] width 37 height 17
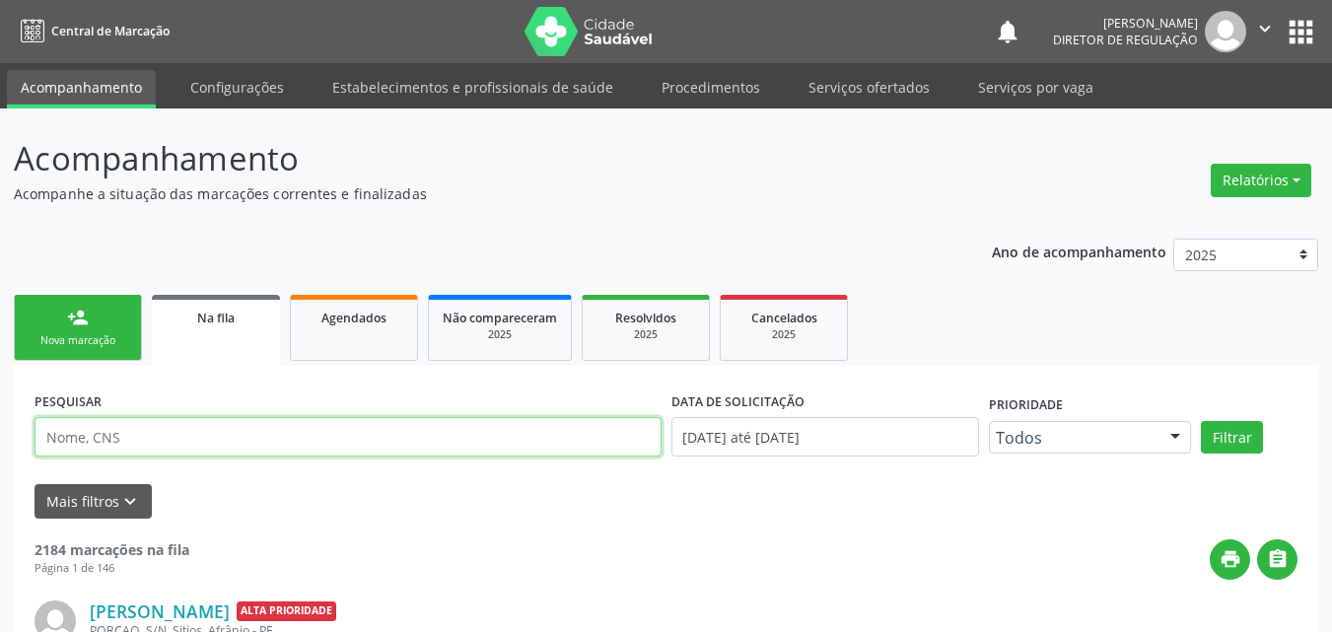
click at [479, 443] on input "text" at bounding box center [348, 436] width 627 height 39
type input "[PERSON_NAME]"
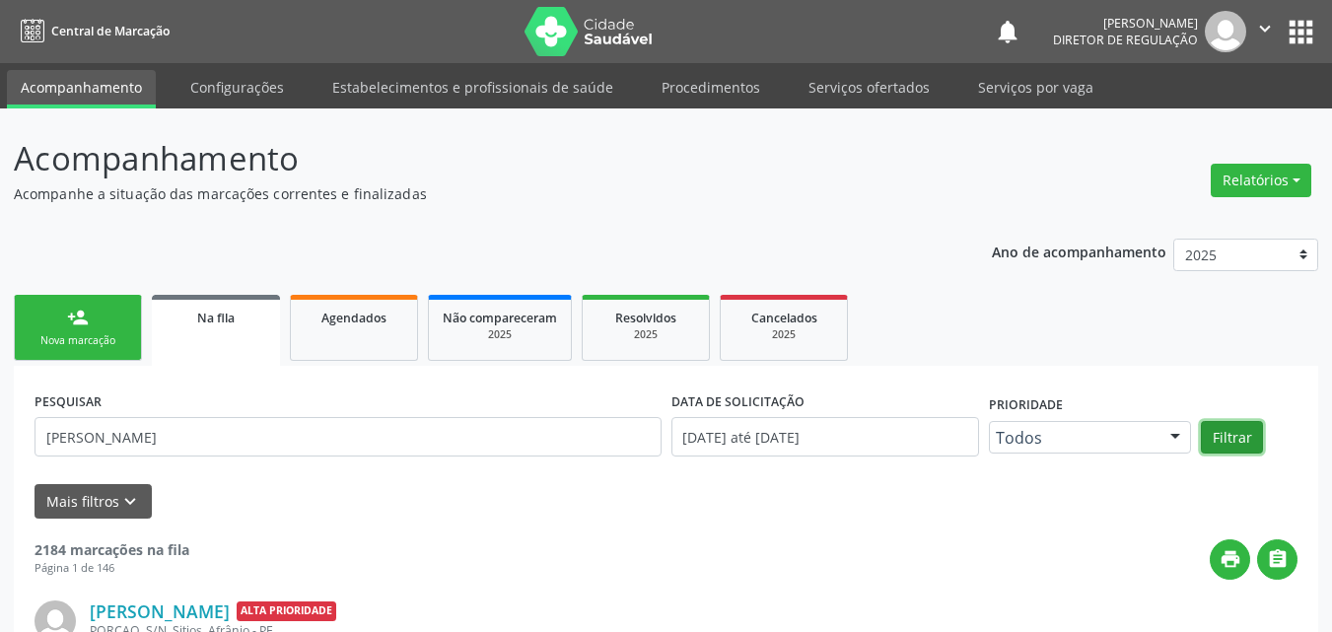
click at [1239, 432] on button "Filtrar" at bounding box center [1232, 438] width 62 height 34
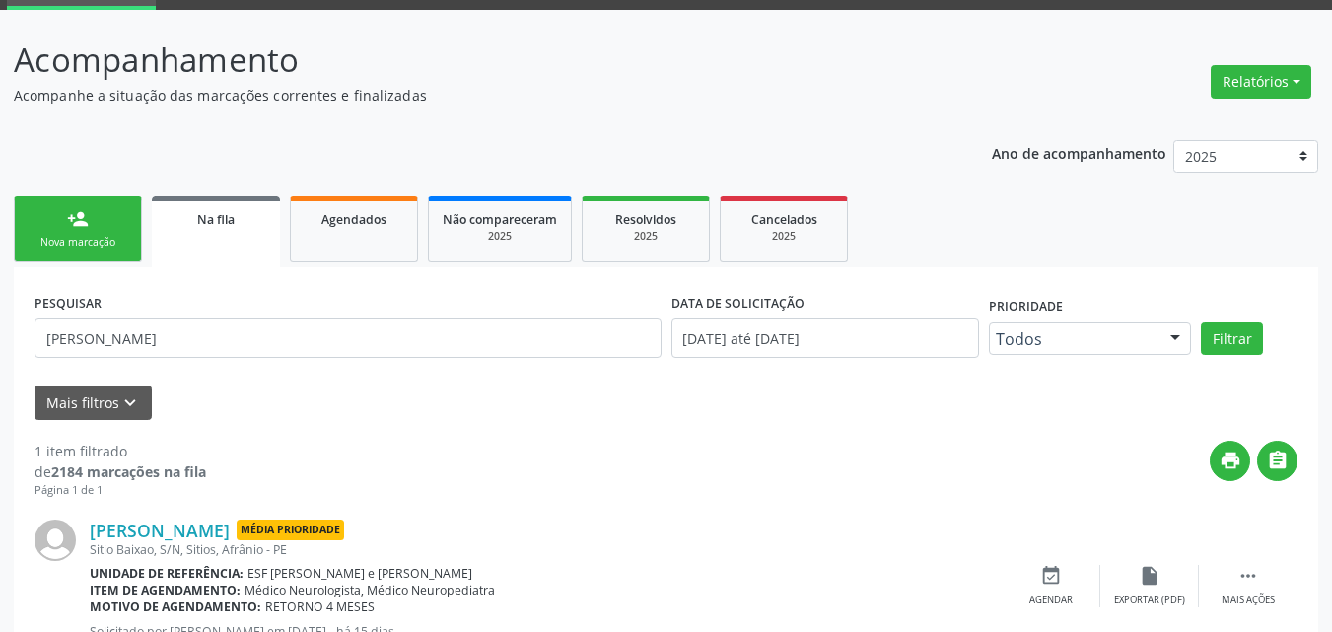
scroll to position [175, 0]
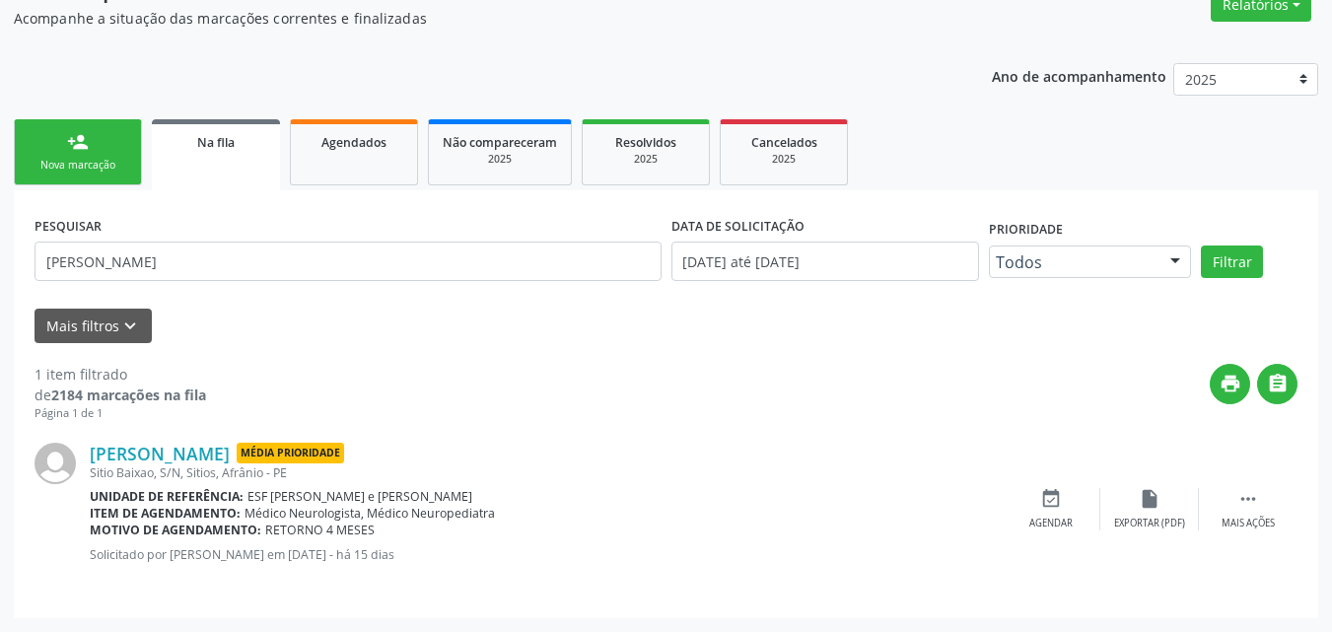
click at [95, 160] on div "Nova marcação" at bounding box center [78, 165] width 99 height 15
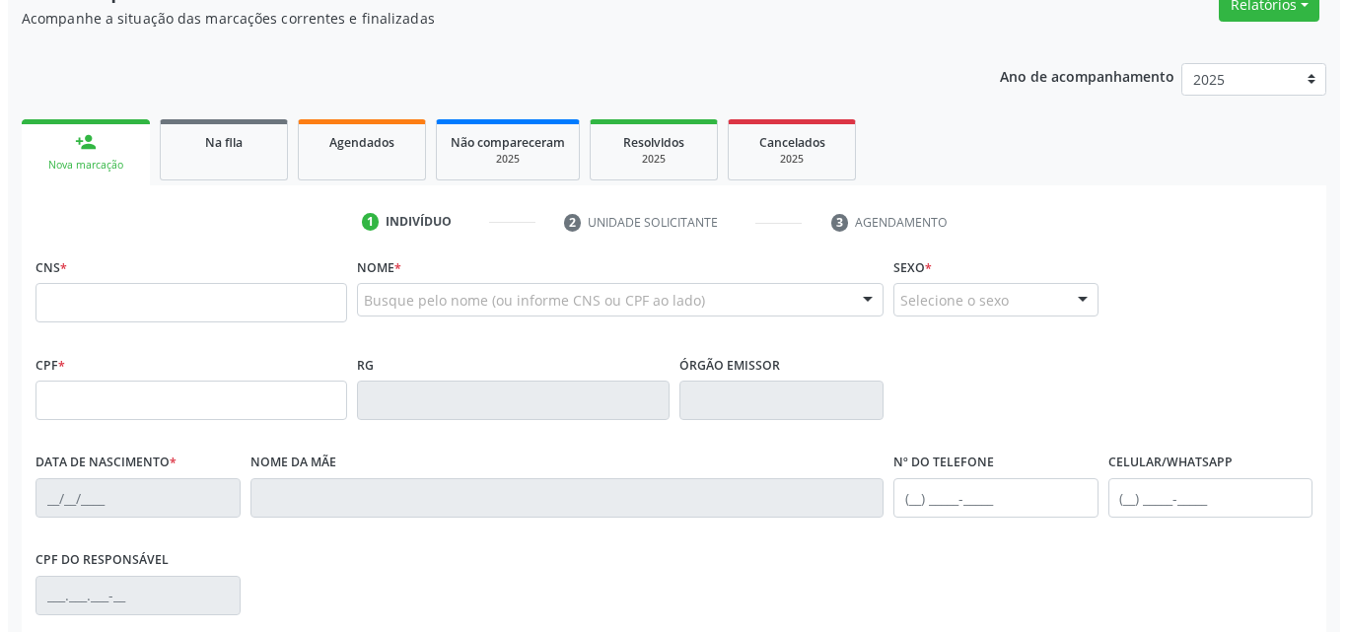
scroll to position [0, 0]
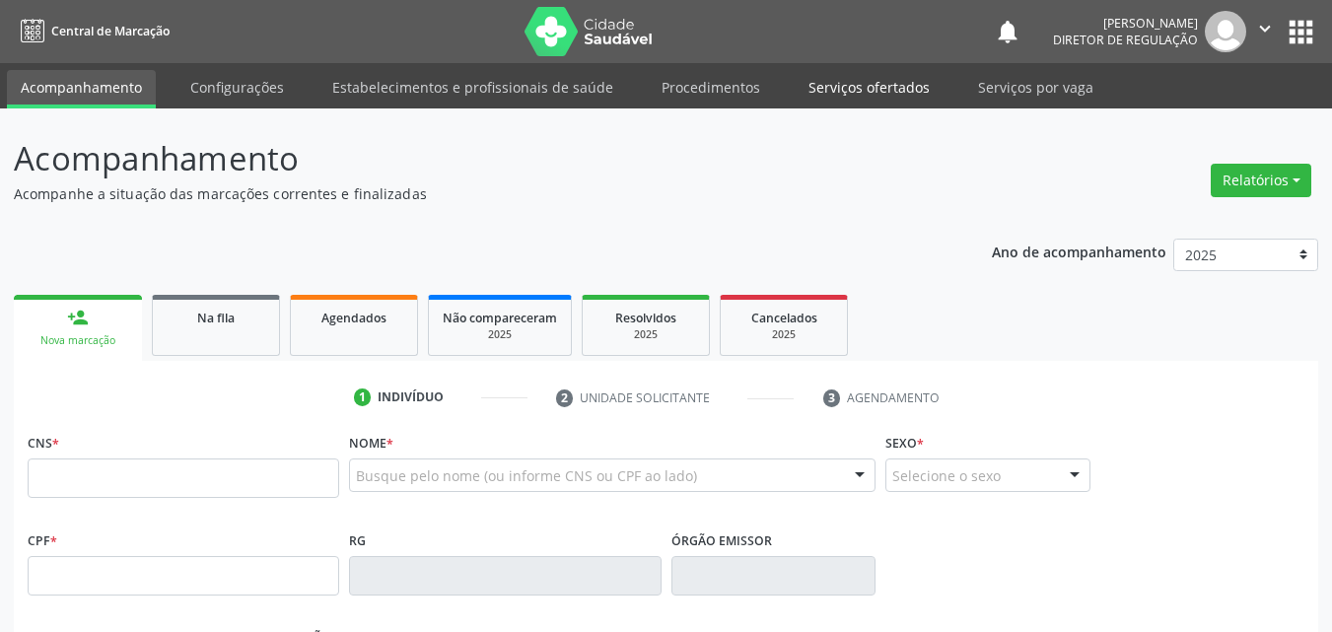
click at [880, 86] on link "Serviços ofertados" at bounding box center [869, 87] width 149 height 35
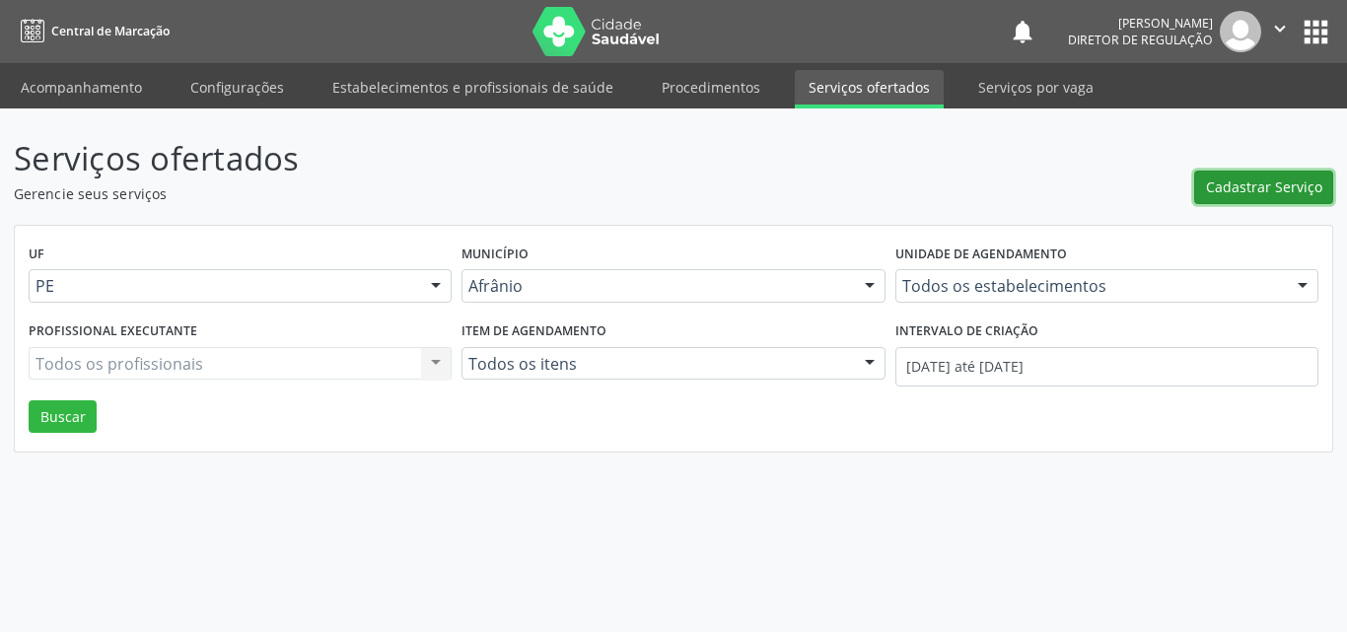
click at [1247, 190] on span "Cadastrar Serviço" at bounding box center [1264, 186] width 116 height 21
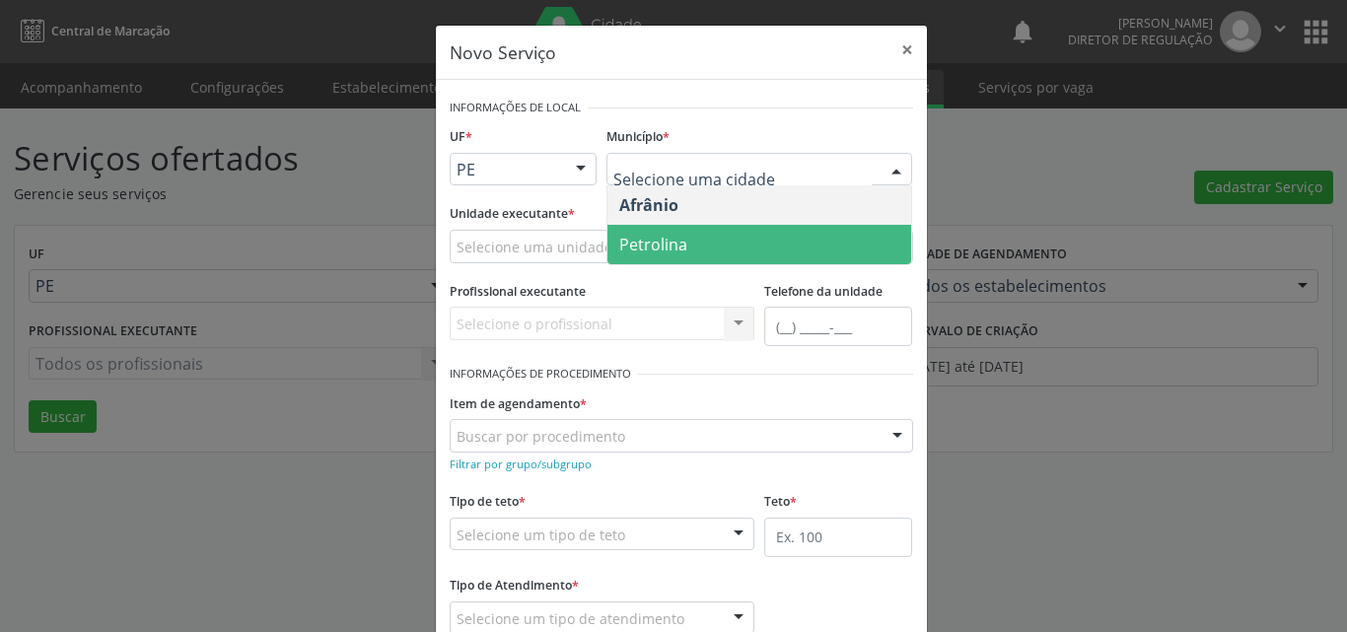
click at [720, 241] on span "Petrolina" at bounding box center [759, 244] width 304 height 39
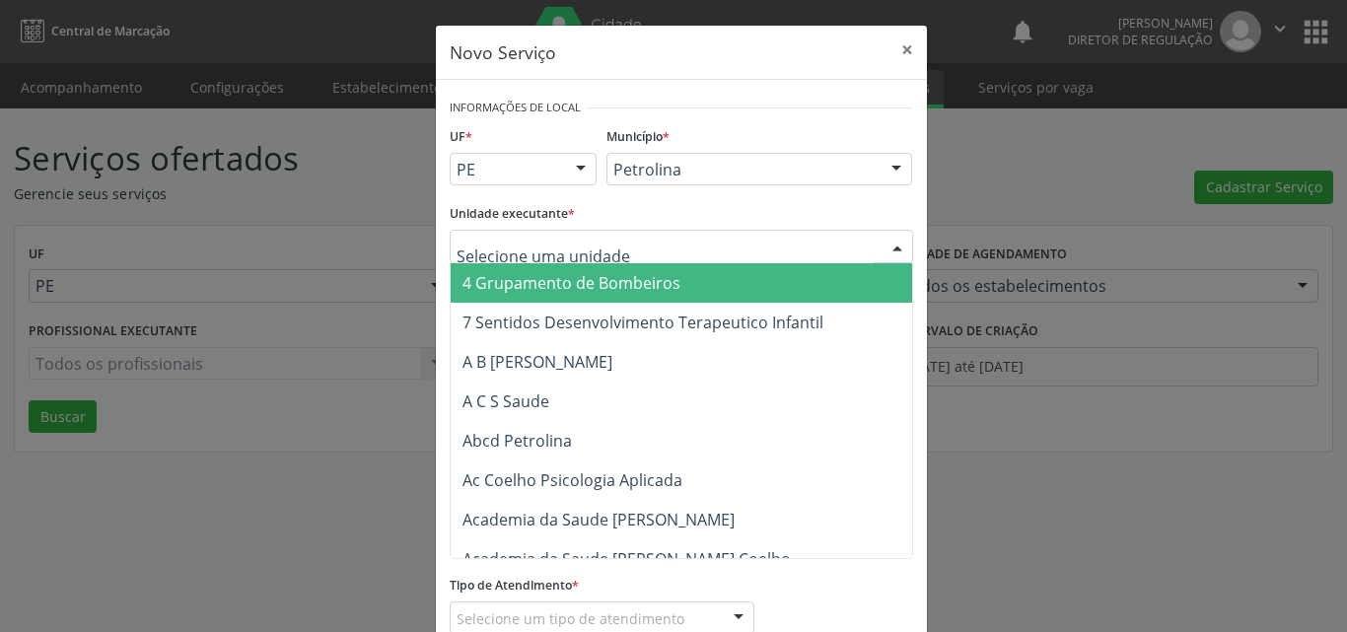
click at [625, 243] on div at bounding box center [681, 247] width 463 height 34
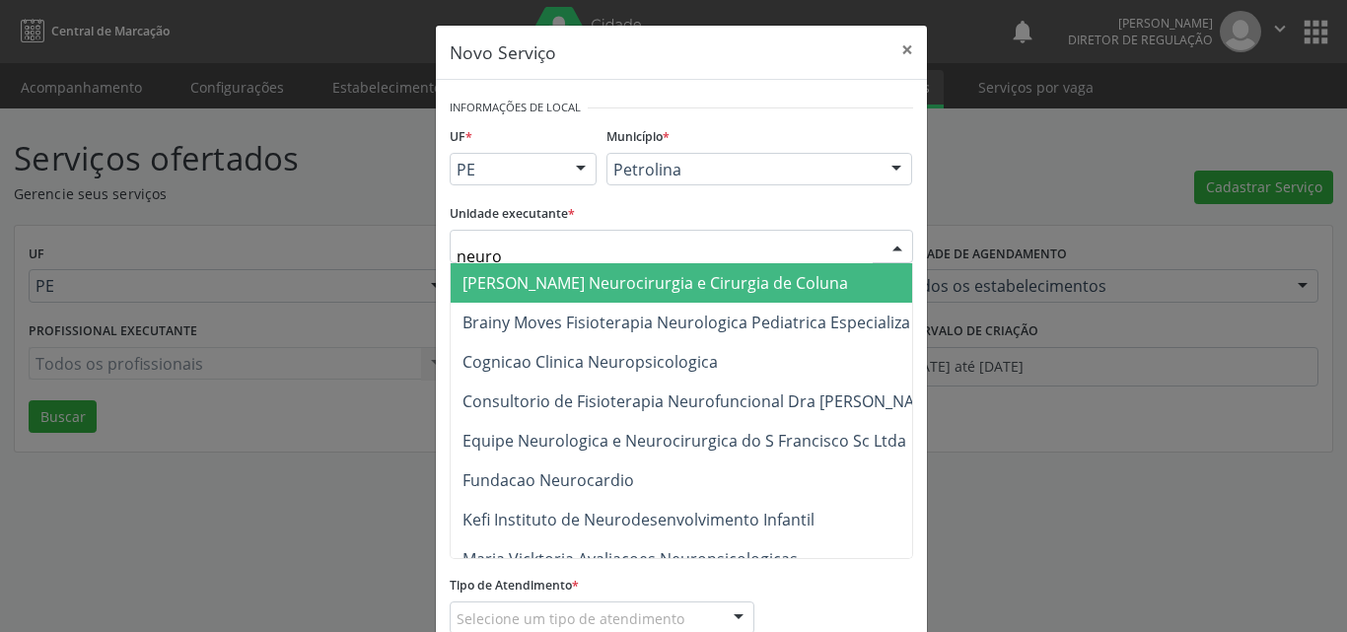
type input "neuroc"
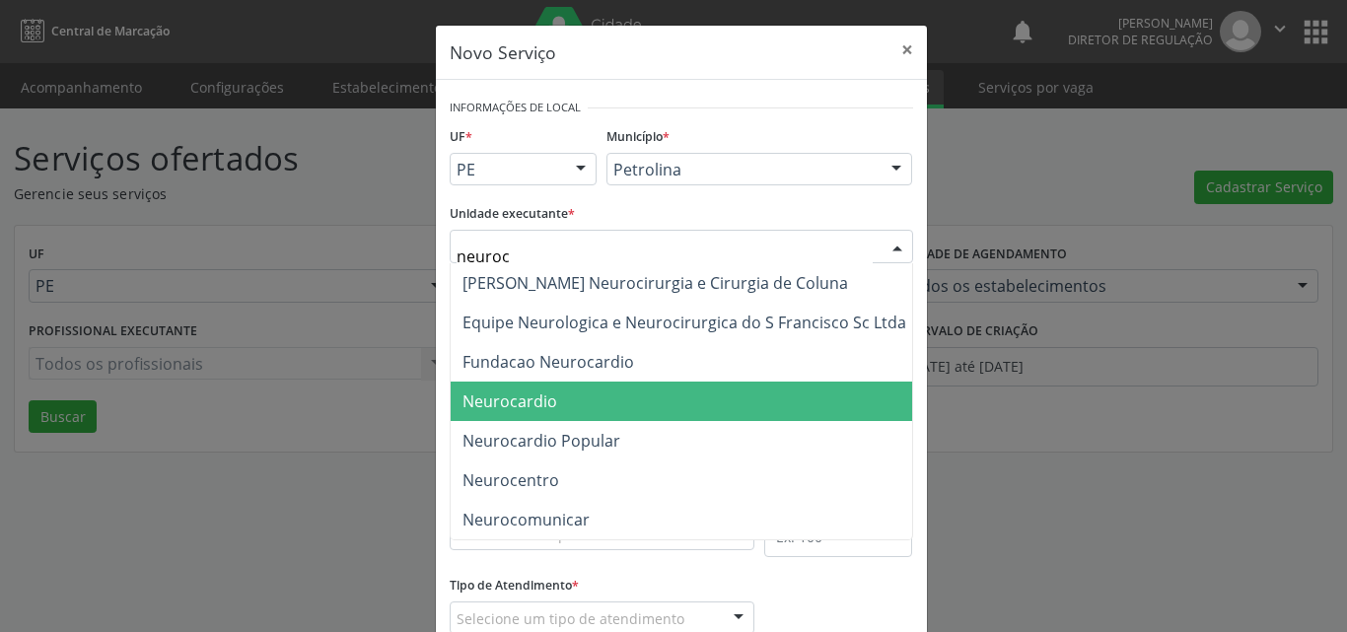
click at [587, 400] on span "Neurocardio" at bounding box center [684, 401] width 467 height 39
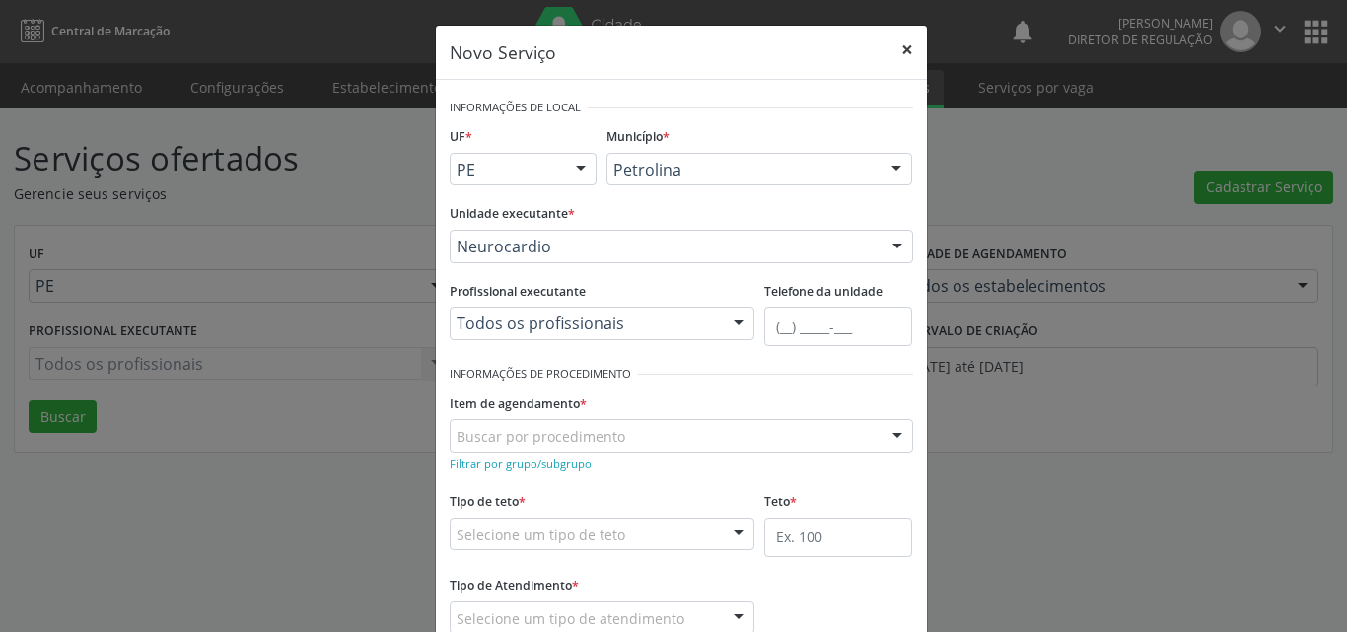
click at [902, 48] on button "×" at bounding box center [906, 50] width 39 height 48
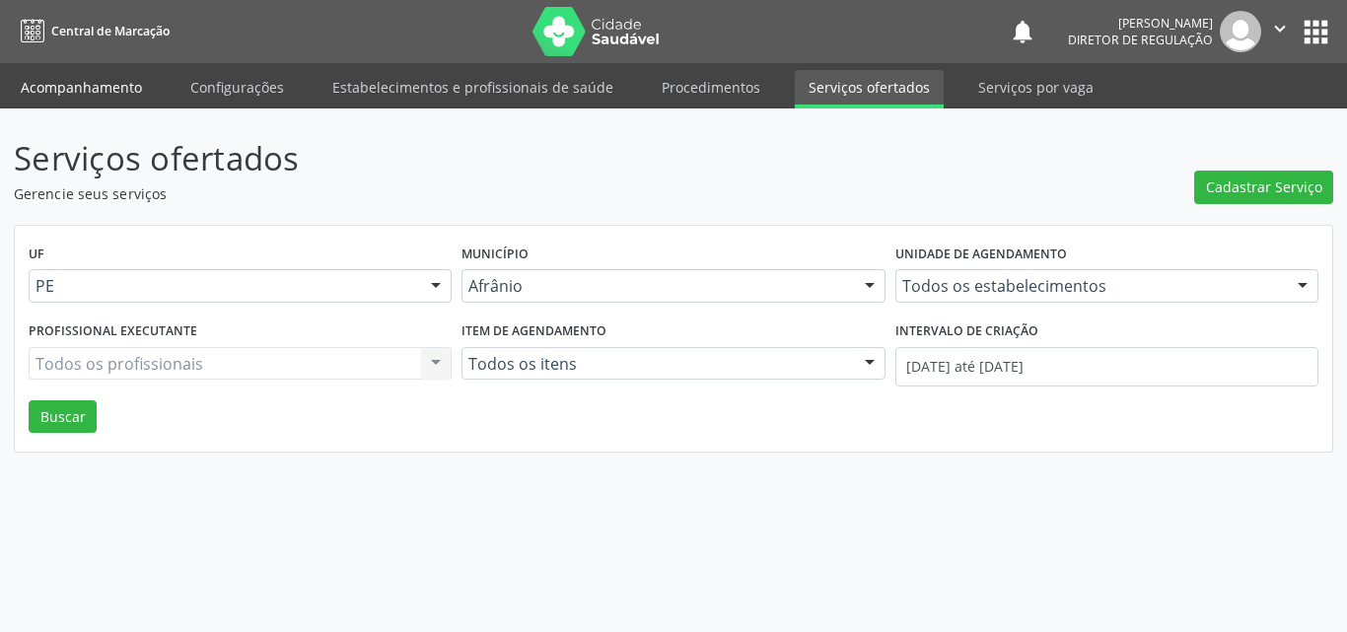
click at [108, 87] on link "Acompanhamento" at bounding box center [81, 87] width 149 height 35
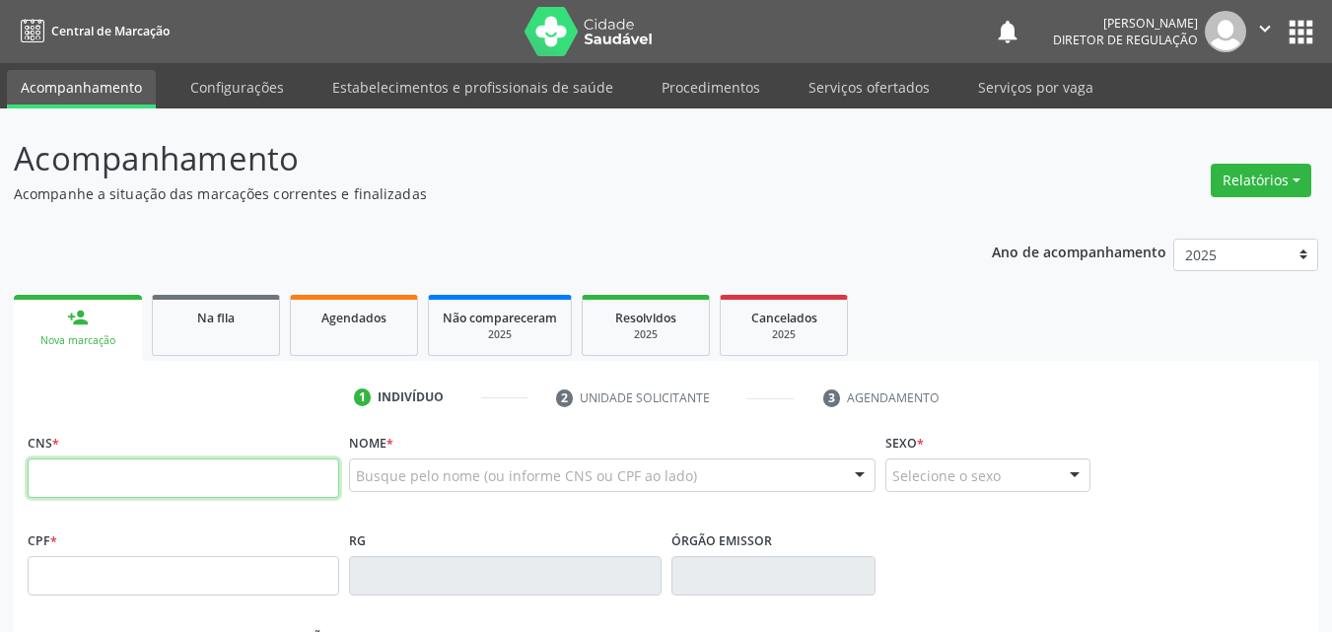
click at [318, 479] on input "text" at bounding box center [184, 477] width 312 height 39
type input "708 0043 2015 1623"
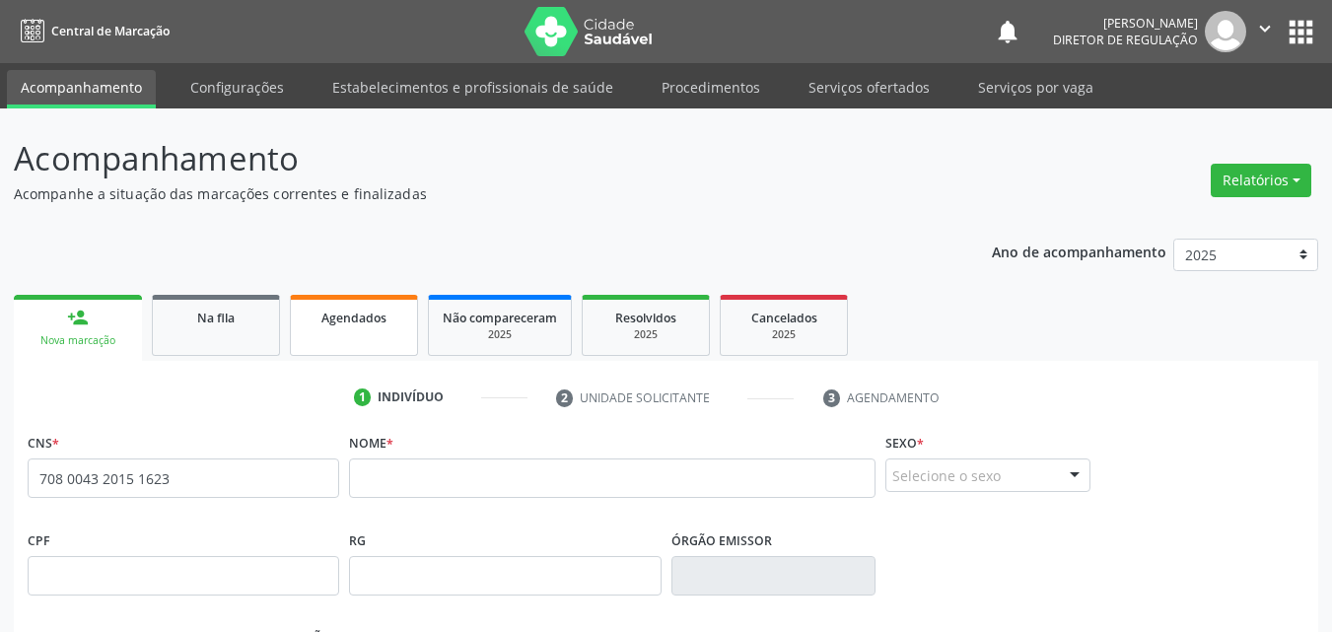
click at [353, 319] on span "Agendados" at bounding box center [353, 318] width 65 height 17
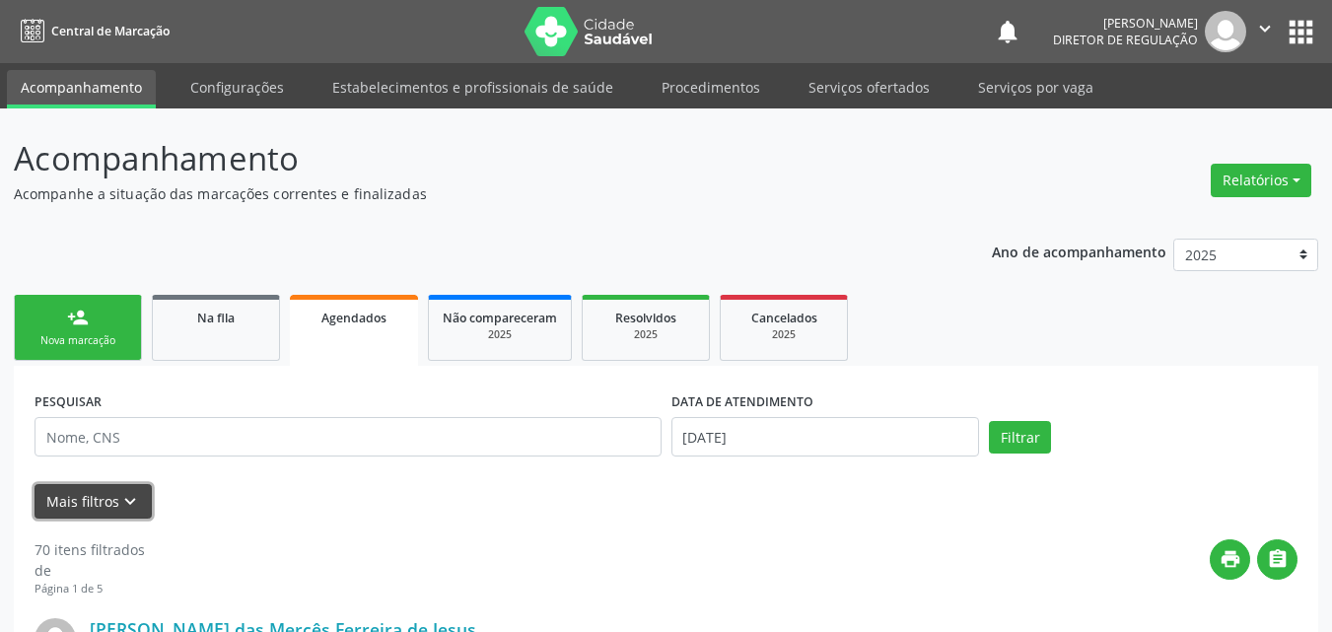
click at [128, 500] on icon "keyboard_arrow_down" at bounding box center [130, 502] width 22 height 22
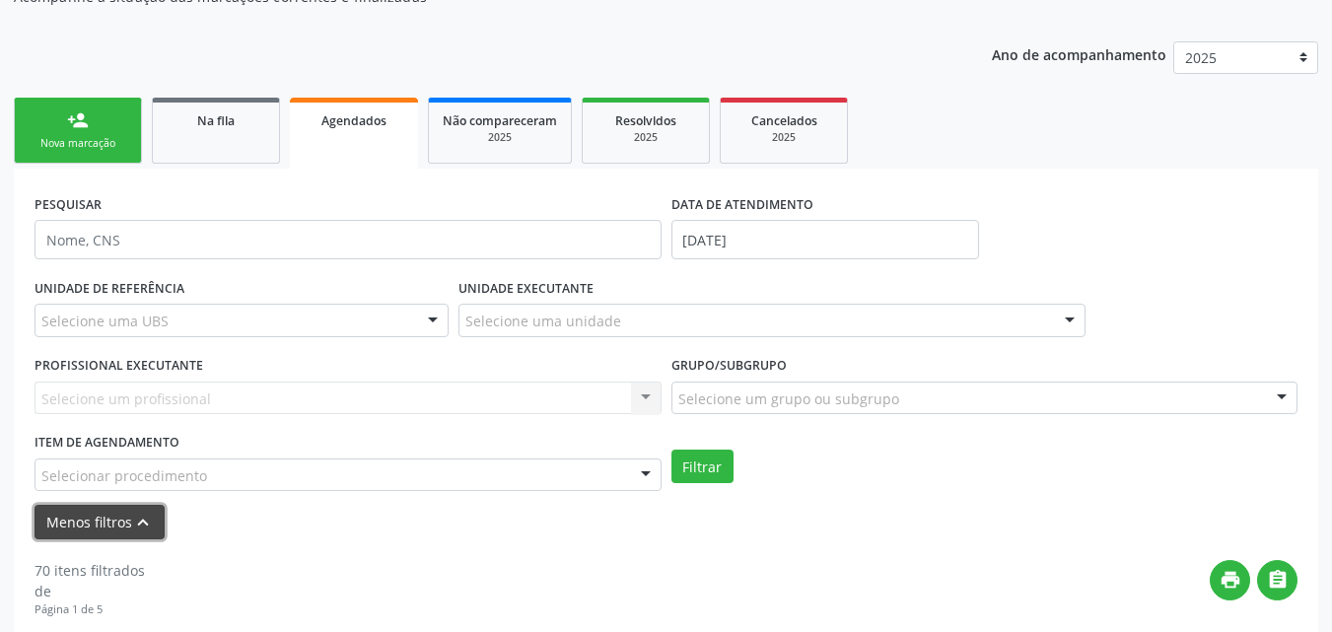
scroll to position [296, 0]
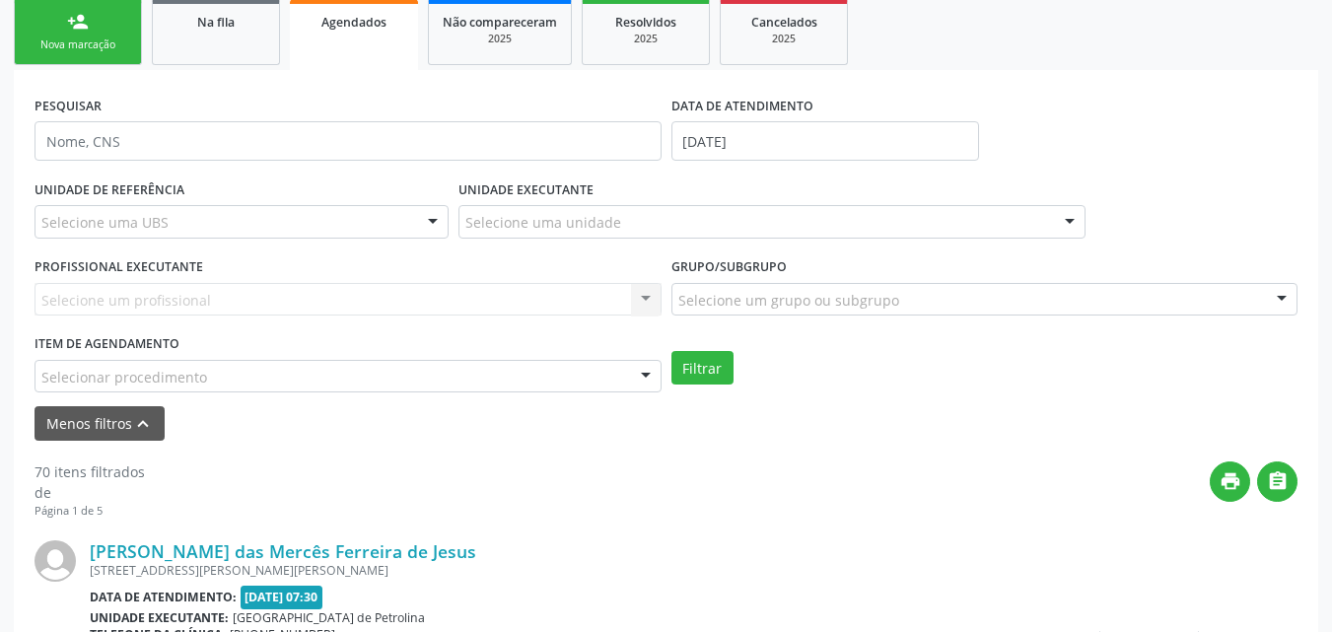
click at [213, 380] on div "Selecionar procedimento" at bounding box center [348, 377] width 627 height 34
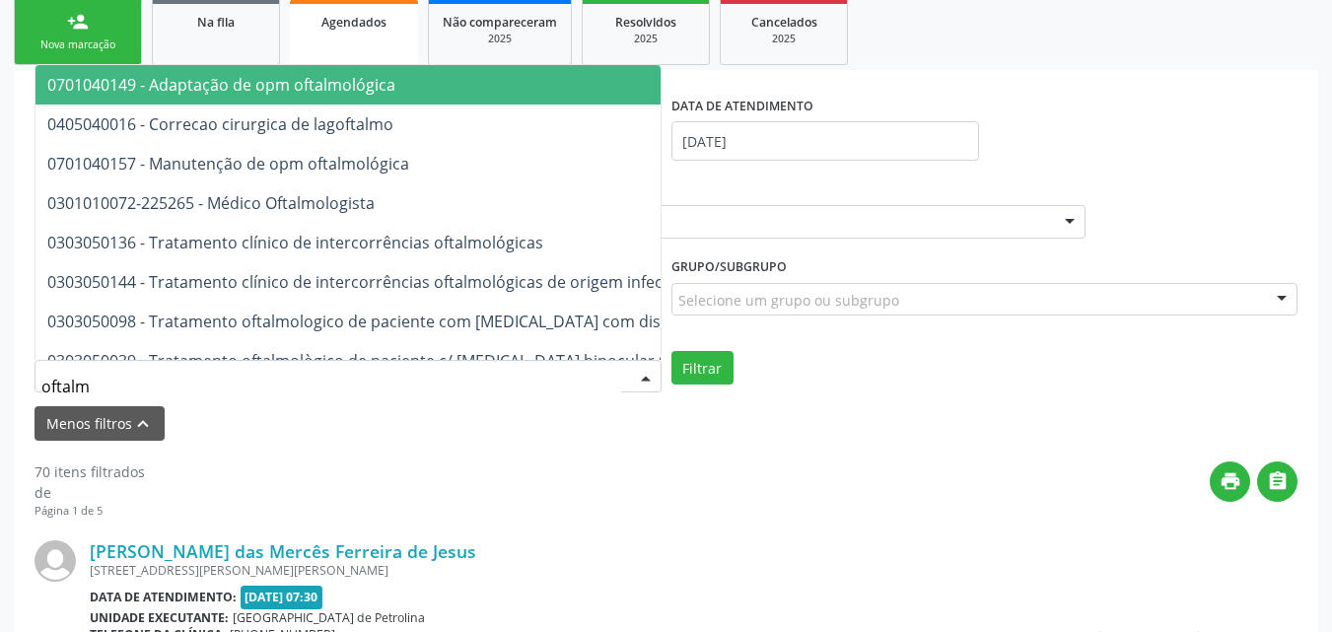
type input "oftalmo"
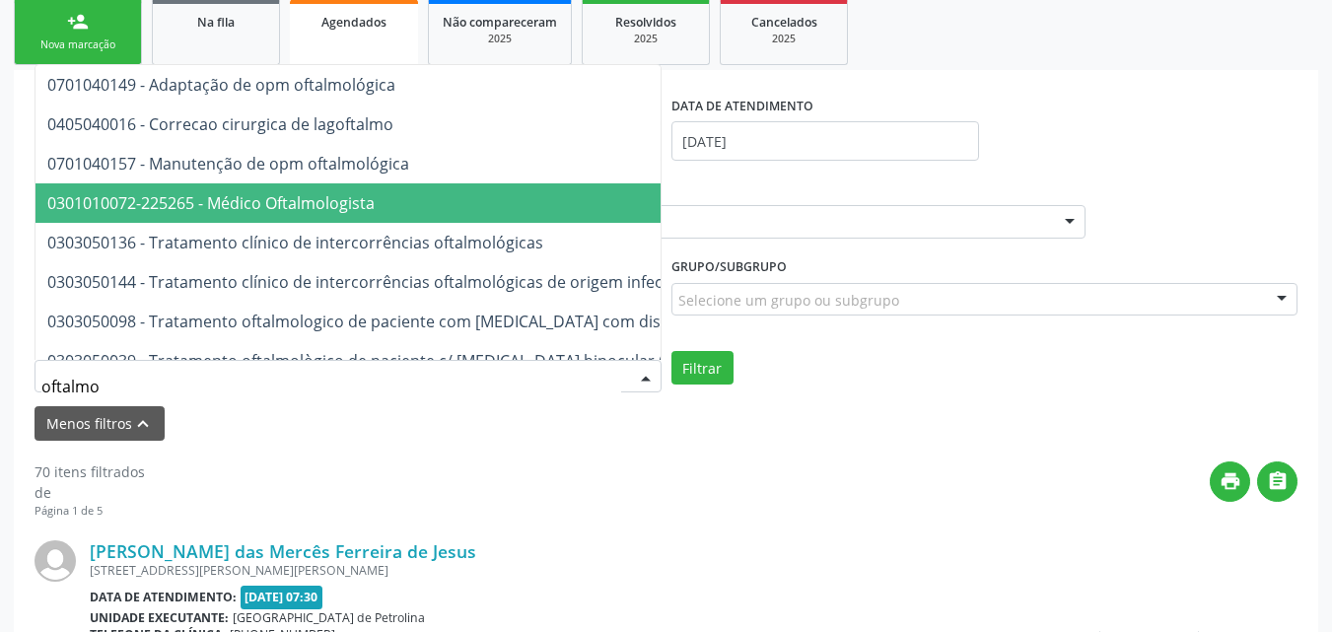
click at [255, 199] on span "0301010072-225265 - Médico Oftalmologista" at bounding box center [210, 203] width 327 height 22
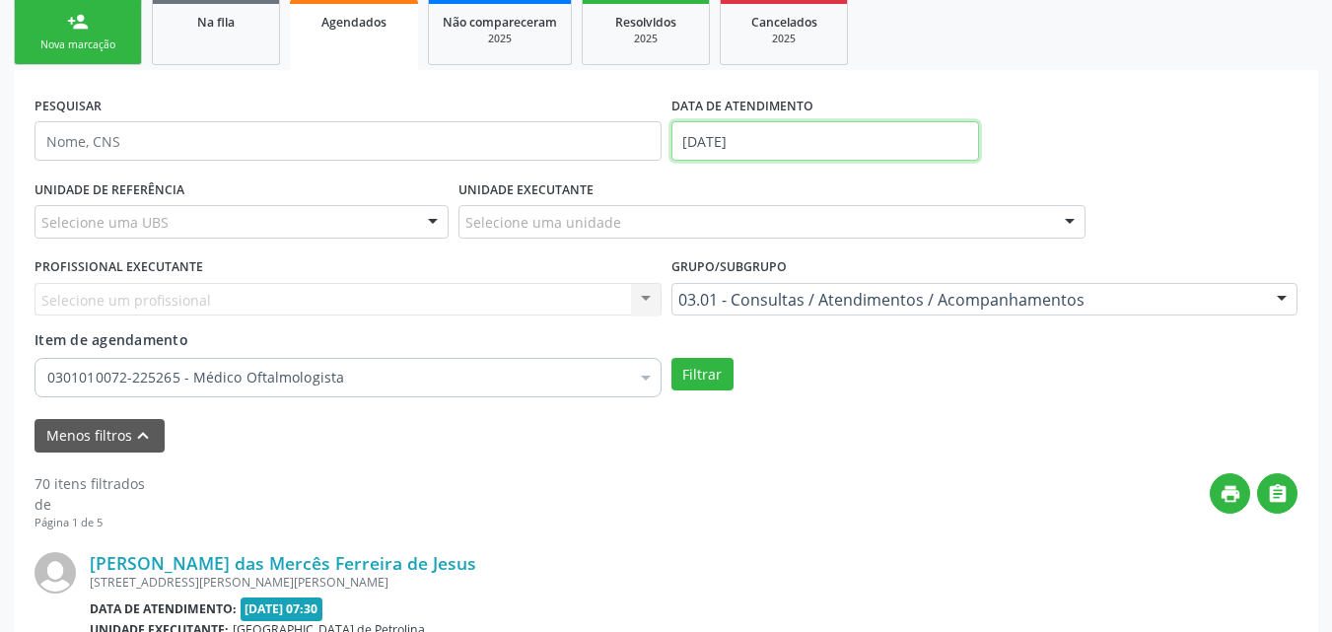
click at [815, 138] on input "[DATE]" at bounding box center [825, 140] width 309 height 39
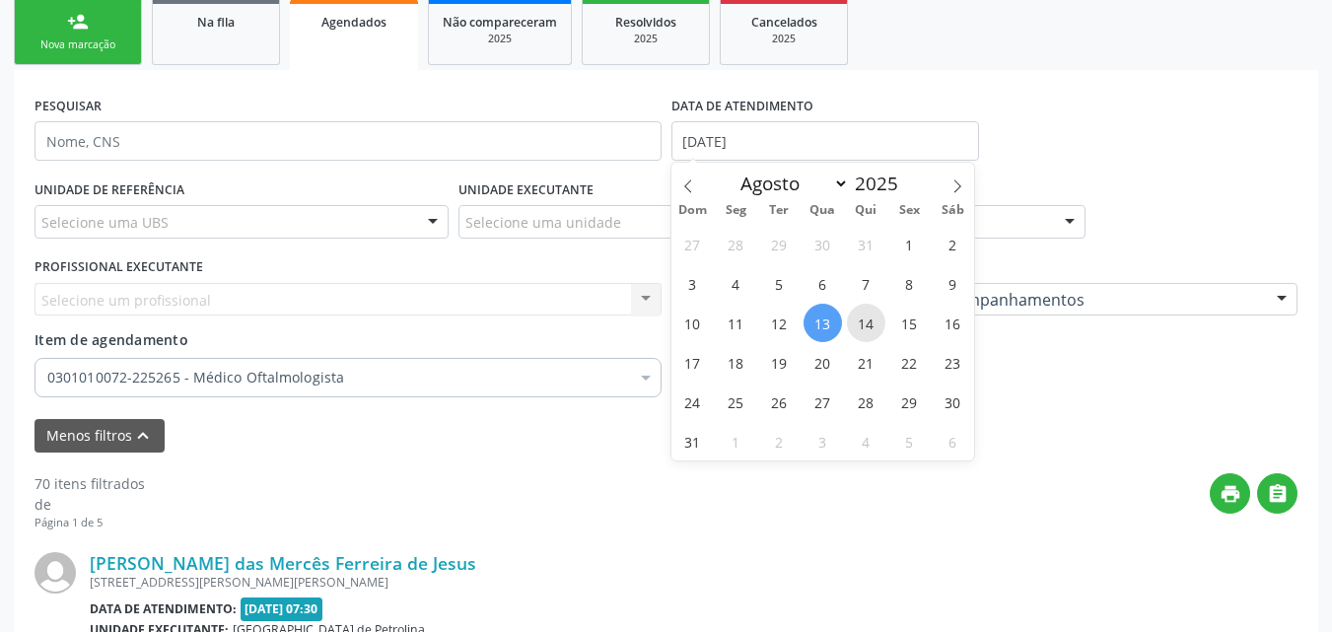
click at [872, 327] on span "14" at bounding box center [866, 323] width 38 height 38
type input "[DATE]"
click at [872, 327] on span "14" at bounding box center [866, 323] width 38 height 38
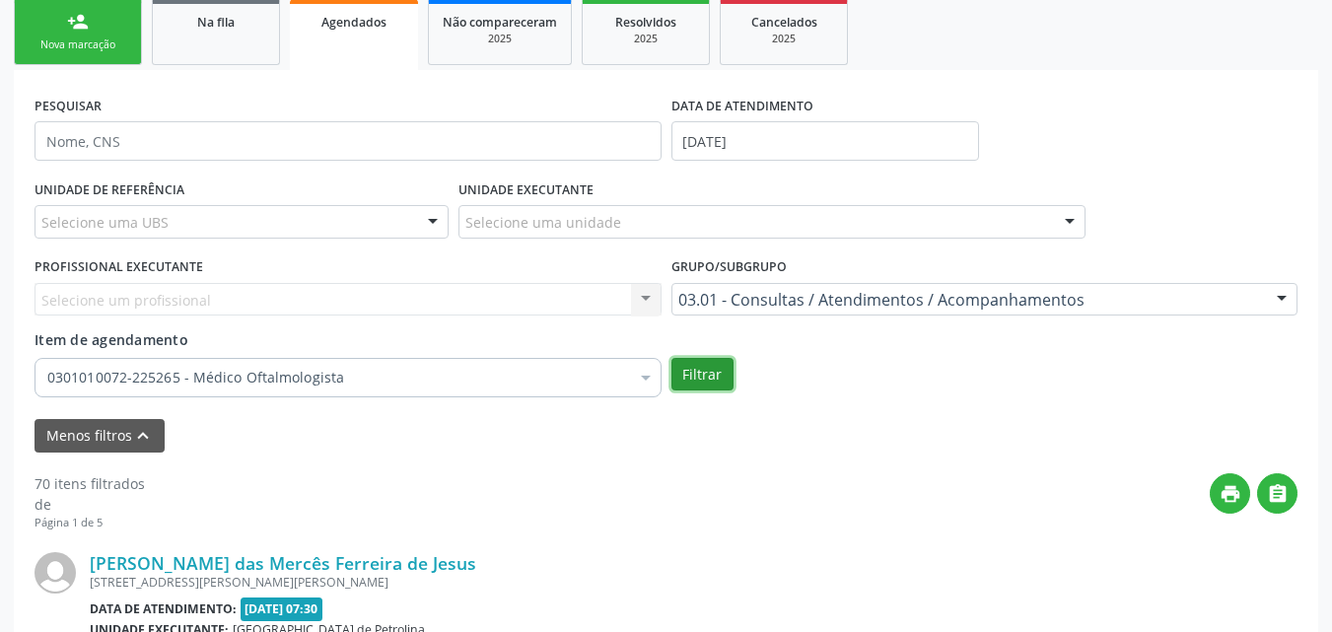
click at [705, 378] on button "Filtrar" at bounding box center [702, 375] width 62 height 34
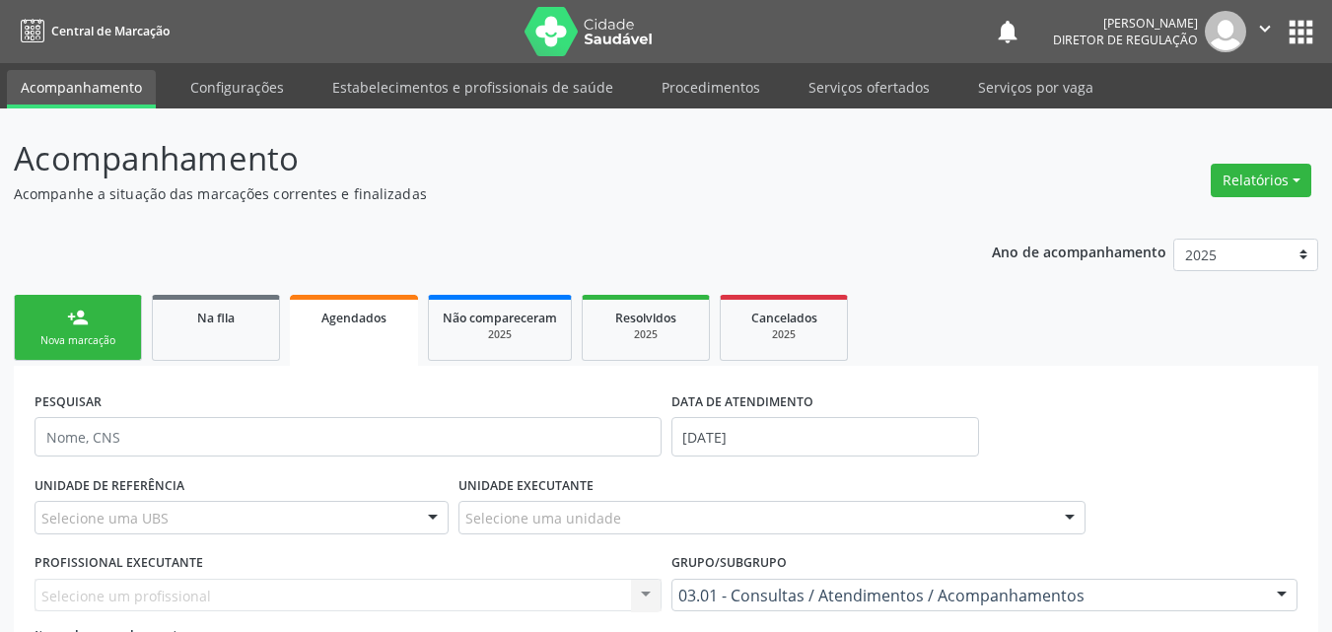
scroll to position [394, 0]
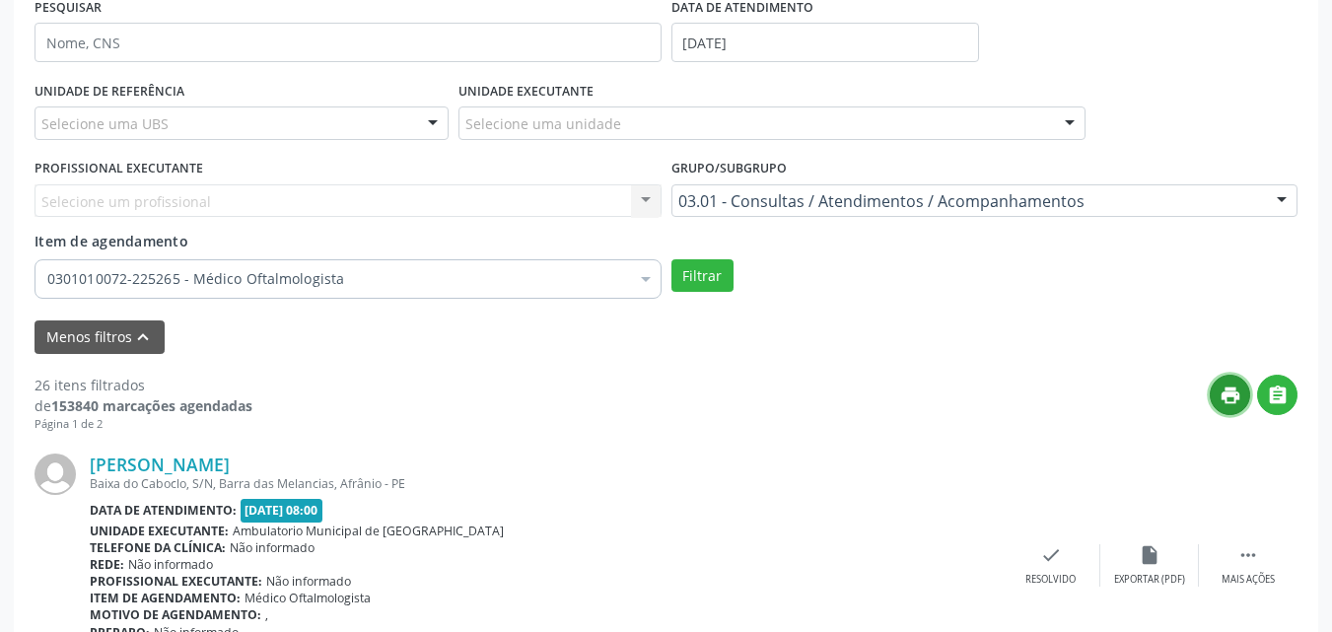
click at [1241, 393] on button "print" at bounding box center [1230, 395] width 40 height 40
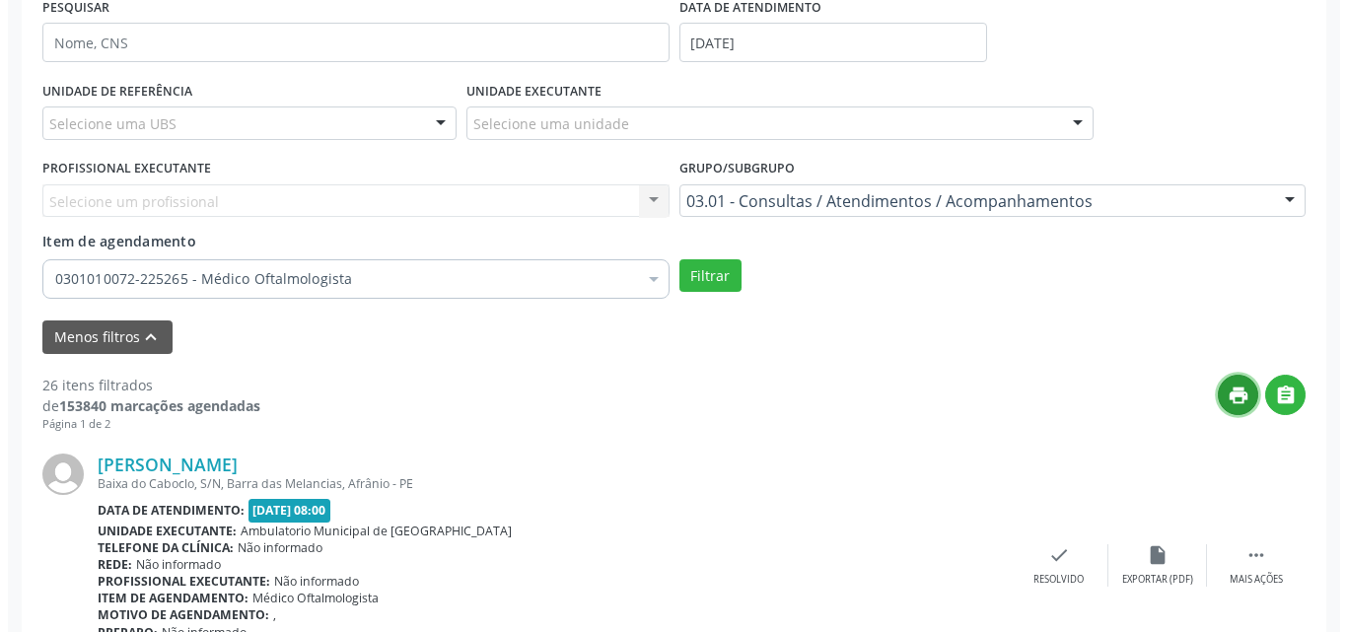
scroll to position [0, 0]
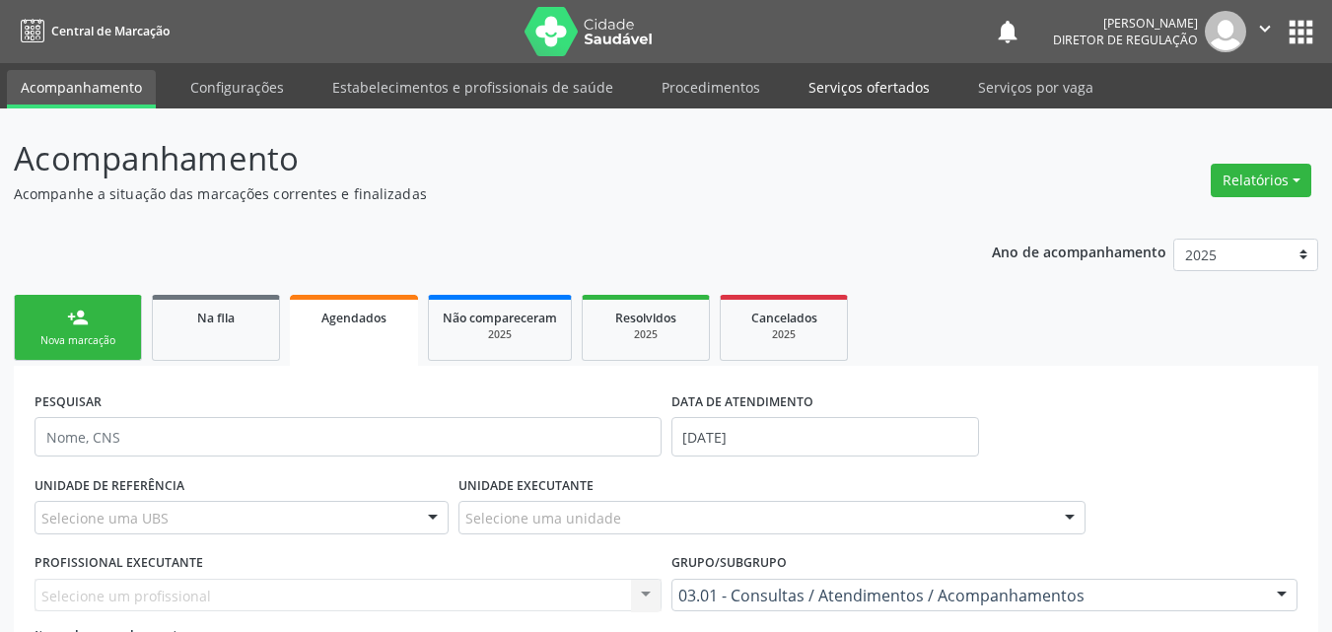
click at [884, 91] on link "Serviços ofertados" at bounding box center [869, 87] width 149 height 35
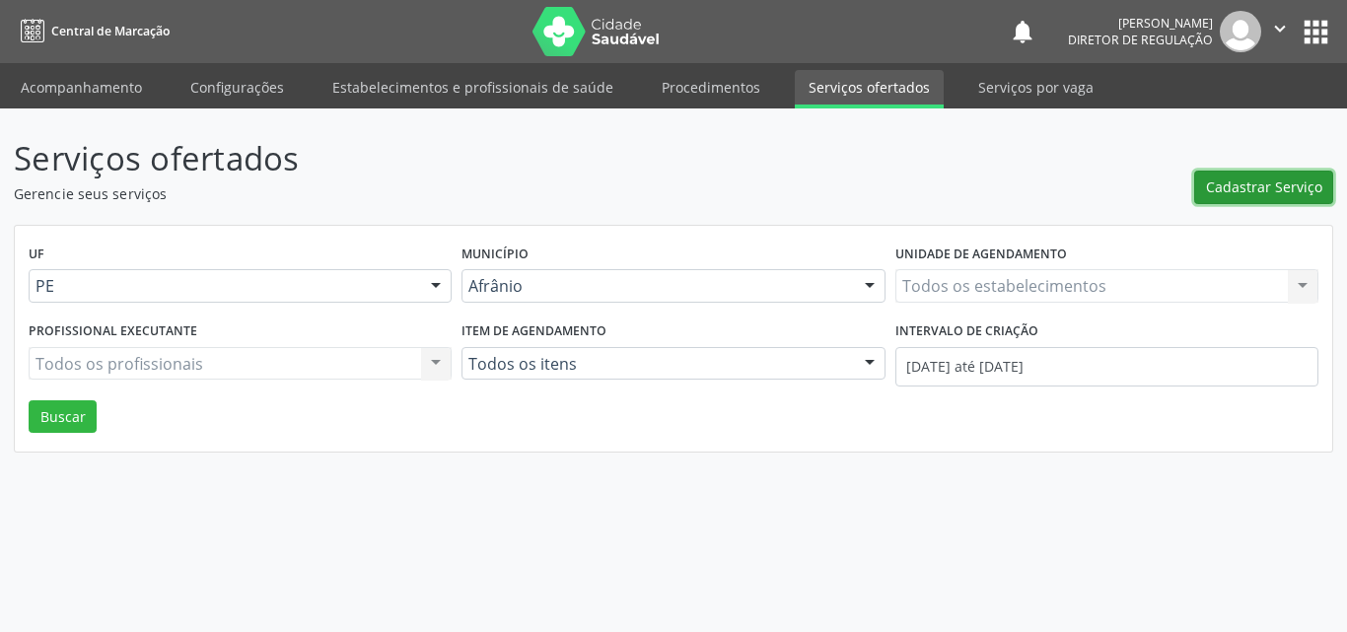
click at [1250, 182] on span "Cadastrar Serviço" at bounding box center [1264, 186] width 116 height 21
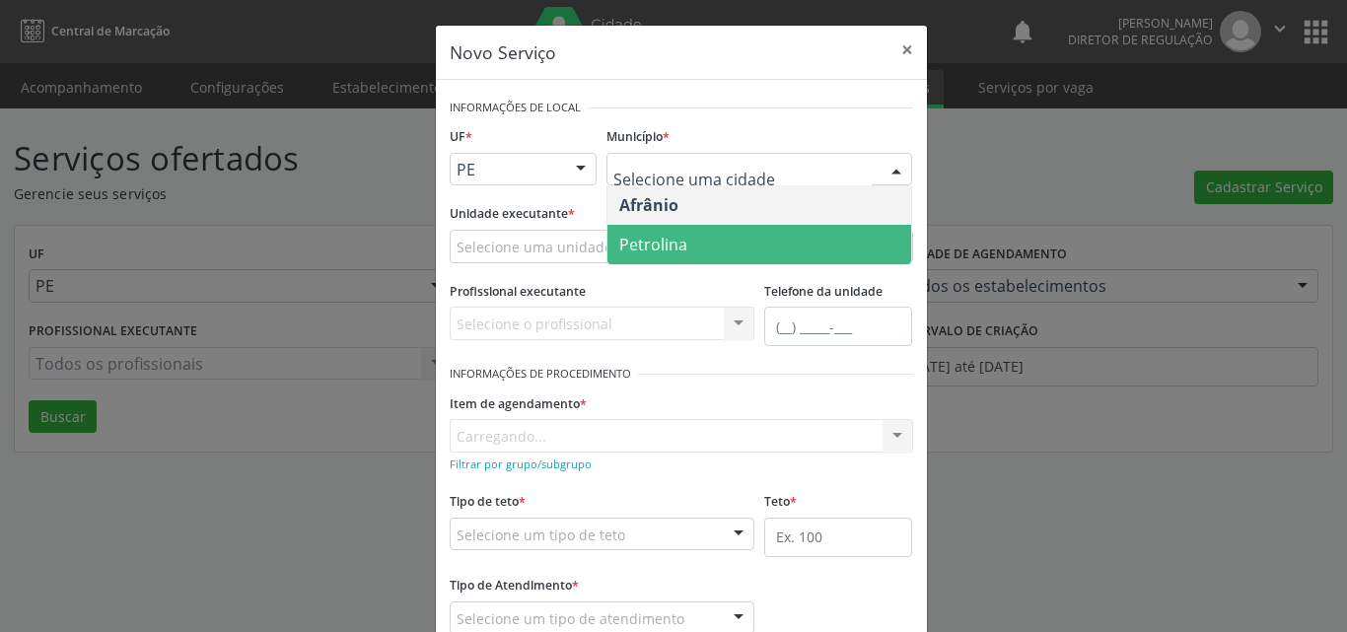
click at [765, 233] on span "Petrolina" at bounding box center [759, 244] width 304 height 39
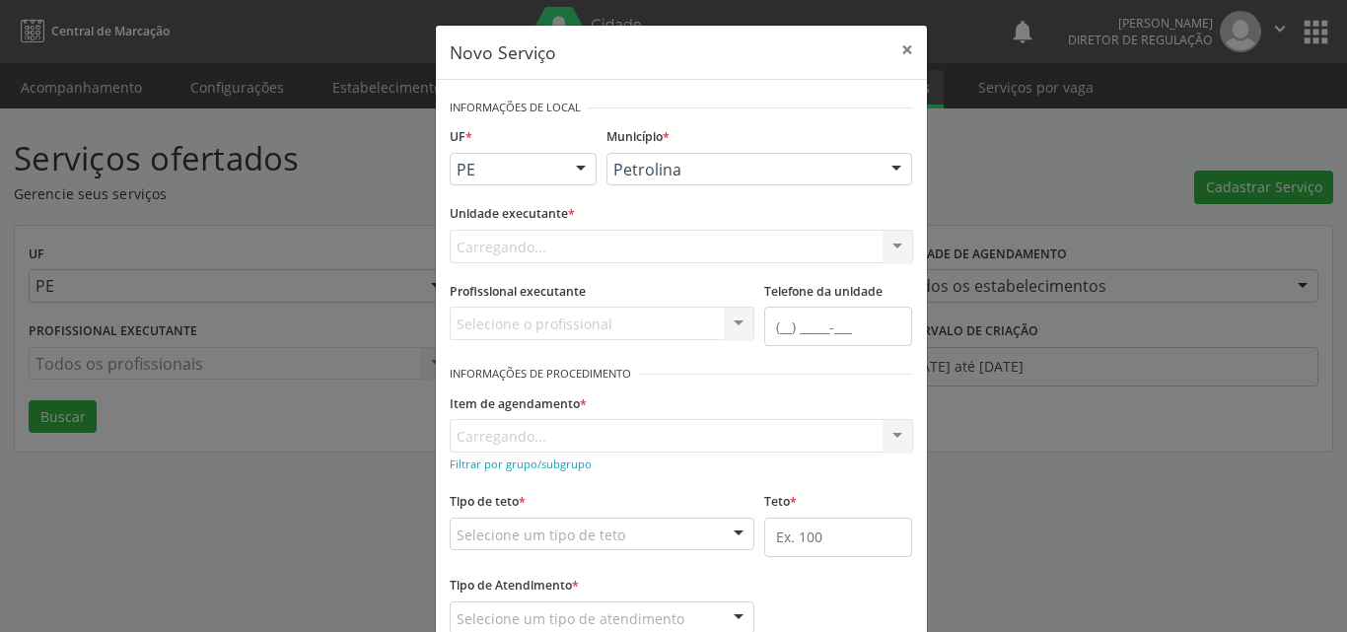
click at [635, 242] on div "Carregando... Academia da Saude de Afranio Academia da Saude do Bairro [PERSON_…" at bounding box center [681, 247] width 463 height 34
click at [631, 243] on div "Selecione uma unidade" at bounding box center [681, 247] width 463 height 34
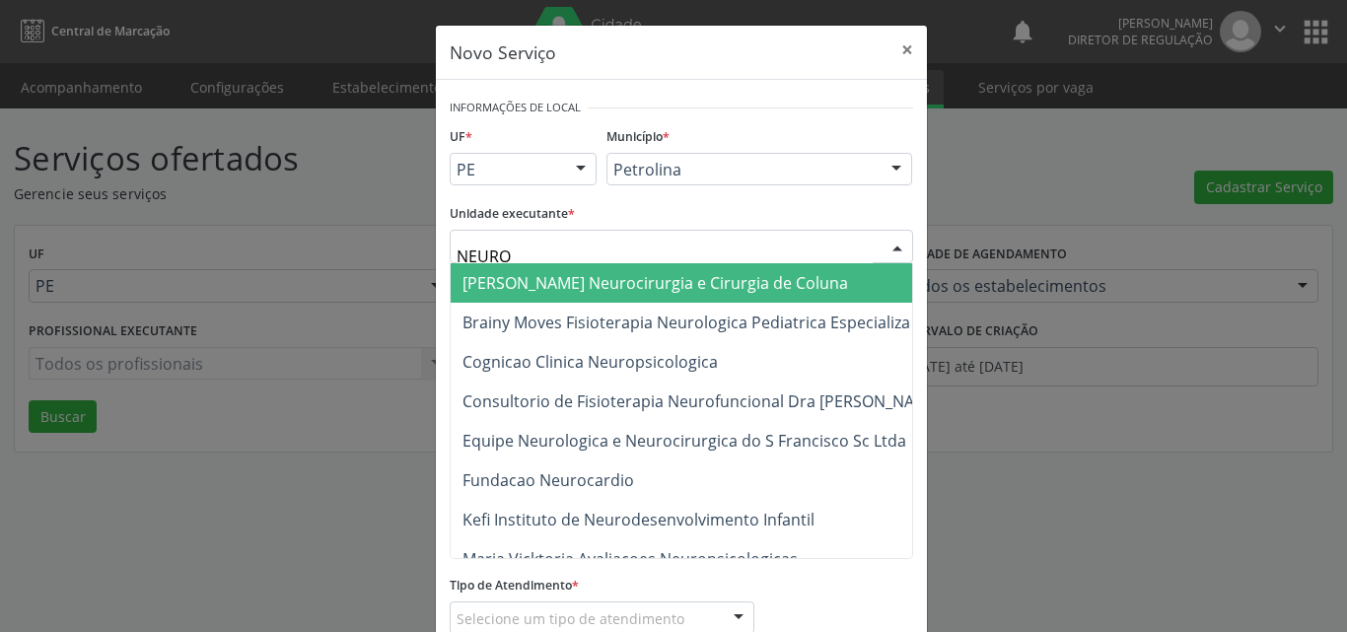
type input "NEUROC"
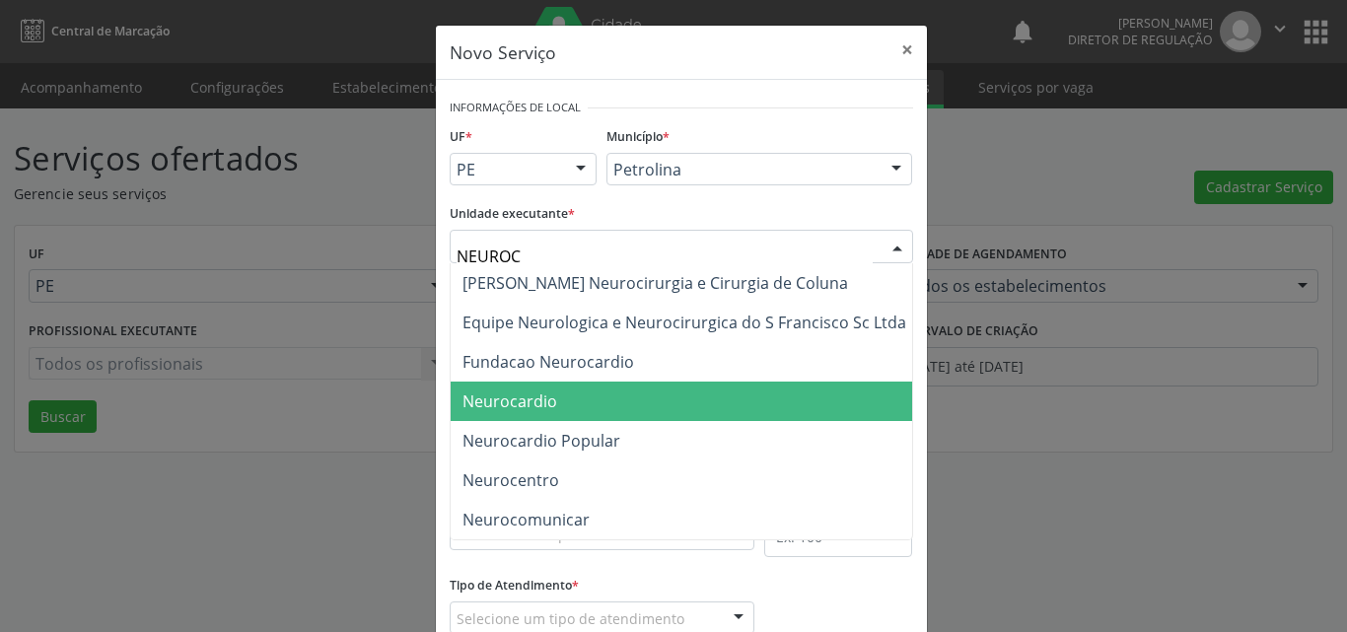
click at [545, 396] on span "Neurocardio" at bounding box center [509, 401] width 95 height 22
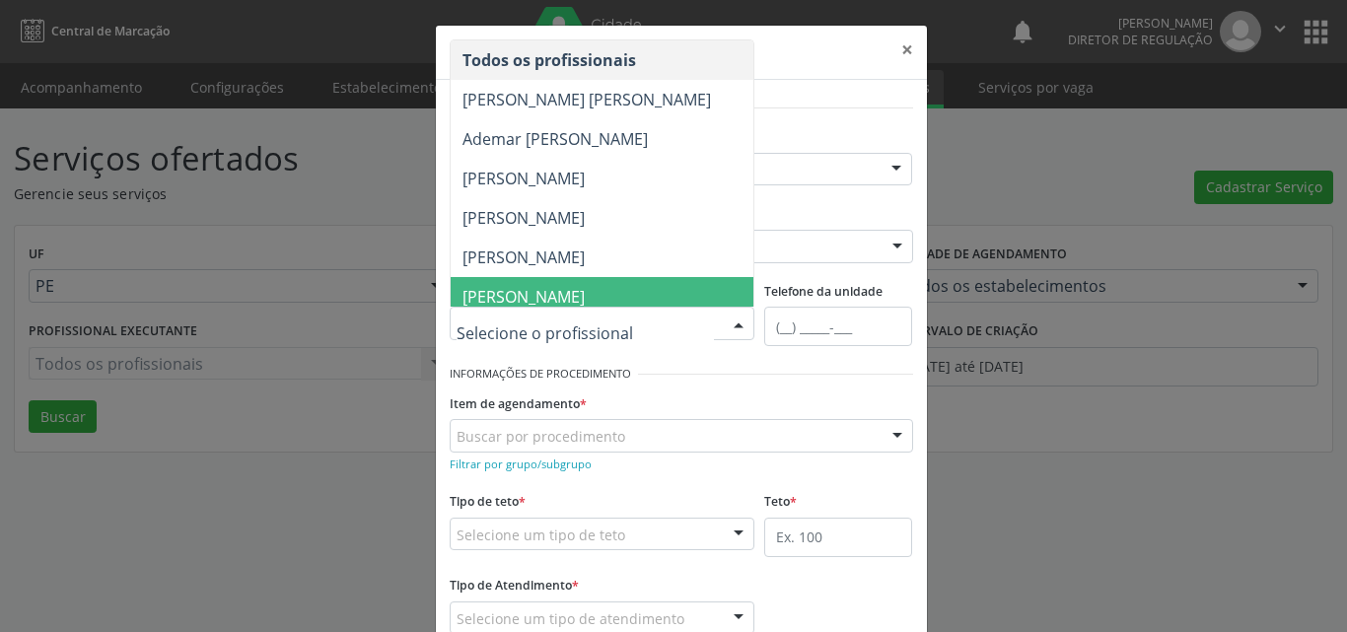
scroll to position [39, 0]
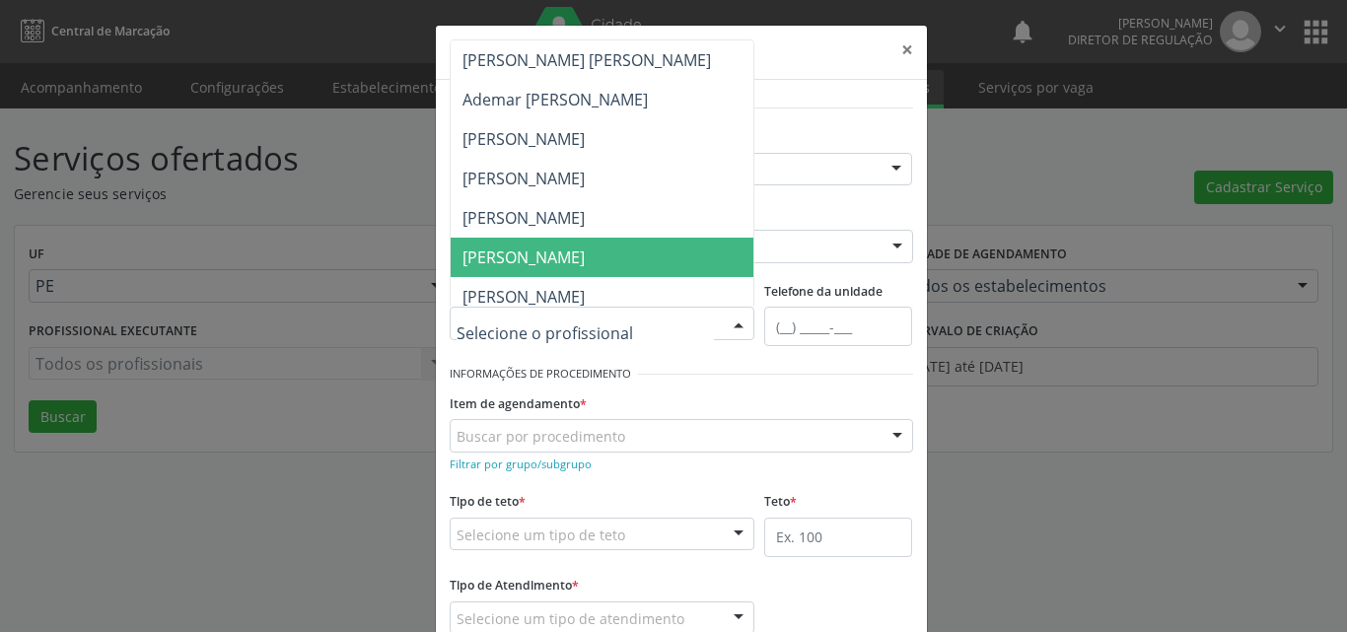
click at [677, 261] on span "[PERSON_NAME]" at bounding box center [611, 257] width 320 height 39
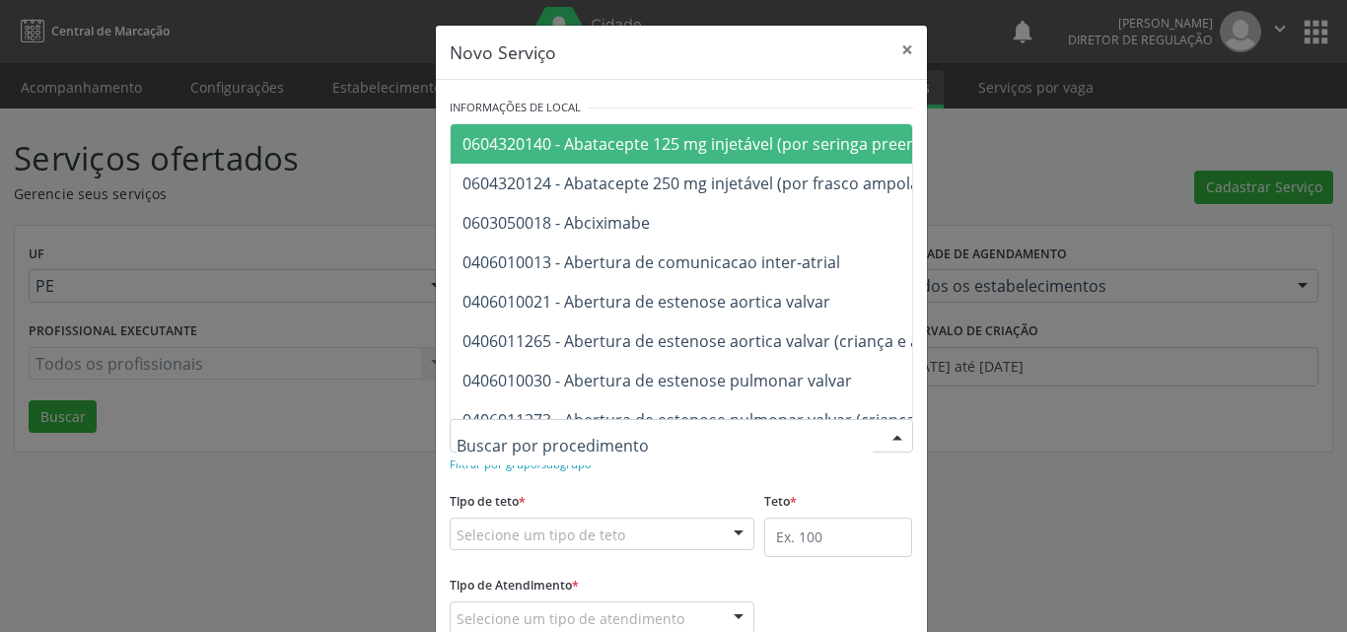
click at [645, 430] on div at bounding box center [681, 436] width 463 height 34
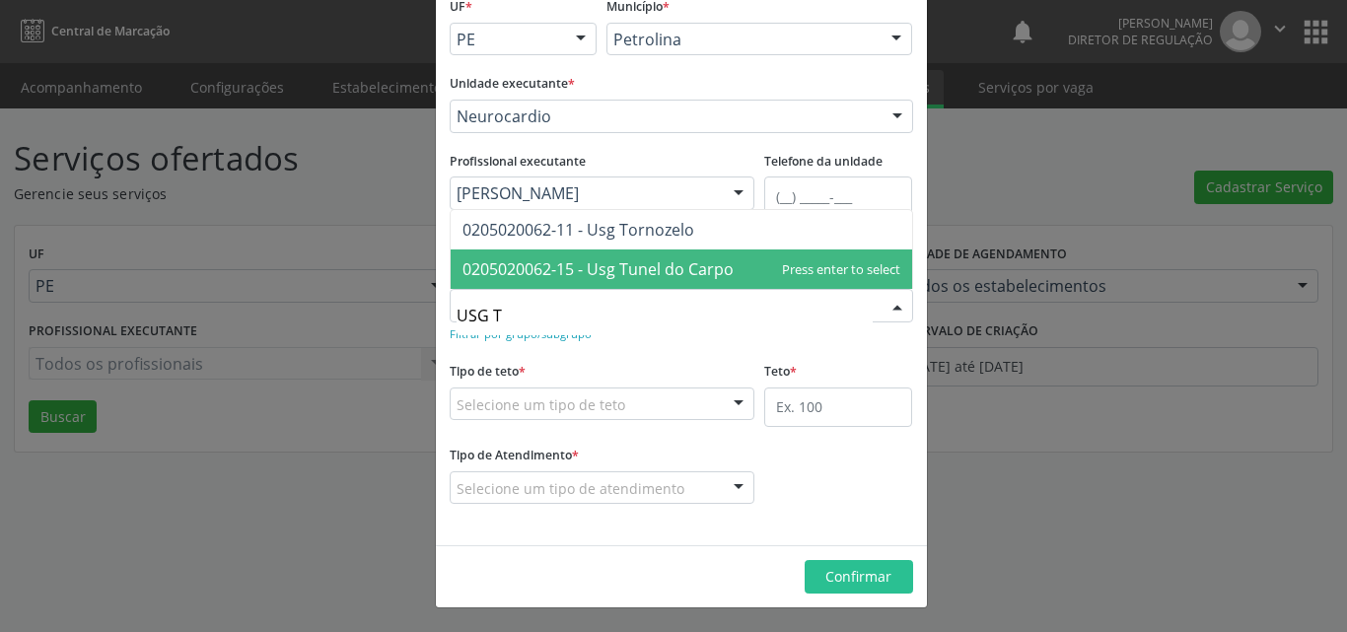
scroll to position [0, 0]
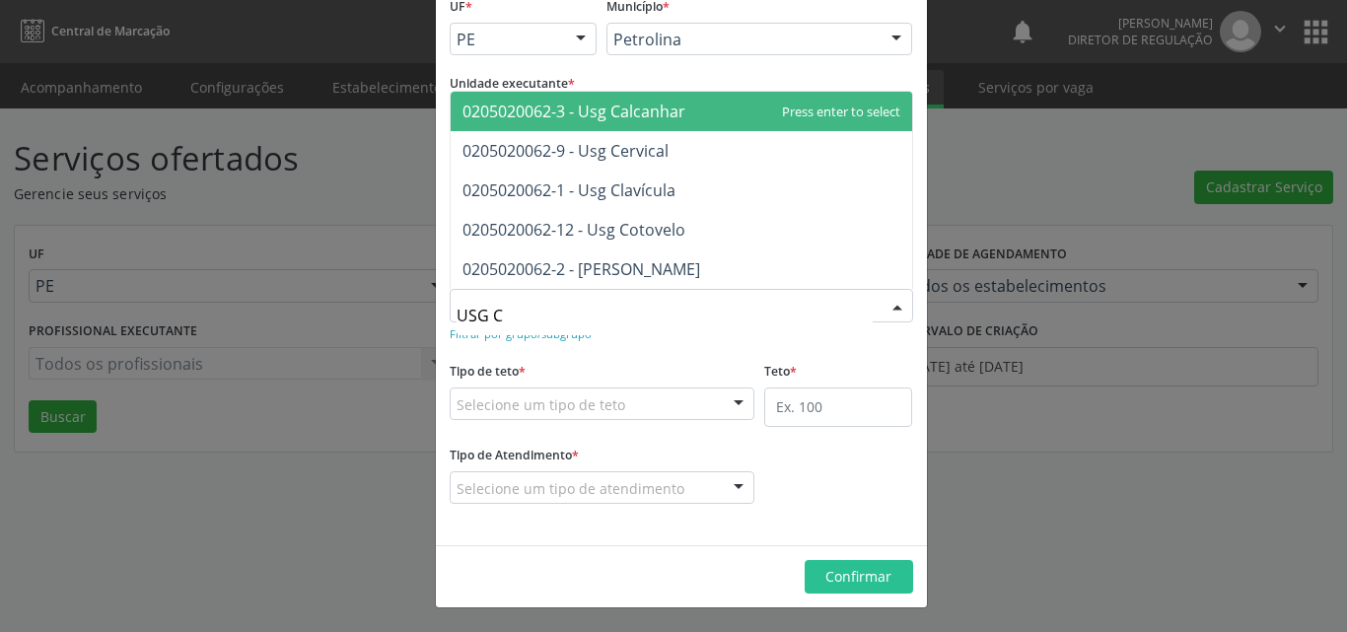
type input "USG CE"
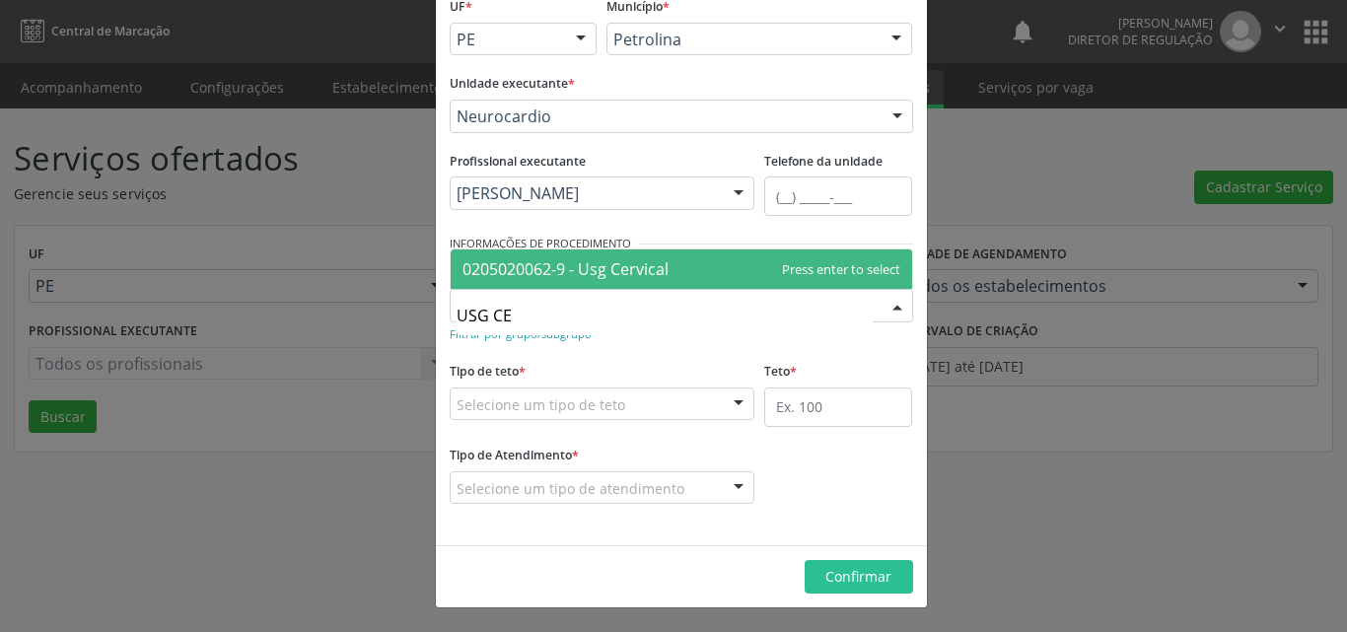
click at [633, 265] on span "0205020062-9 - Usg Cervical" at bounding box center [565, 269] width 206 height 22
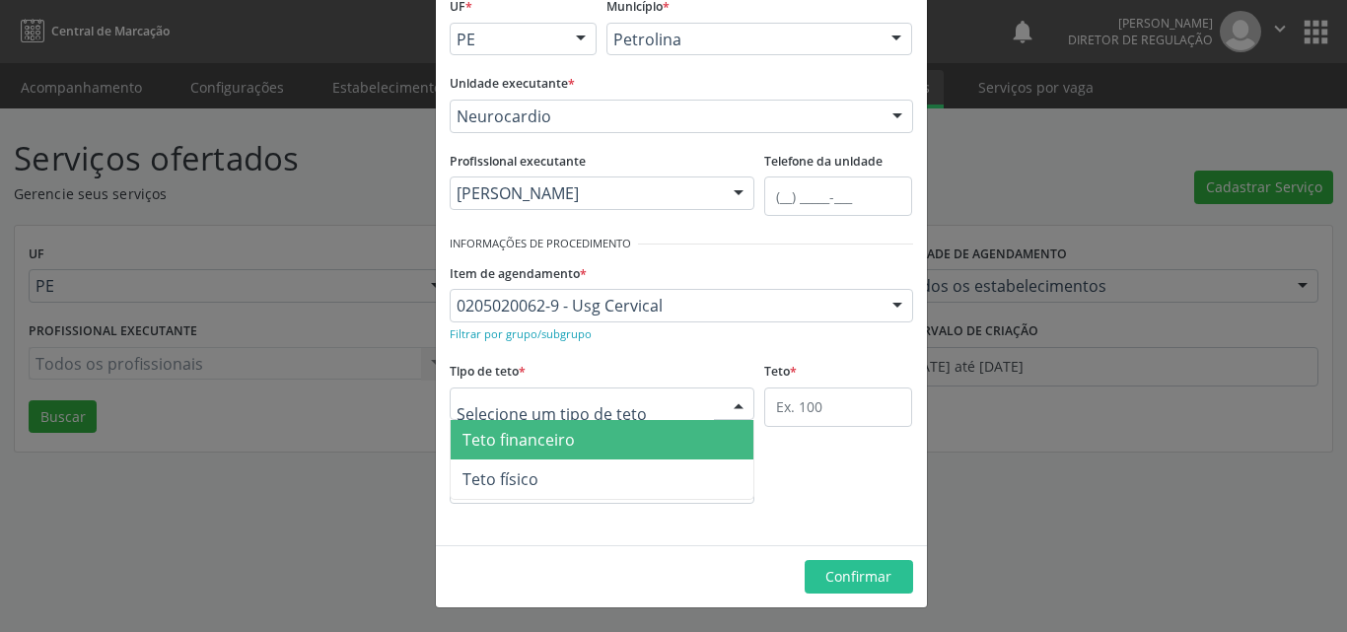
click at [623, 399] on div at bounding box center [603, 404] width 306 height 34
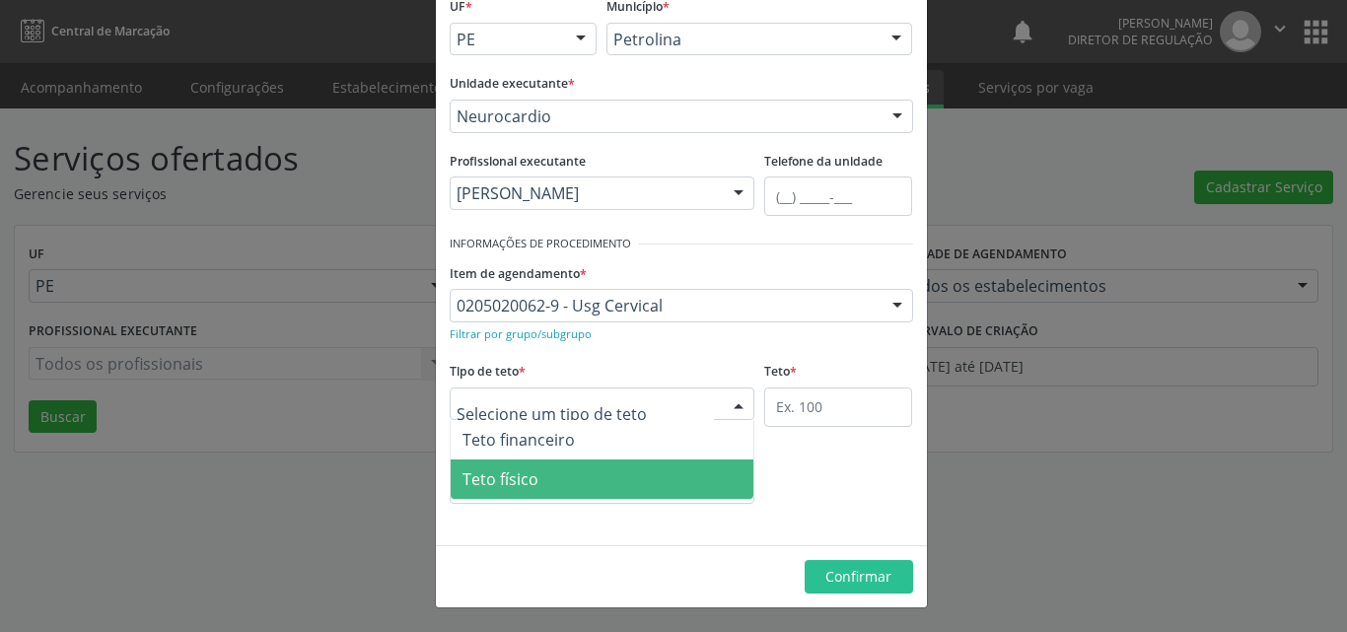
drag, startPoint x: 611, startPoint y: 478, endPoint x: 655, endPoint y: 473, distance: 43.7
click at [611, 479] on span "Teto físico" at bounding box center [603, 478] width 304 height 39
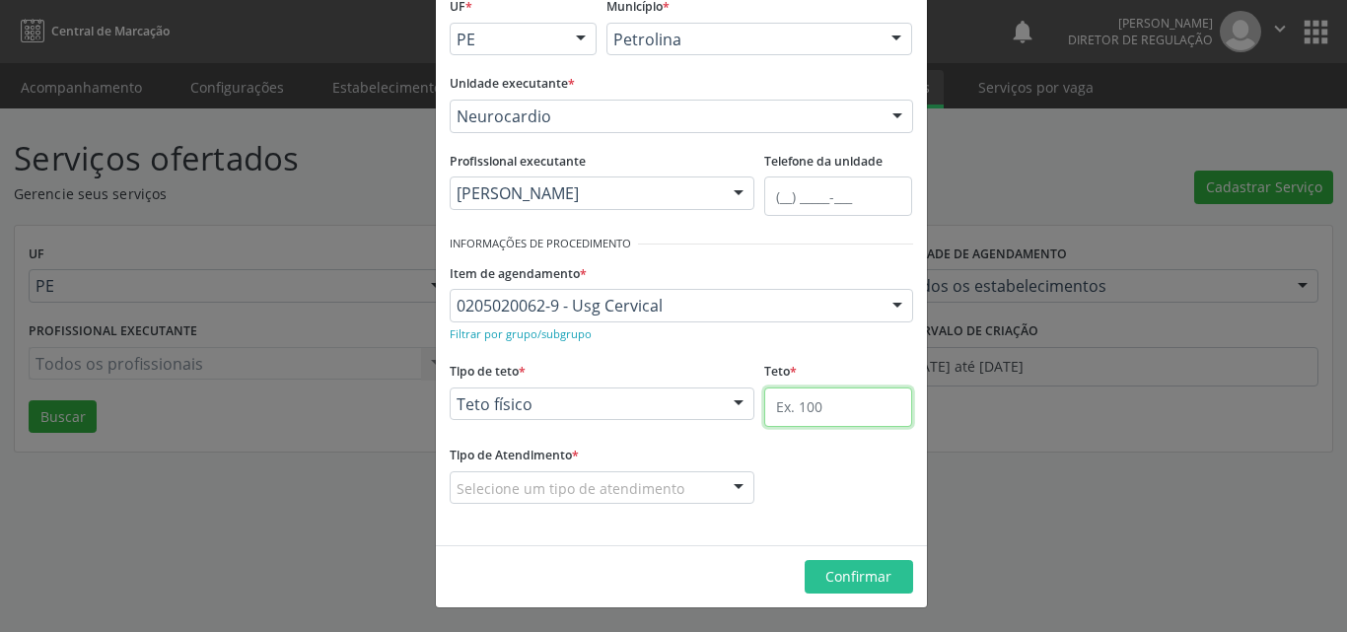
click at [823, 399] on input "text" at bounding box center [838, 406] width 148 height 39
type input "1"
click at [684, 490] on div "Selecione um tipo de atendimento" at bounding box center [603, 488] width 306 height 34
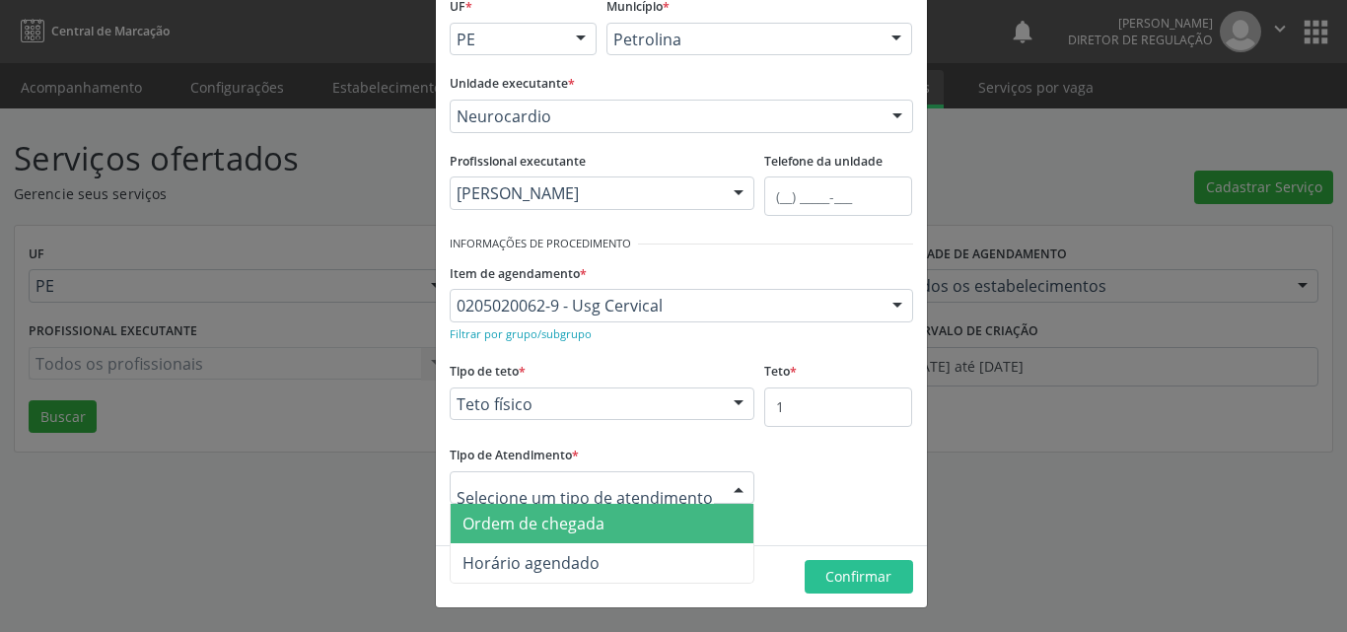
click at [683, 519] on span "Ordem de chegada" at bounding box center [603, 523] width 304 height 39
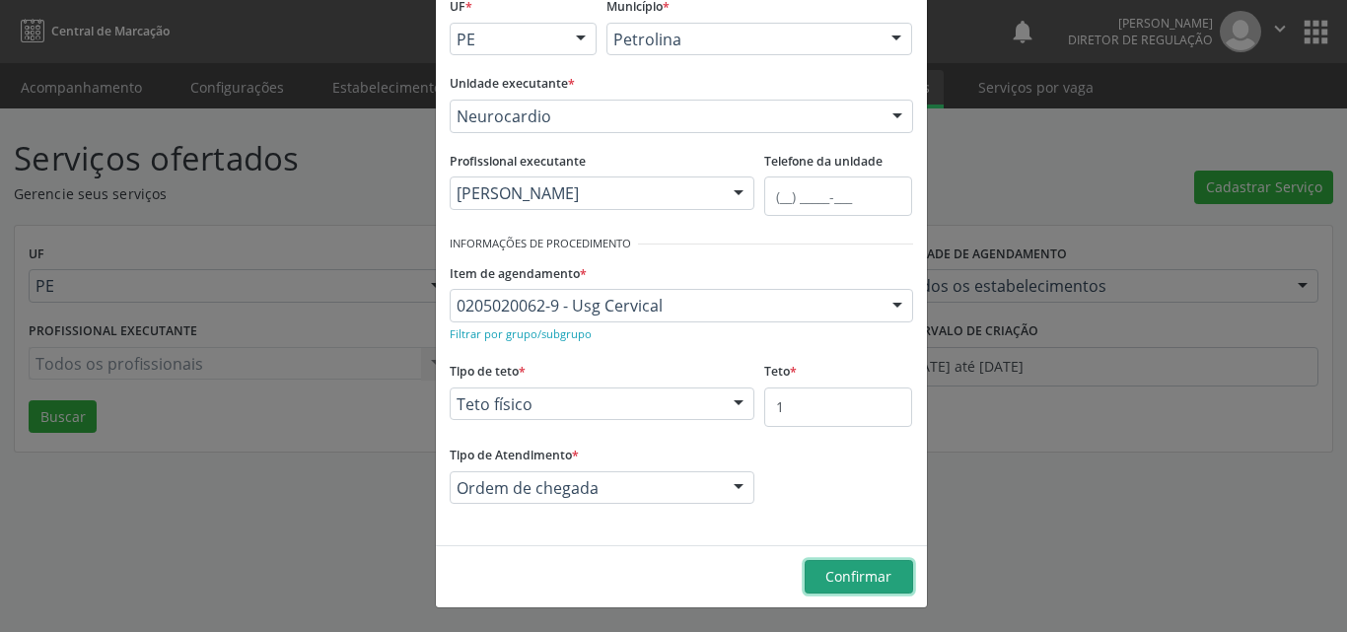
click at [831, 576] on span "Confirmar" at bounding box center [858, 576] width 66 height 19
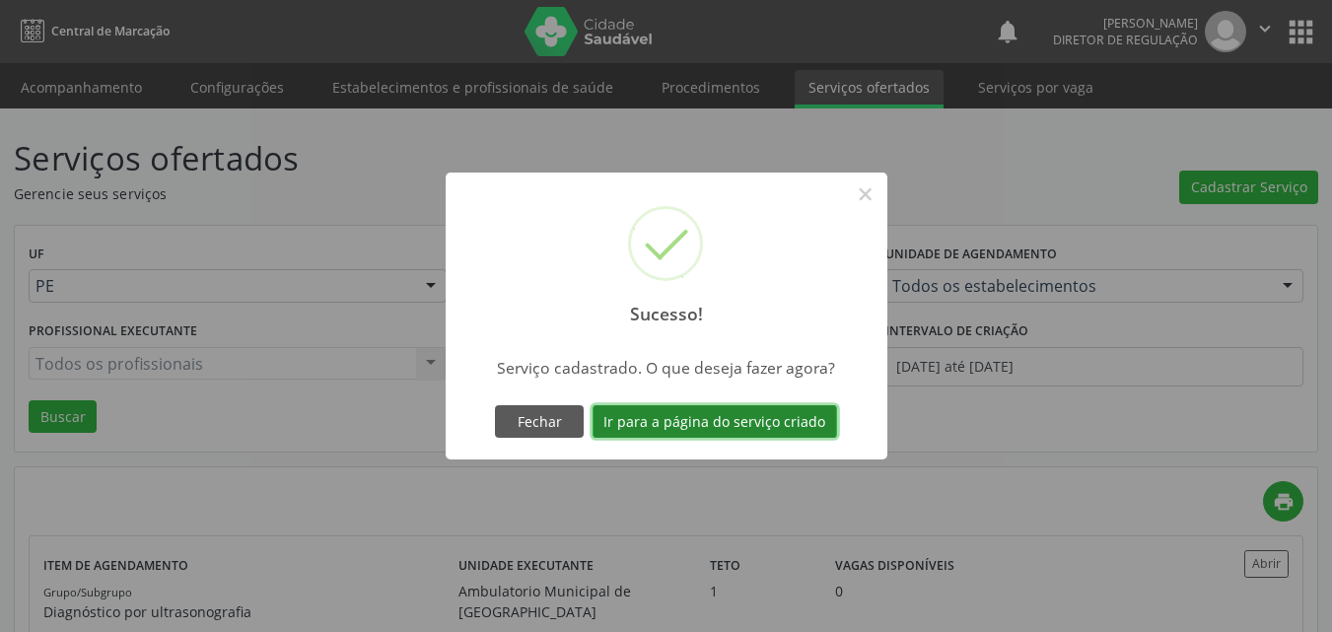
click at [773, 419] on button "Ir para a página do serviço criado" at bounding box center [714, 422] width 244 height 34
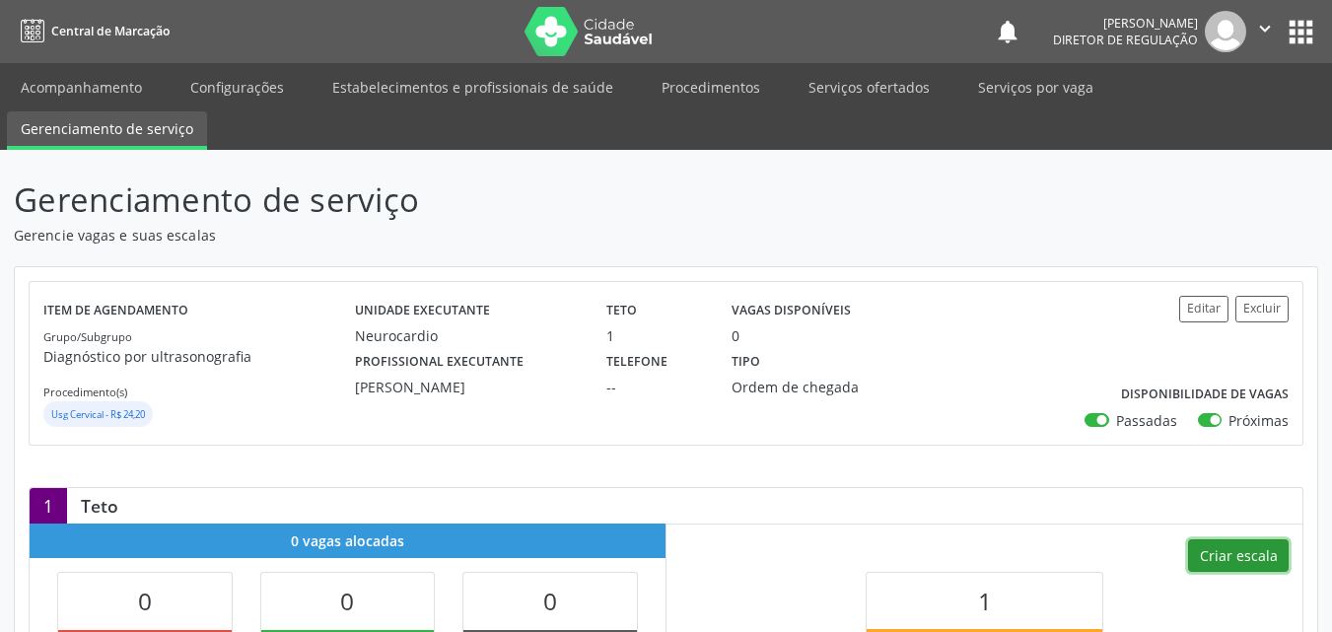
click at [1241, 552] on button "Criar escala" at bounding box center [1238, 556] width 101 height 34
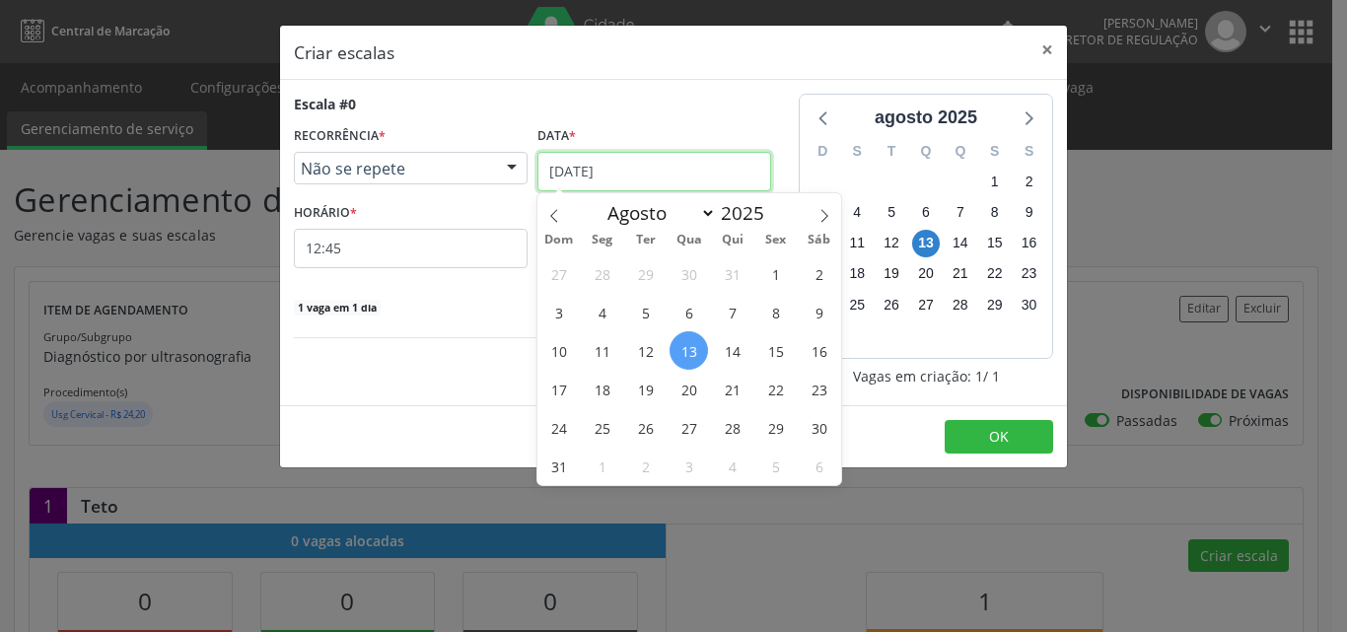
click at [663, 173] on input "[DATE]" at bounding box center [654, 171] width 234 height 39
click at [1049, 48] on button "×" at bounding box center [1046, 50] width 39 height 48
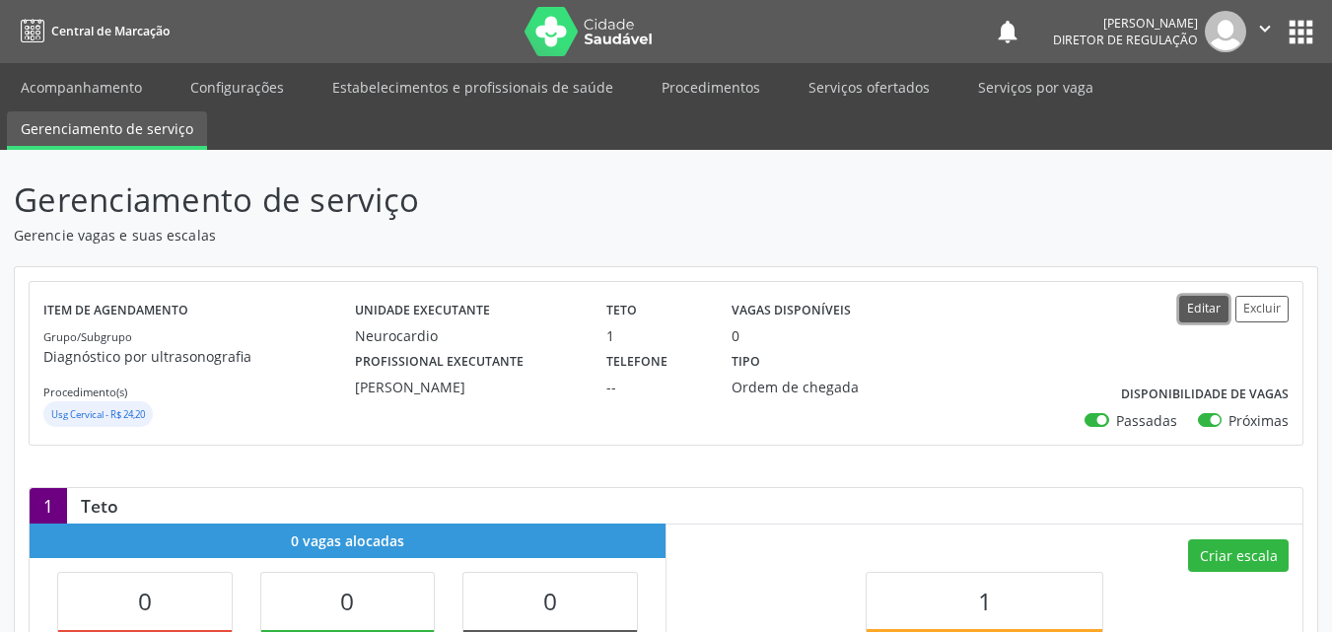
click at [1207, 305] on button "Editar" at bounding box center [1203, 309] width 49 height 27
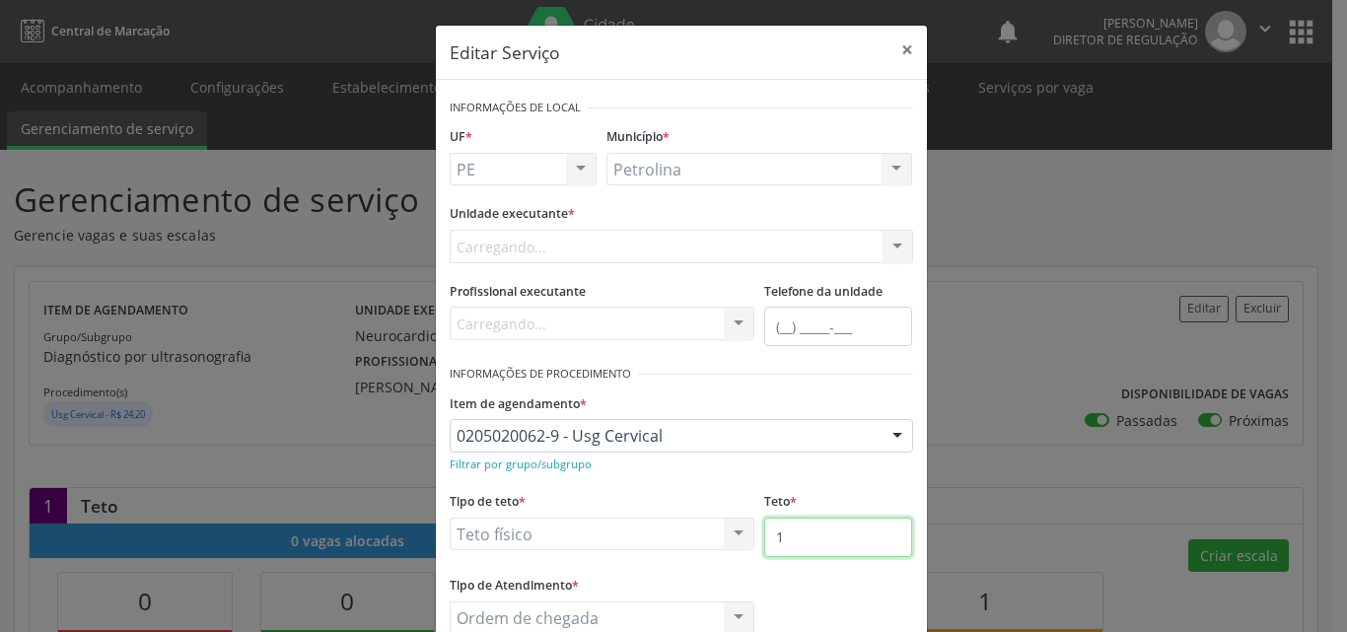
click at [780, 533] on input "1" at bounding box center [838, 537] width 148 height 39
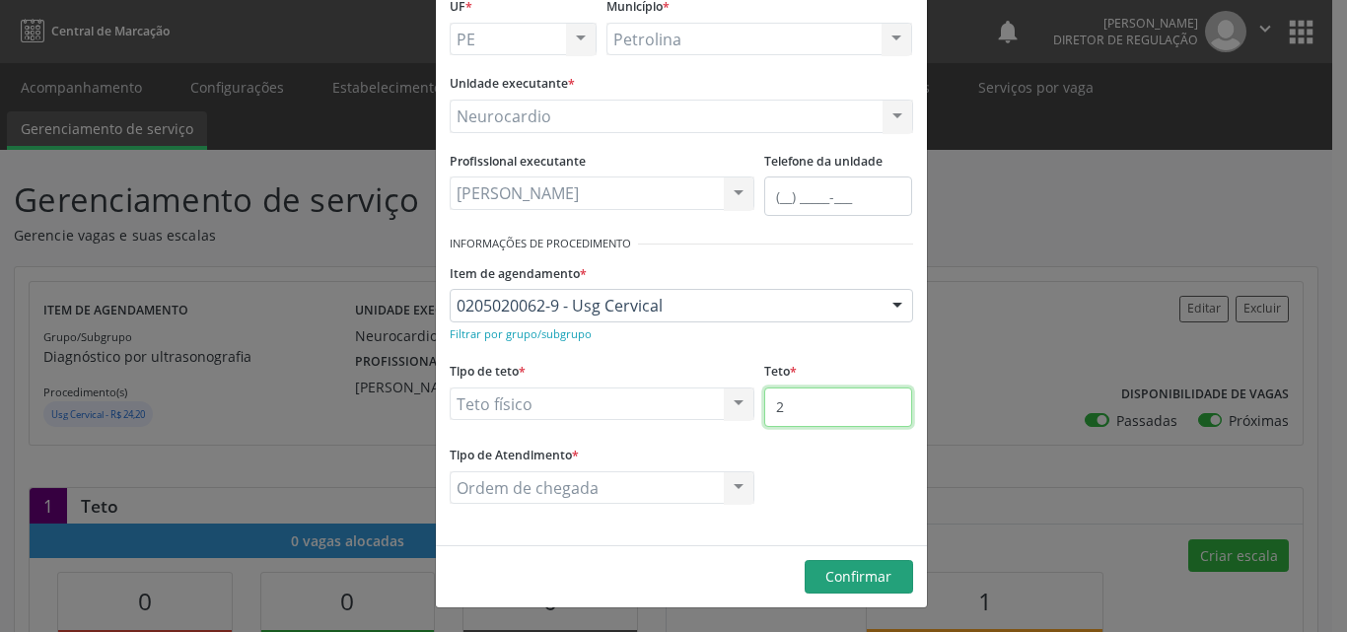
type input "2"
click at [864, 579] on span "Confirmar" at bounding box center [858, 576] width 66 height 19
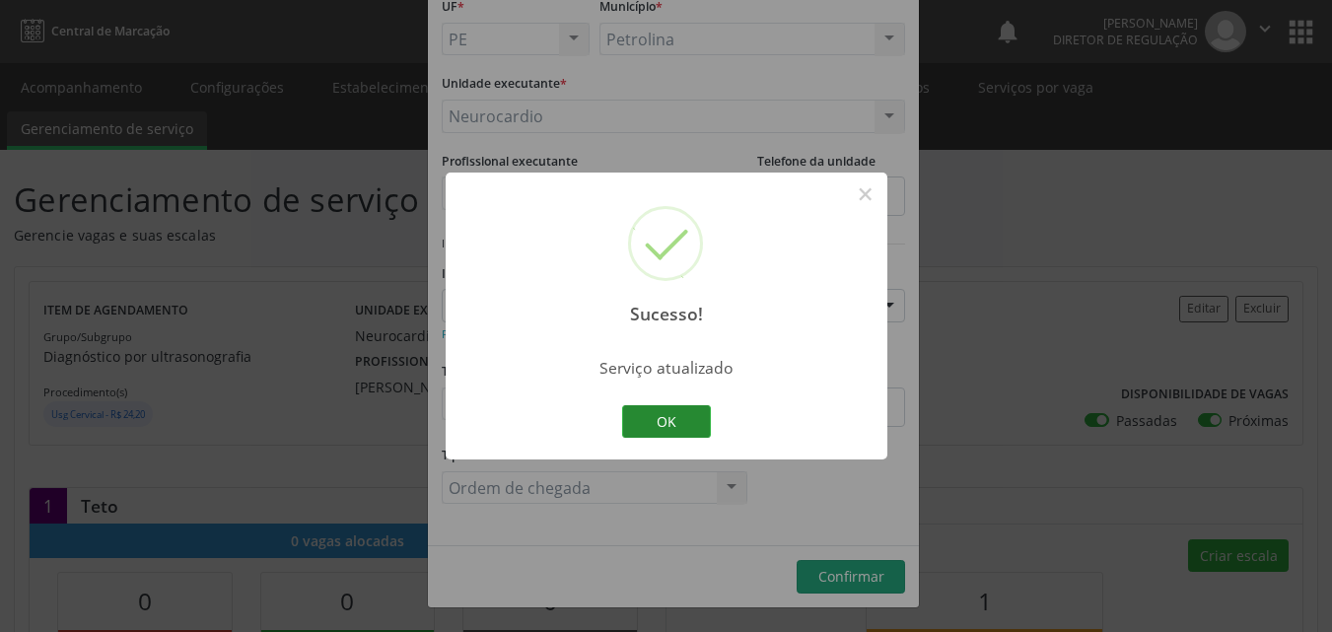
click at [687, 424] on button "OK" at bounding box center [666, 422] width 89 height 34
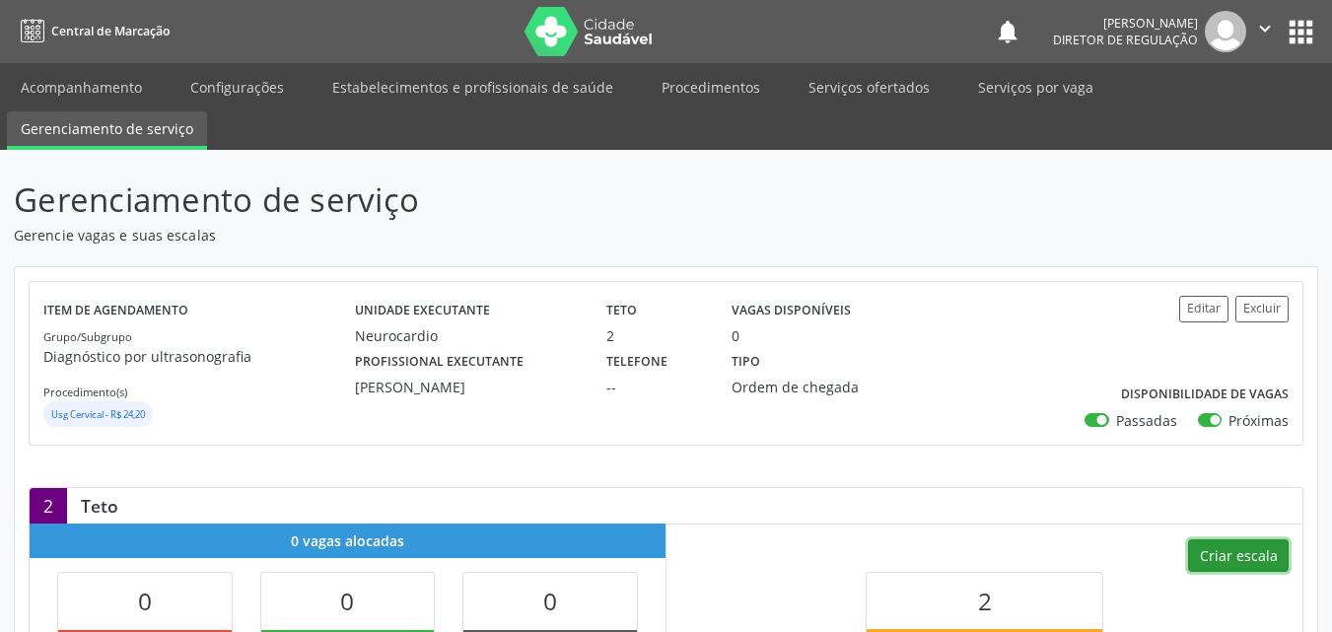
click at [1222, 554] on button "Criar escala" at bounding box center [1238, 556] width 101 height 34
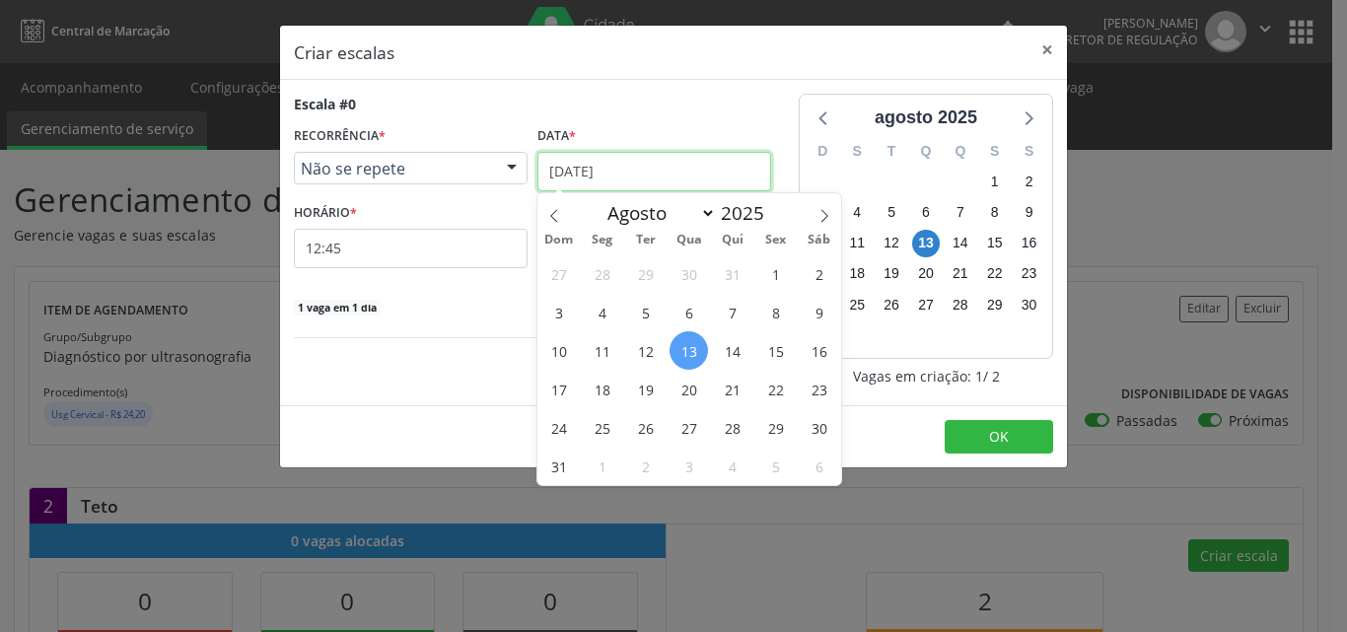
click at [659, 173] on input "[DATE]" at bounding box center [654, 171] width 234 height 39
click at [604, 430] on span "25" at bounding box center [602, 427] width 38 height 38
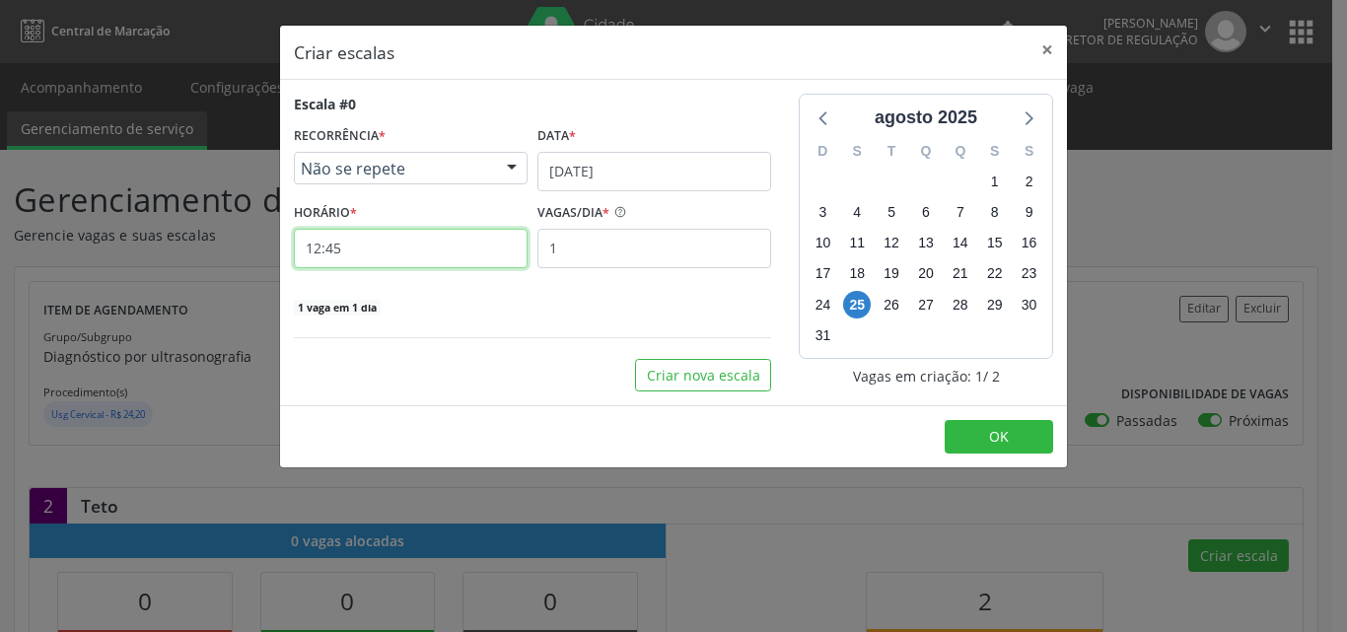
click at [390, 252] on input "12:45" at bounding box center [411, 248] width 234 height 39
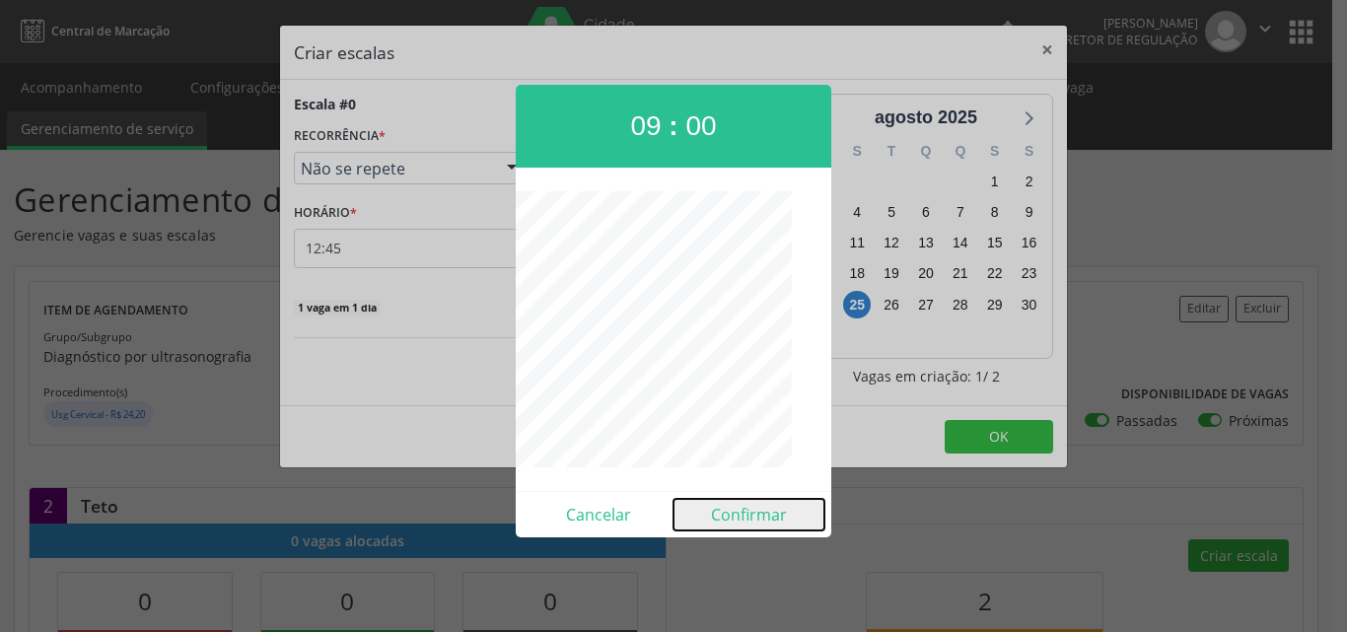
click at [746, 514] on button "Confirmar" at bounding box center [748, 515] width 151 height 32
type input "09:00"
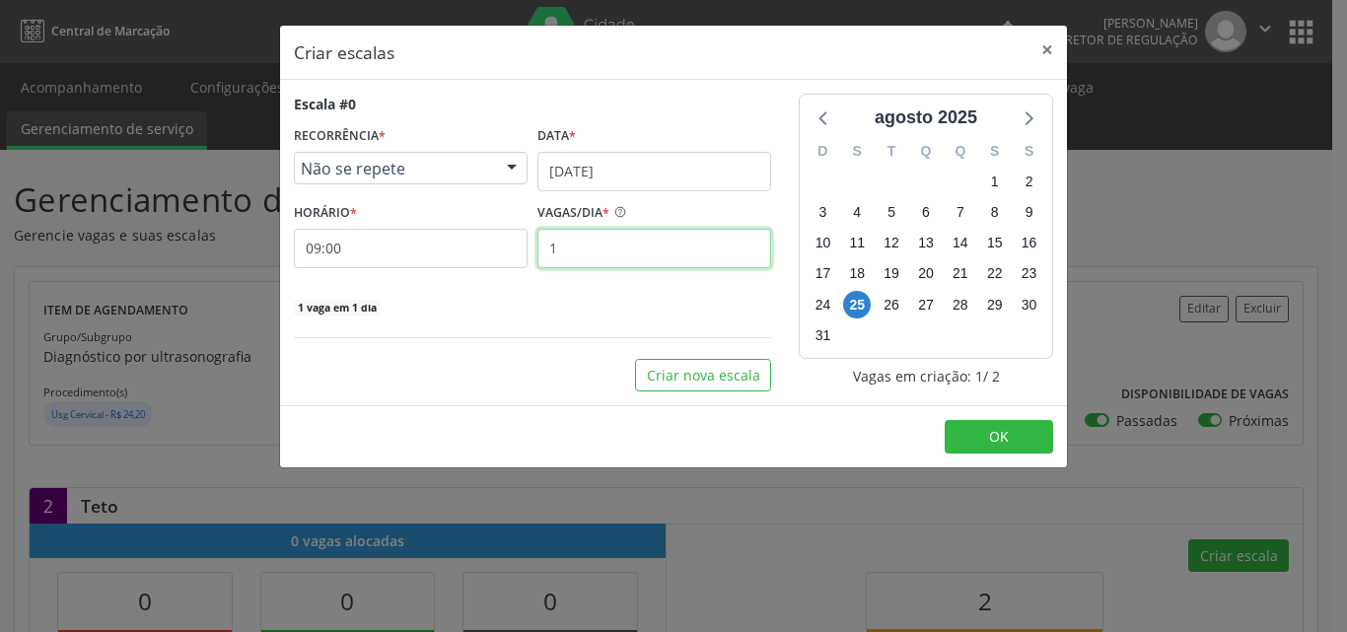
click at [591, 243] on input "1" at bounding box center [654, 248] width 234 height 39
type input "2"
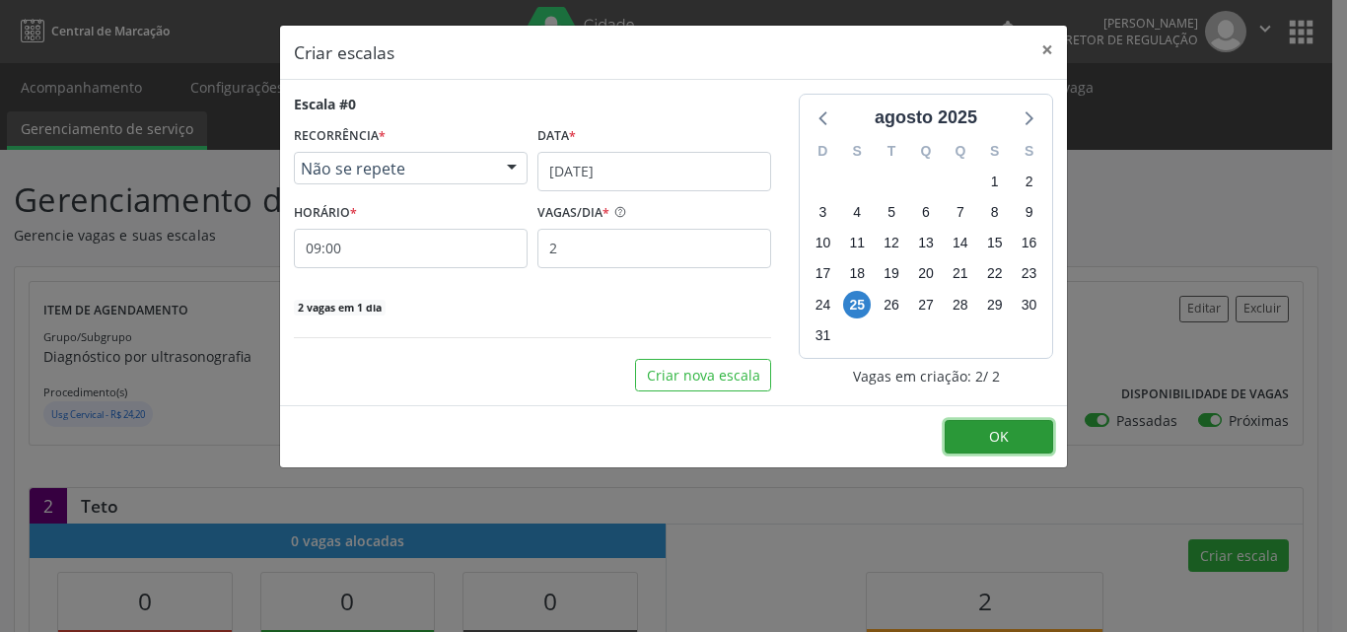
click at [992, 437] on span "OK" at bounding box center [999, 436] width 20 height 19
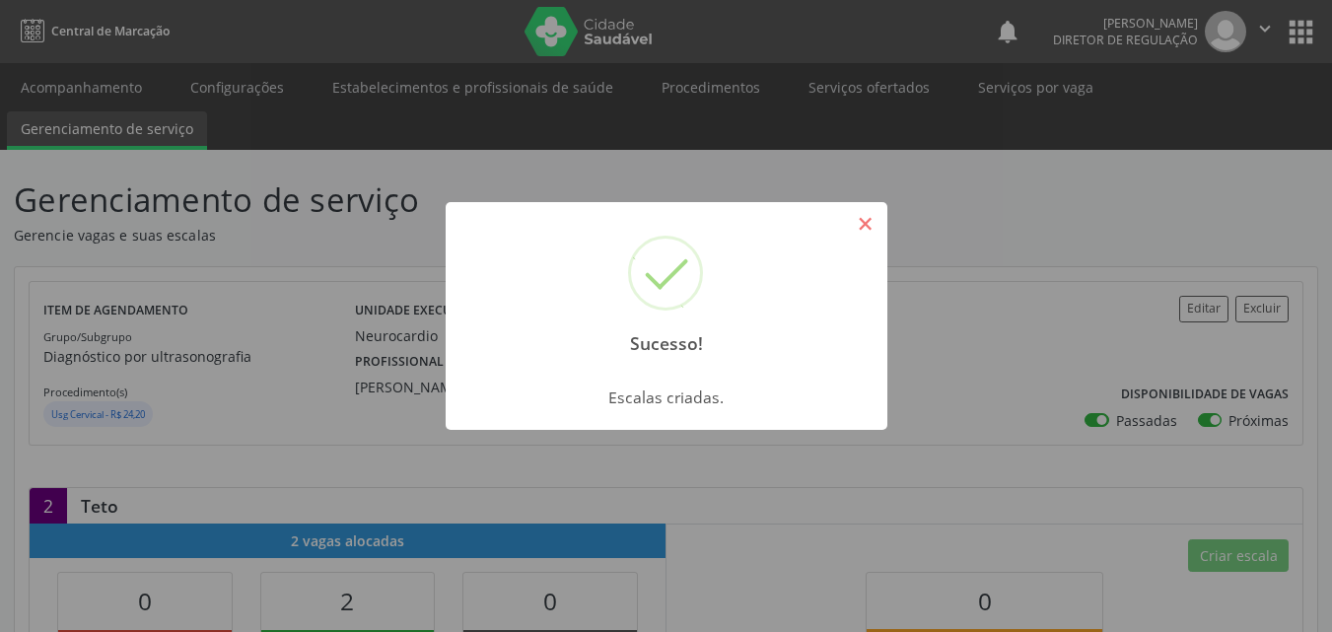
click at [861, 229] on button "×" at bounding box center [866, 224] width 34 height 34
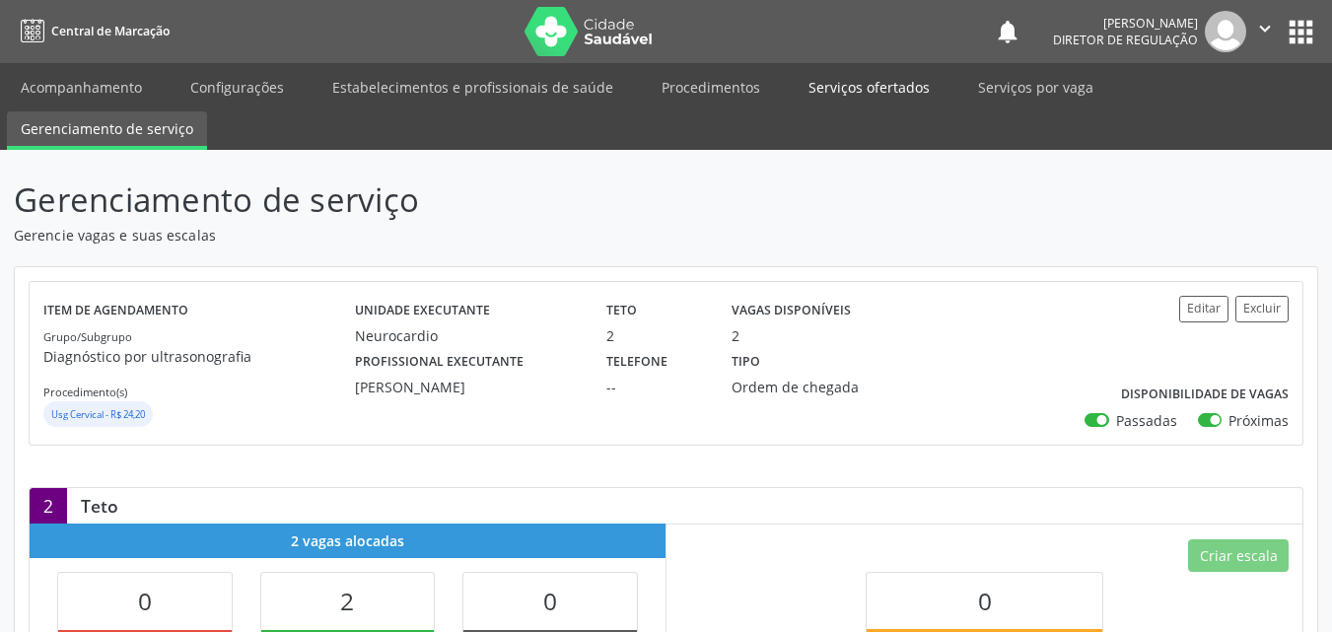
click at [858, 89] on link "Serviços ofertados" at bounding box center [869, 87] width 149 height 35
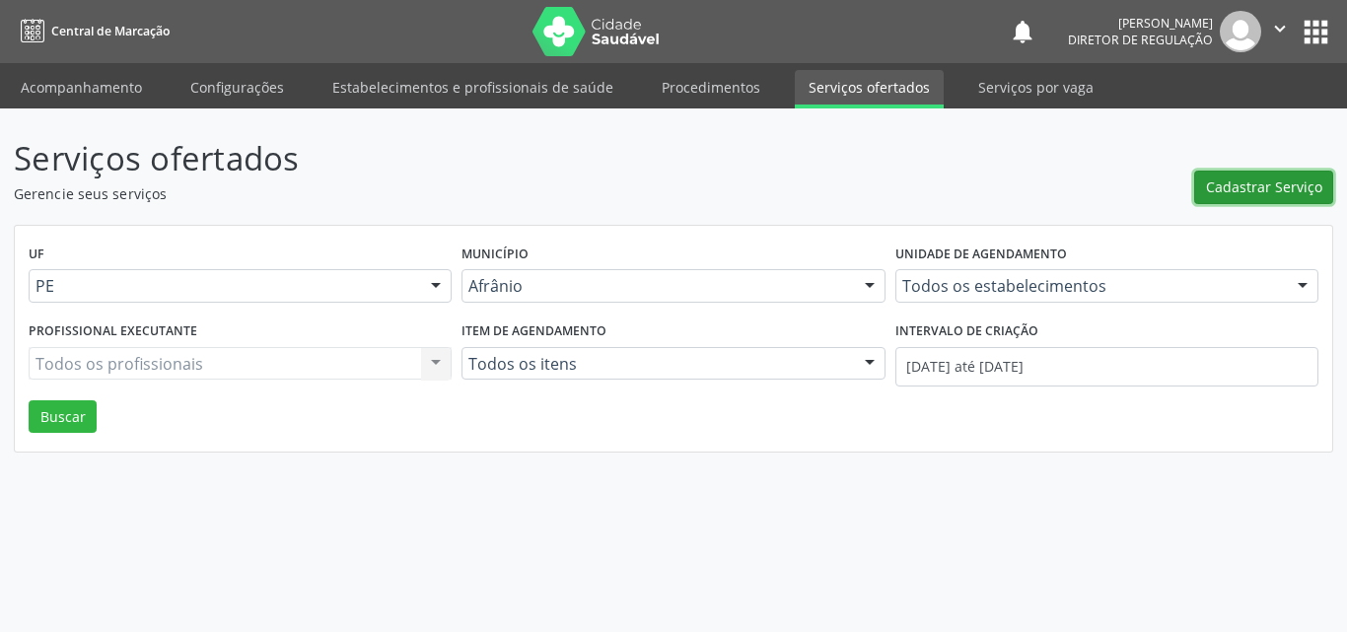
click at [1265, 183] on span "Cadastrar Serviço" at bounding box center [1264, 186] width 116 height 21
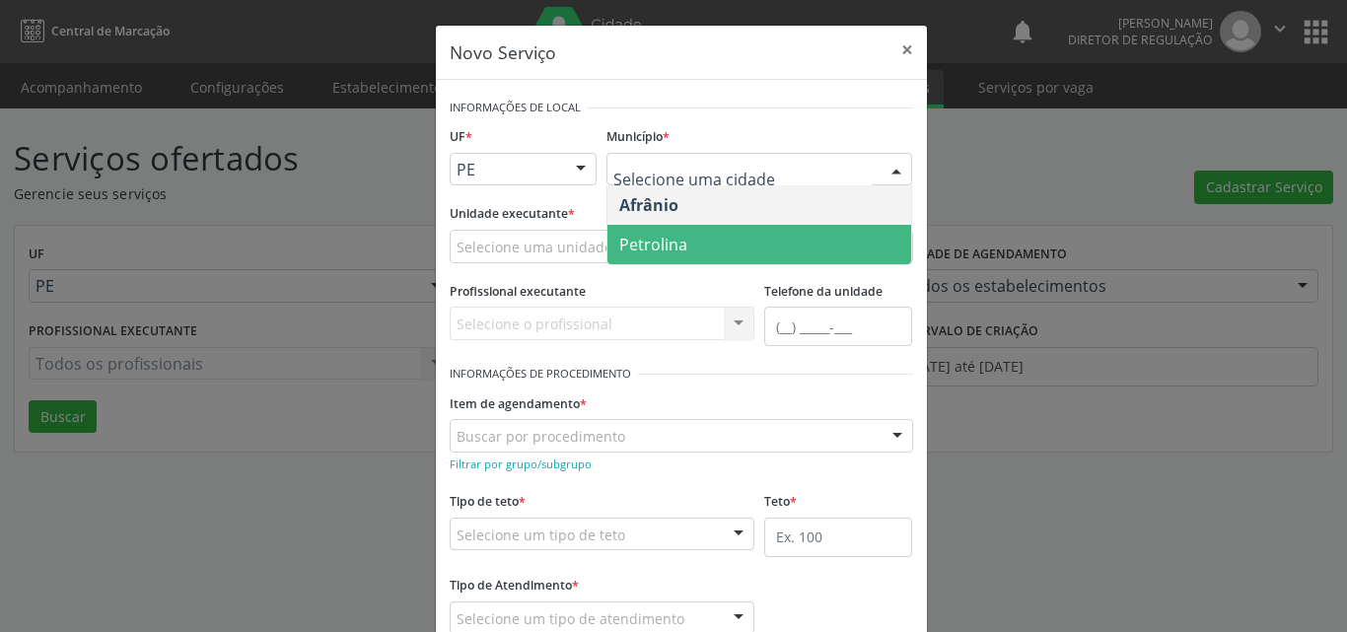
click at [750, 234] on span "Petrolina" at bounding box center [759, 244] width 304 height 39
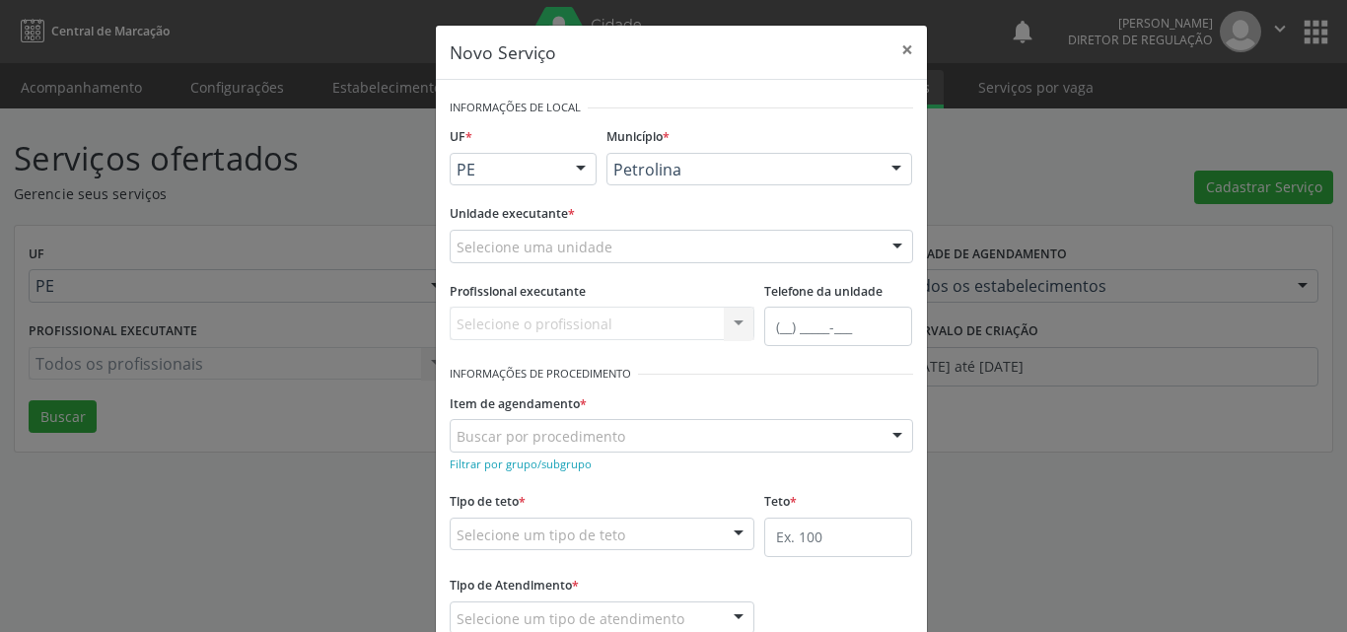
click at [638, 245] on div "Selecione uma unidade" at bounding box center [681, 247] width 463 height 34
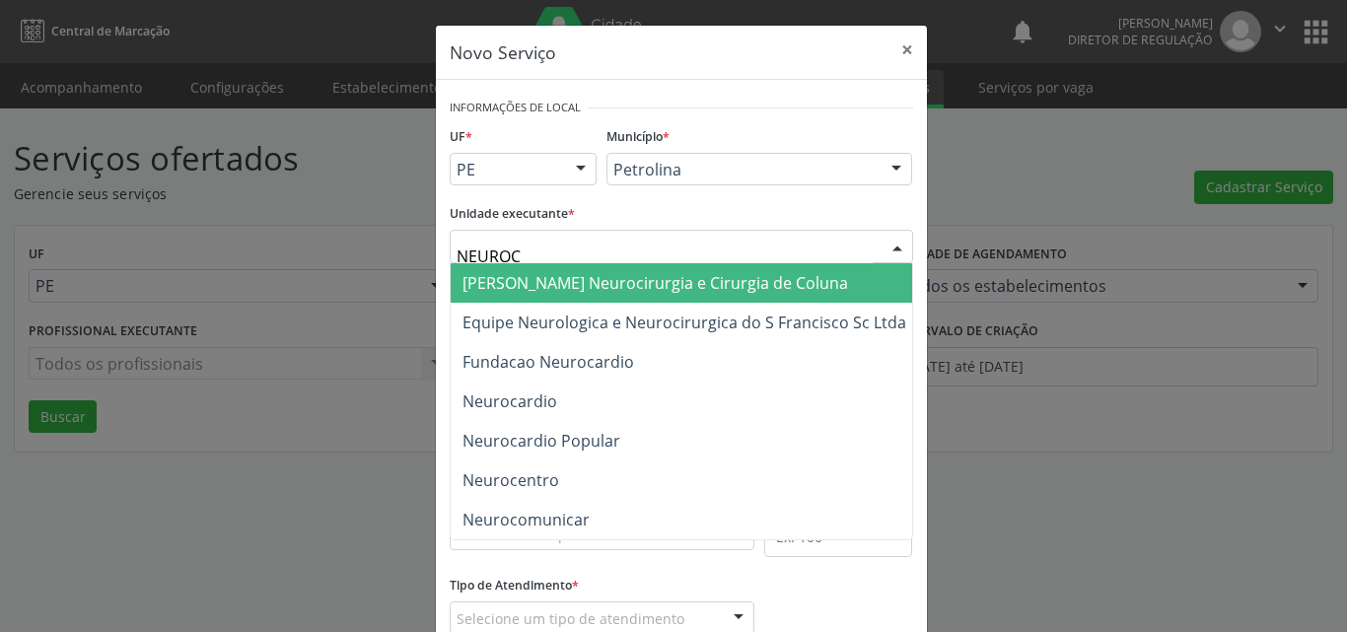
type input "NEUROCA"
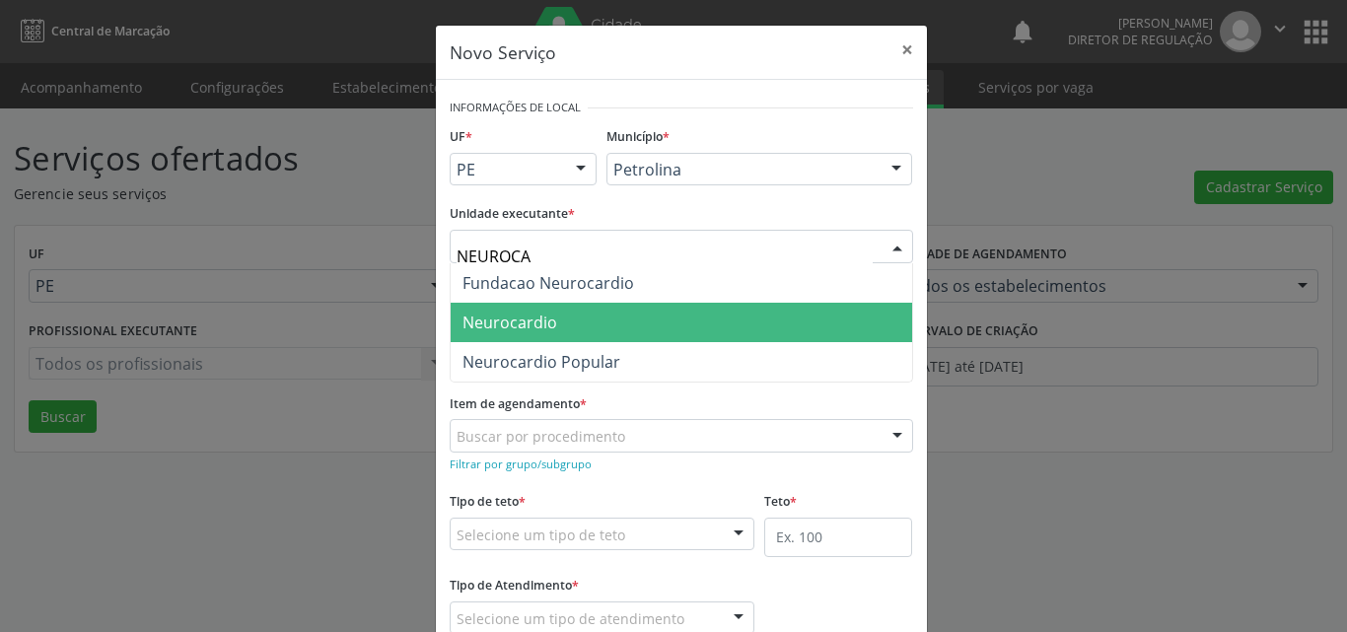
click at [614, 318] on span "Neurocardio" at bounding box center [681, 322] width 461 height 39
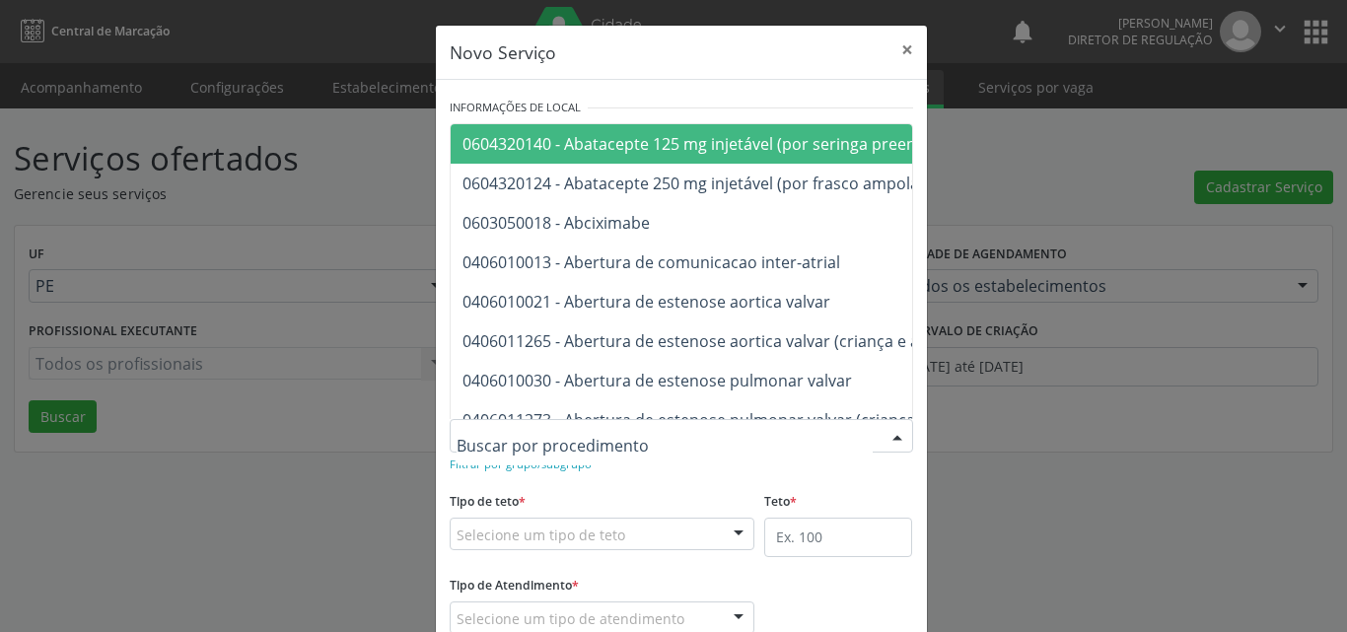
click at [630, 432] on div at bounding box center [681, 436] width 463 height 34
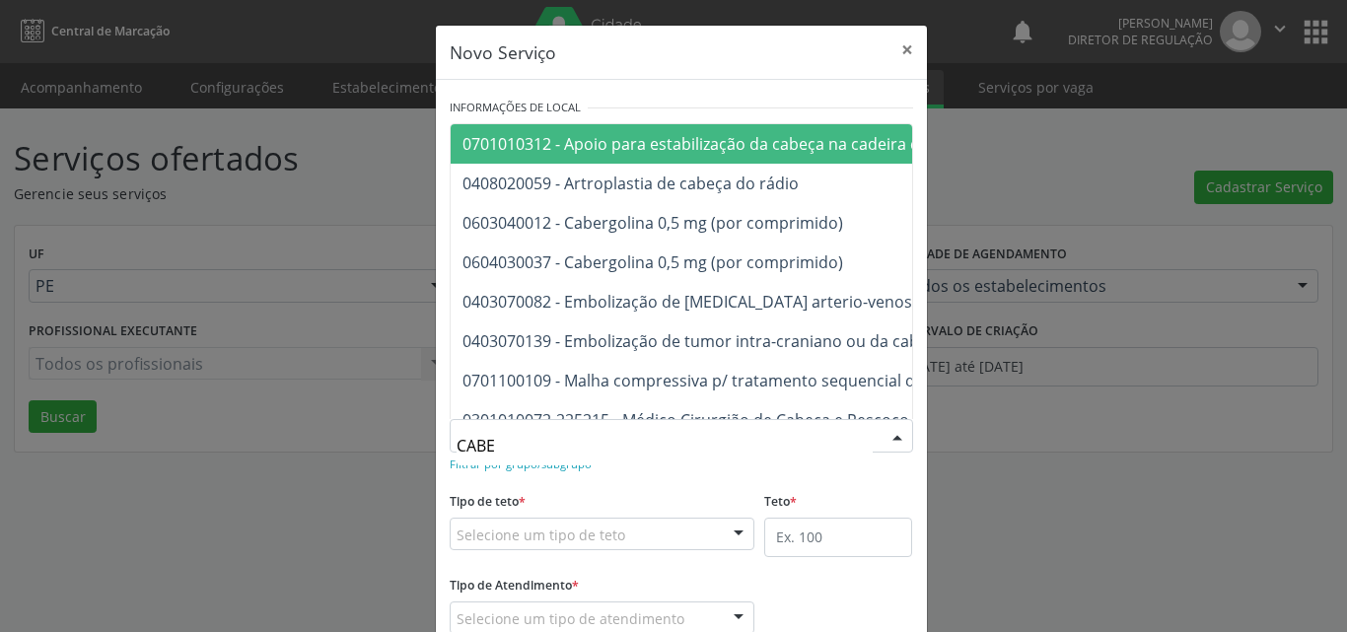
type input "CABEÇ"
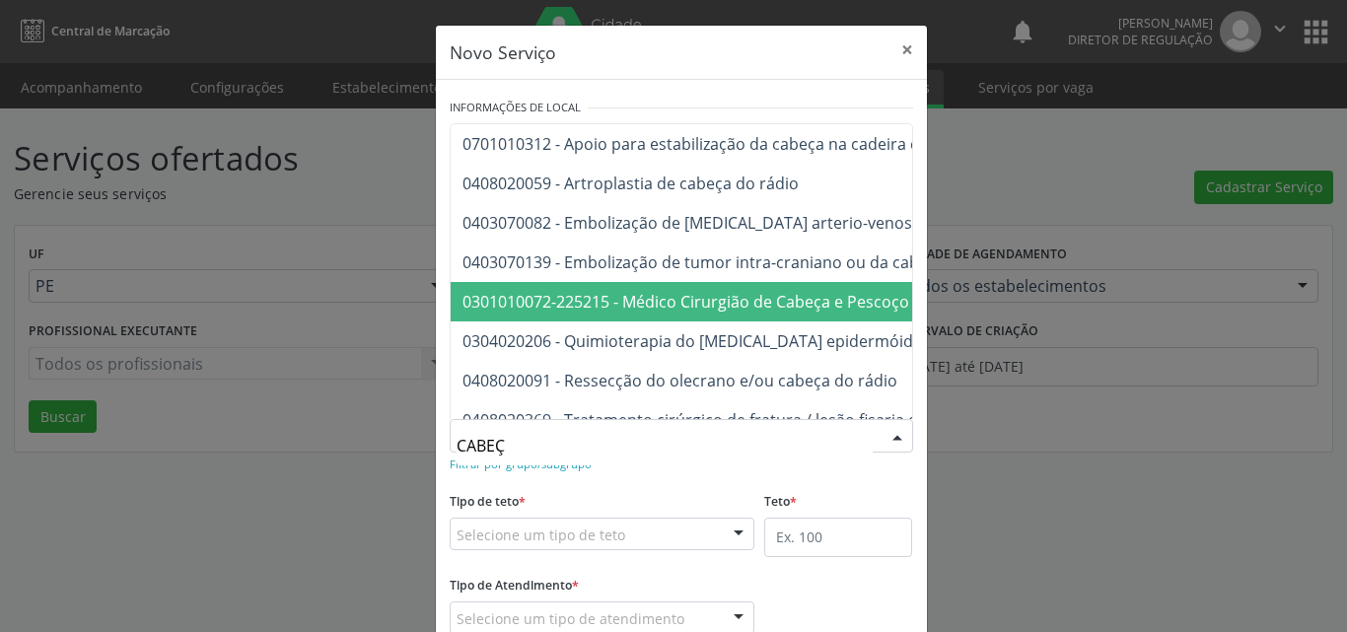
click at [740, 297] on span "0301010072-225215 - Médico Cirurgião de Cabeça e Pescoço" at bounding box center [685, 302] width 447 height 22
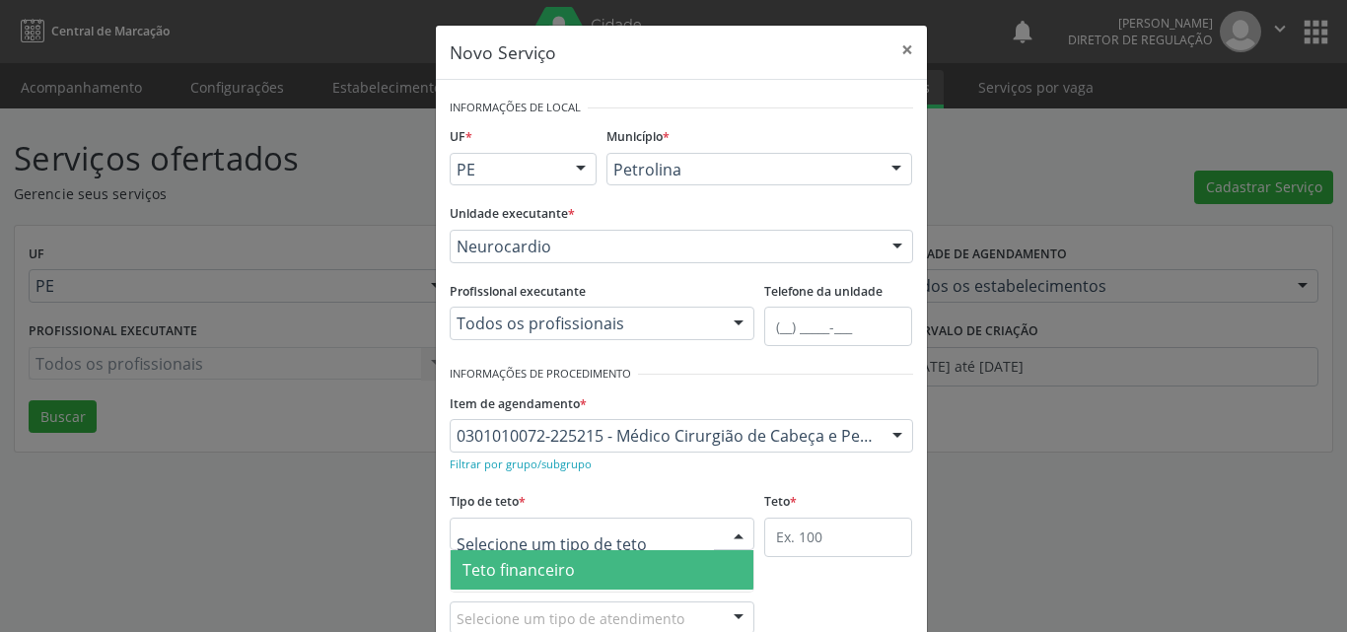
click at [654, 518] on div at bounding box center [603, 535] width 306 height 34
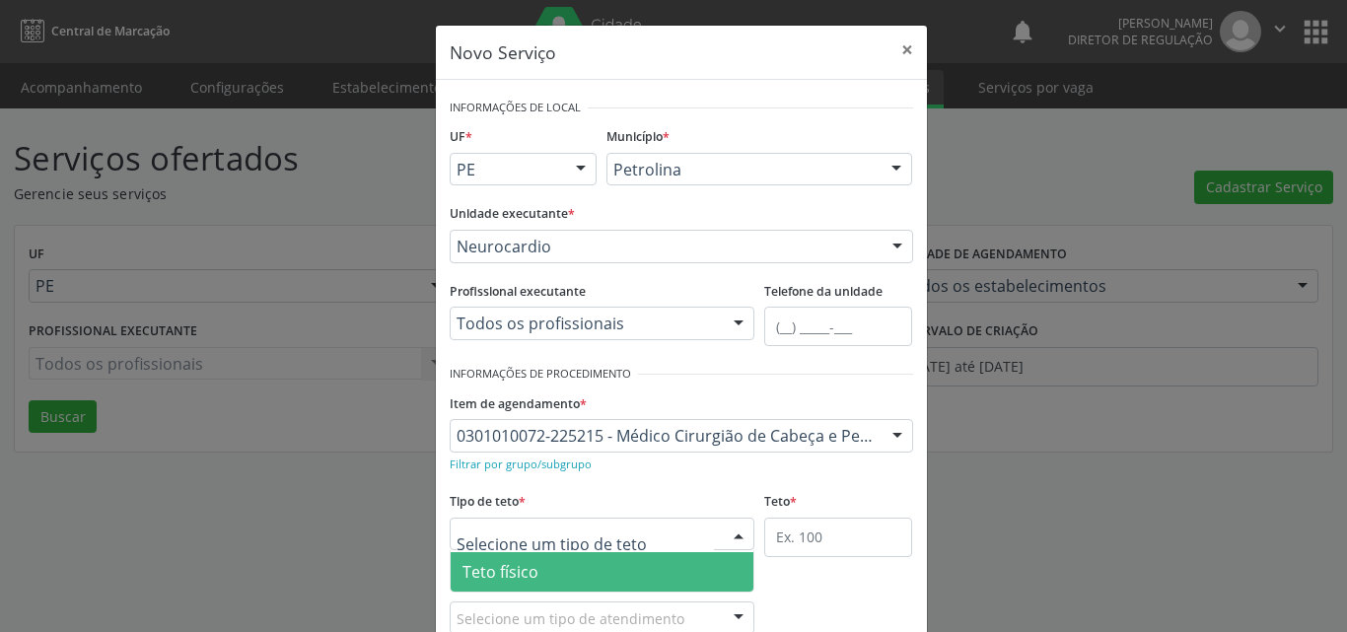
click at [656, 564] on span "Teto físico" at bounding box center [603, 571] width 304 height 39
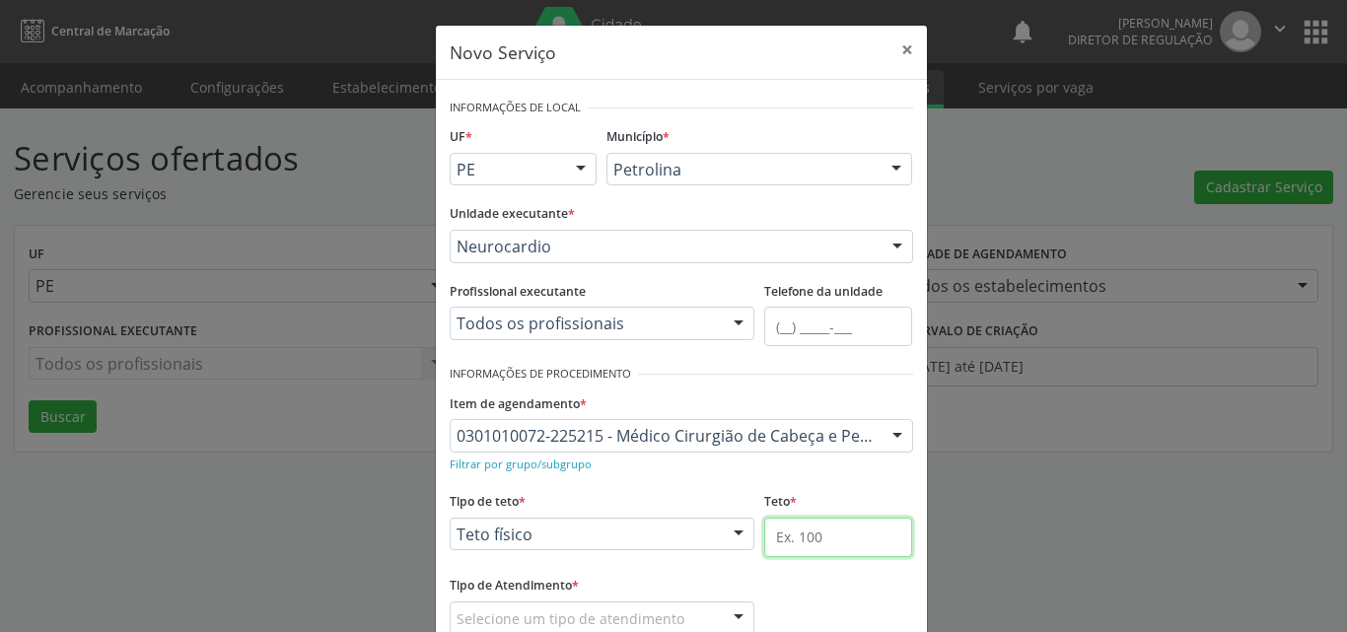
click at [862, 540] on input "text" at bounding box center [838, 537] width 148 height 39
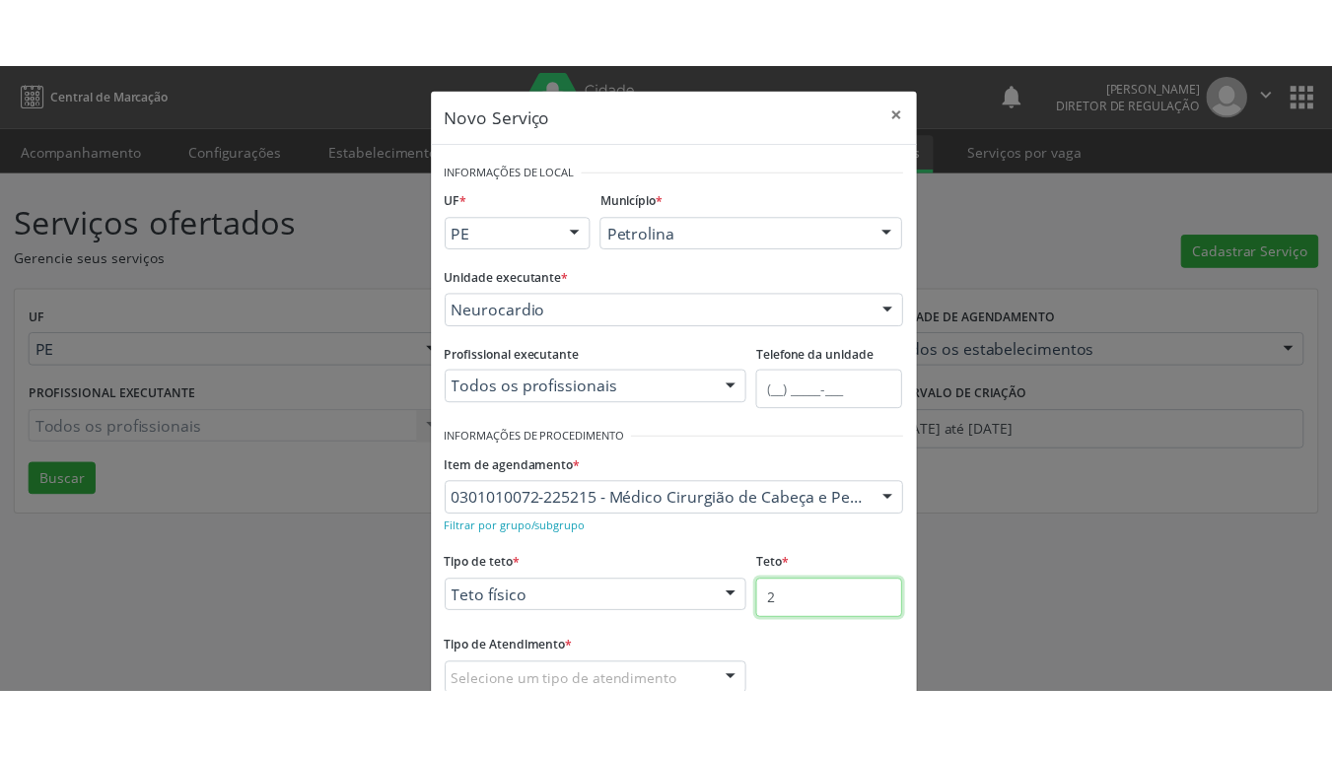
scroll to position [130, 0]
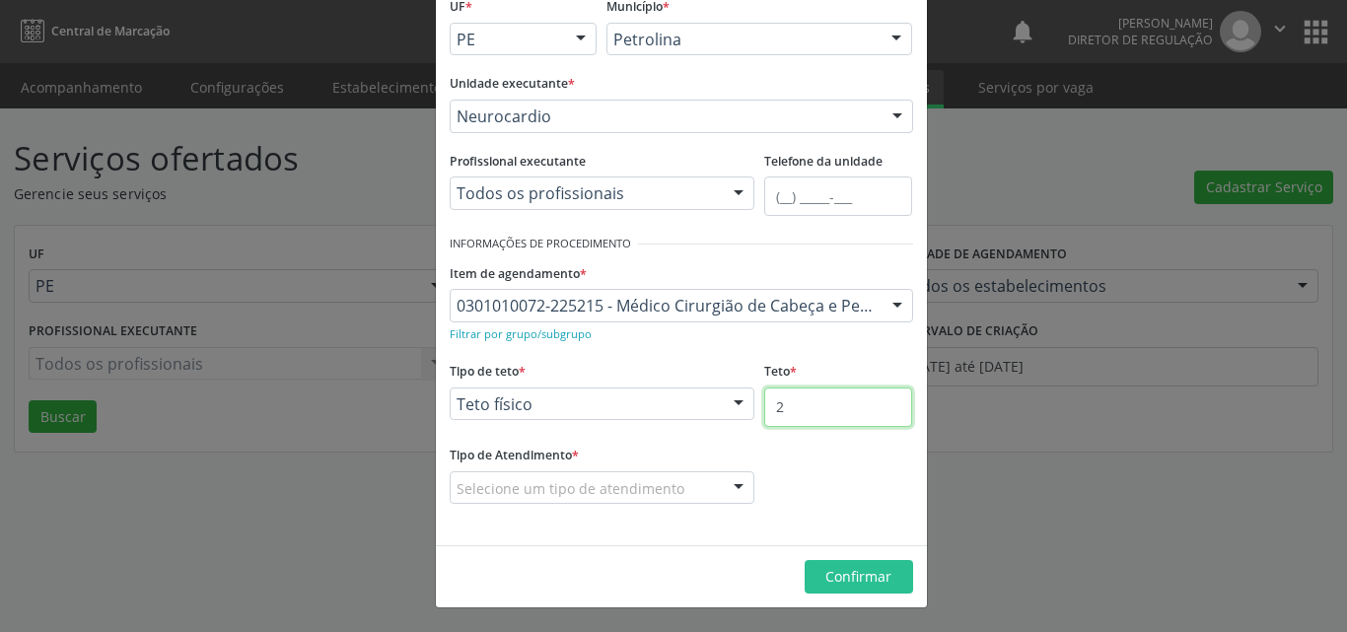
type input "2"
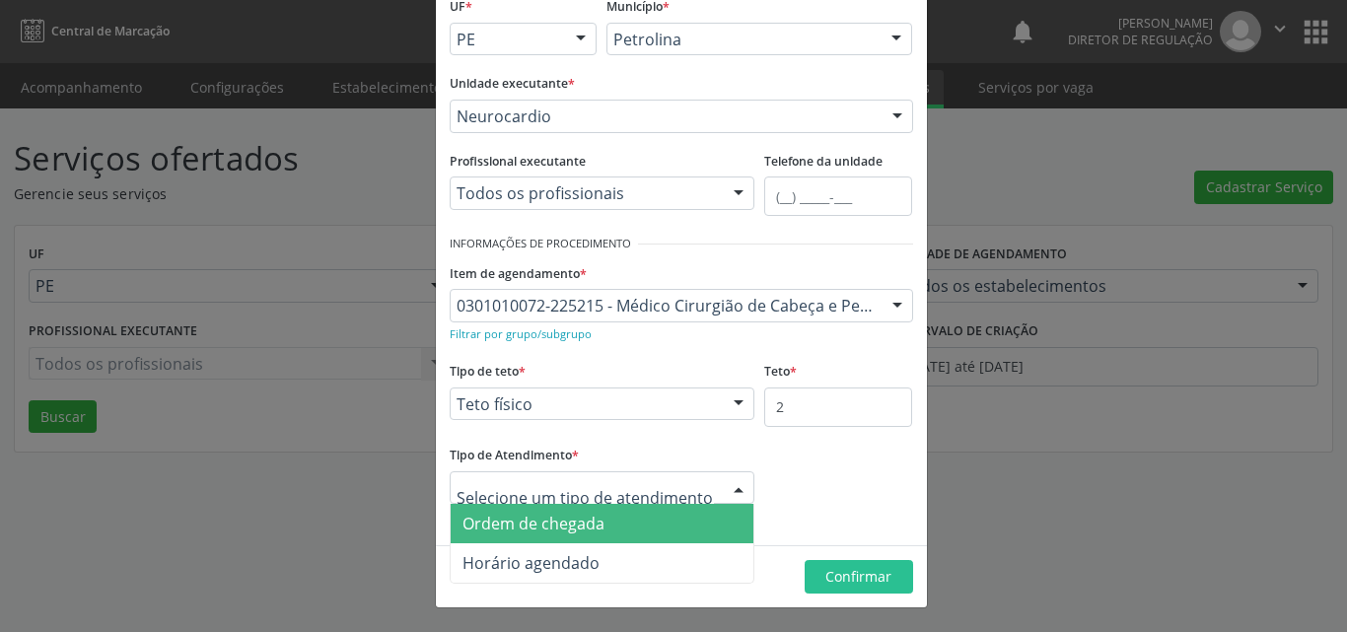
click at [620, 526] on span "Ordem de chegada" at bounding box center [603, 523] width 304 height 39
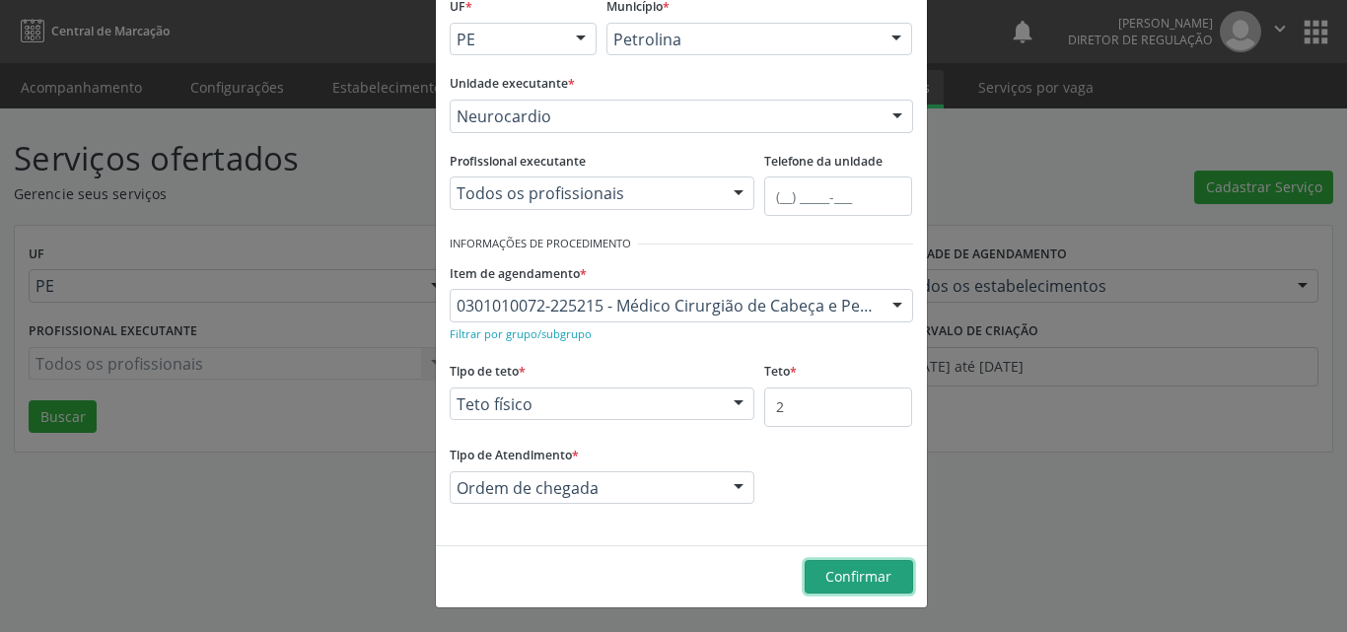
click at [870, 580] on span "Confirmar" at bounding box center [858, 576] width 66 height 19
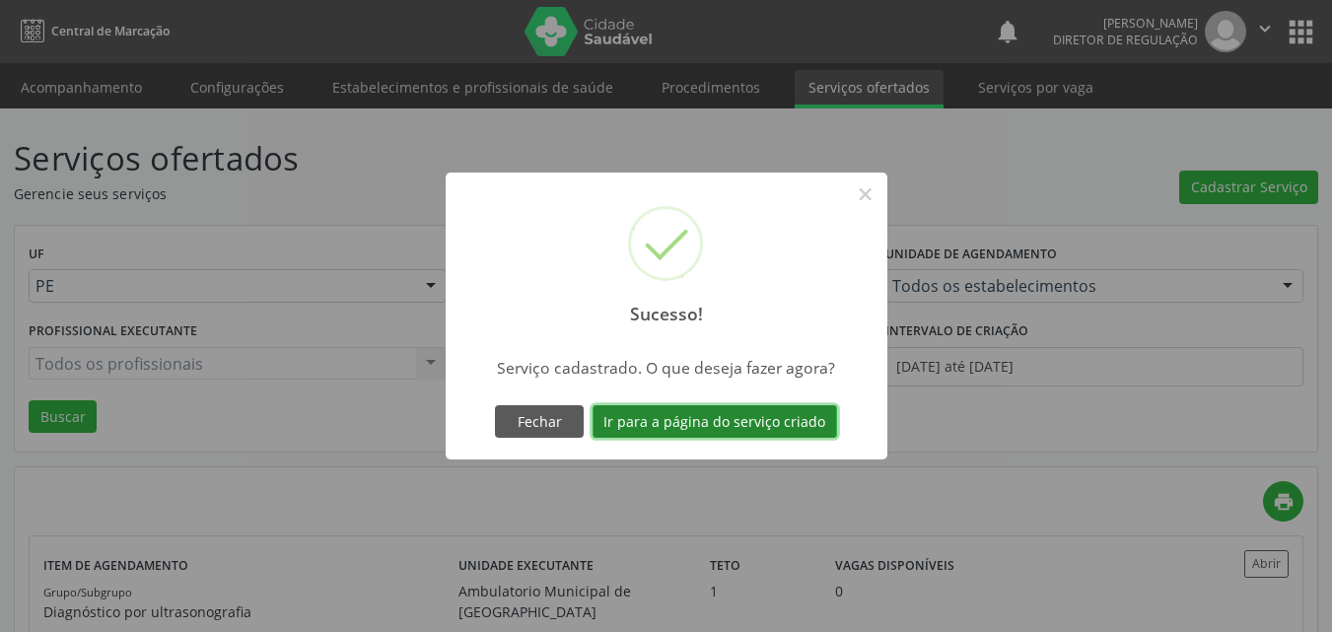
click at [788, 426] on button "Ir para a página do serviço criado" at bounding box center [714, 422] width 244 height 34
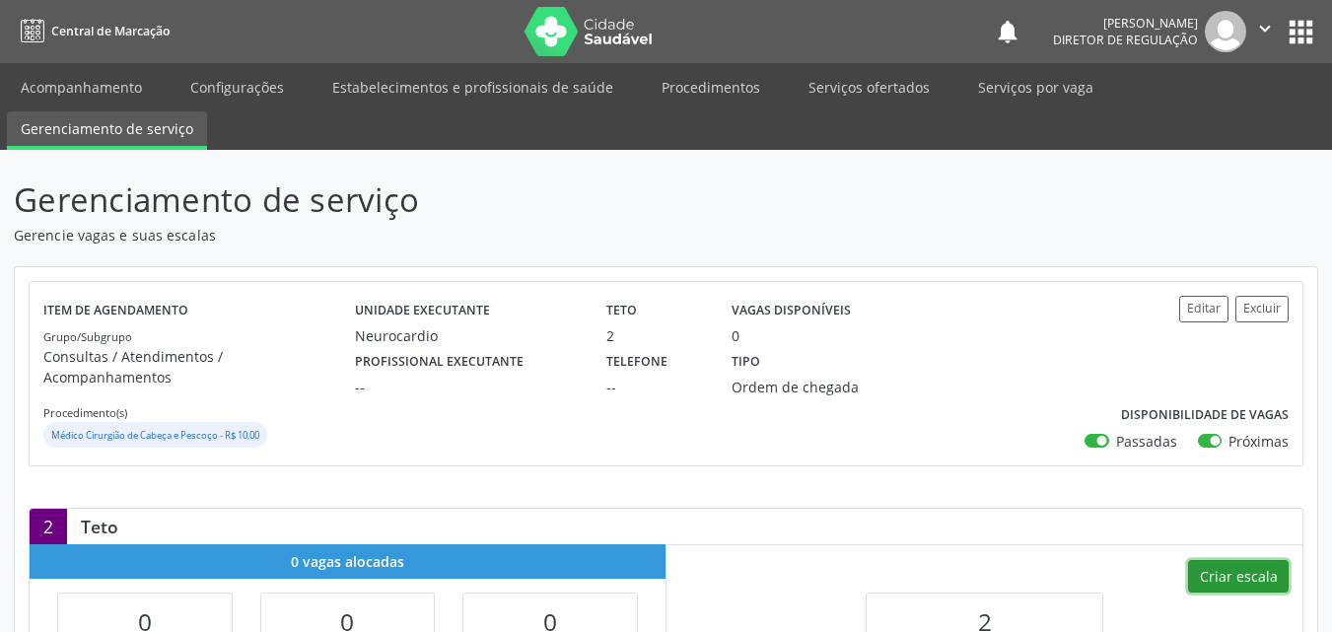
click at [1237, 560] on button "Criar escala" at bounding box center [1238, 577] width 101 height 34
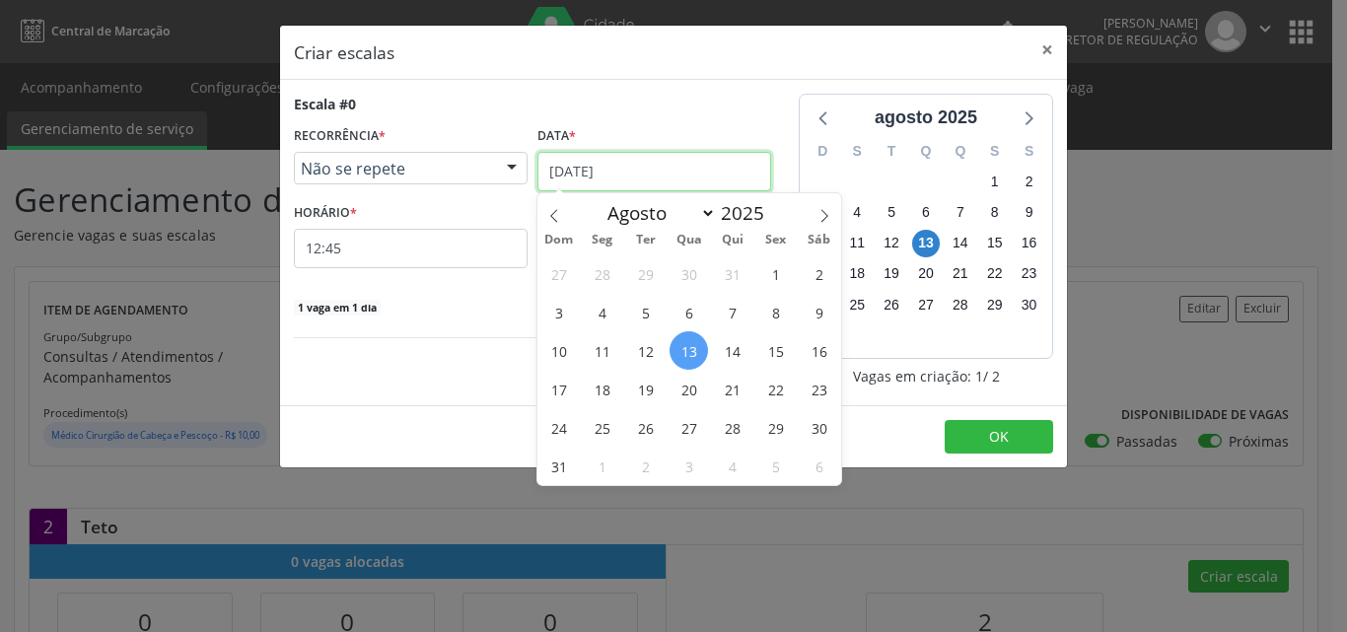
click at [684, 166] on input "[DATE]" at bounding box center [654, 171] width 234 height 39
click at [605, 426] on span "25" at bounding box center [602, 427] width 38 height 38
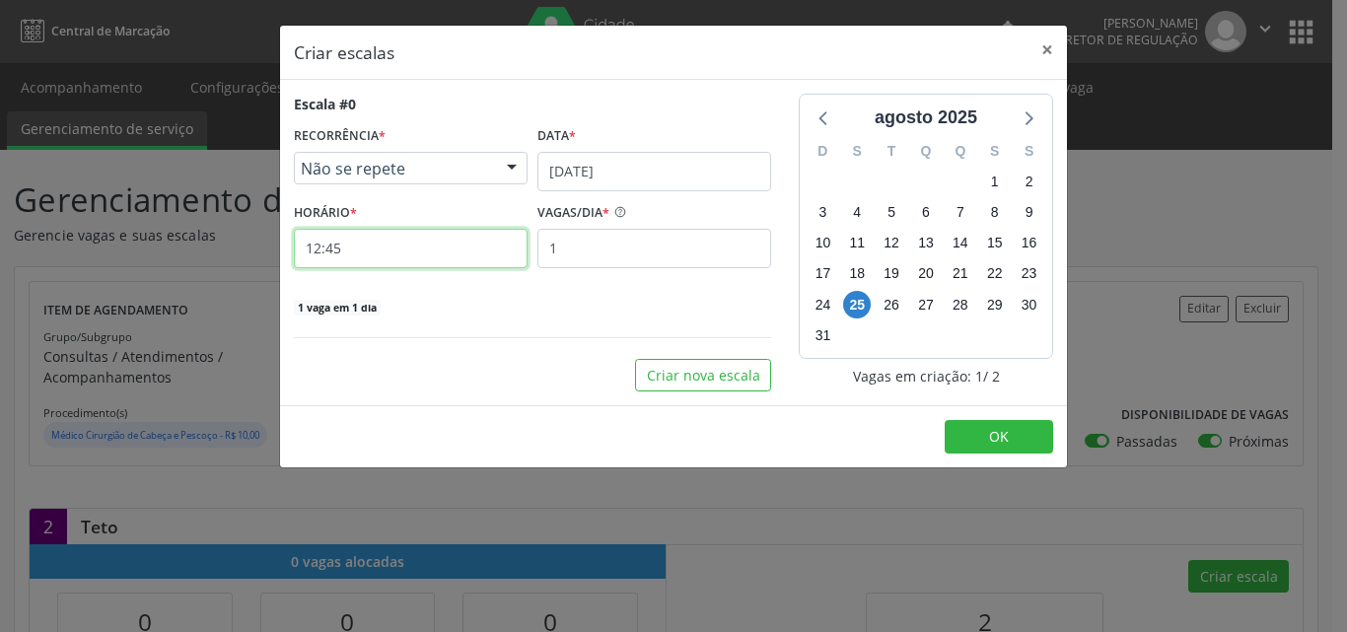
click at [424, 249] on input "12:45" at bounding box center [411, 248] width 234 height 39
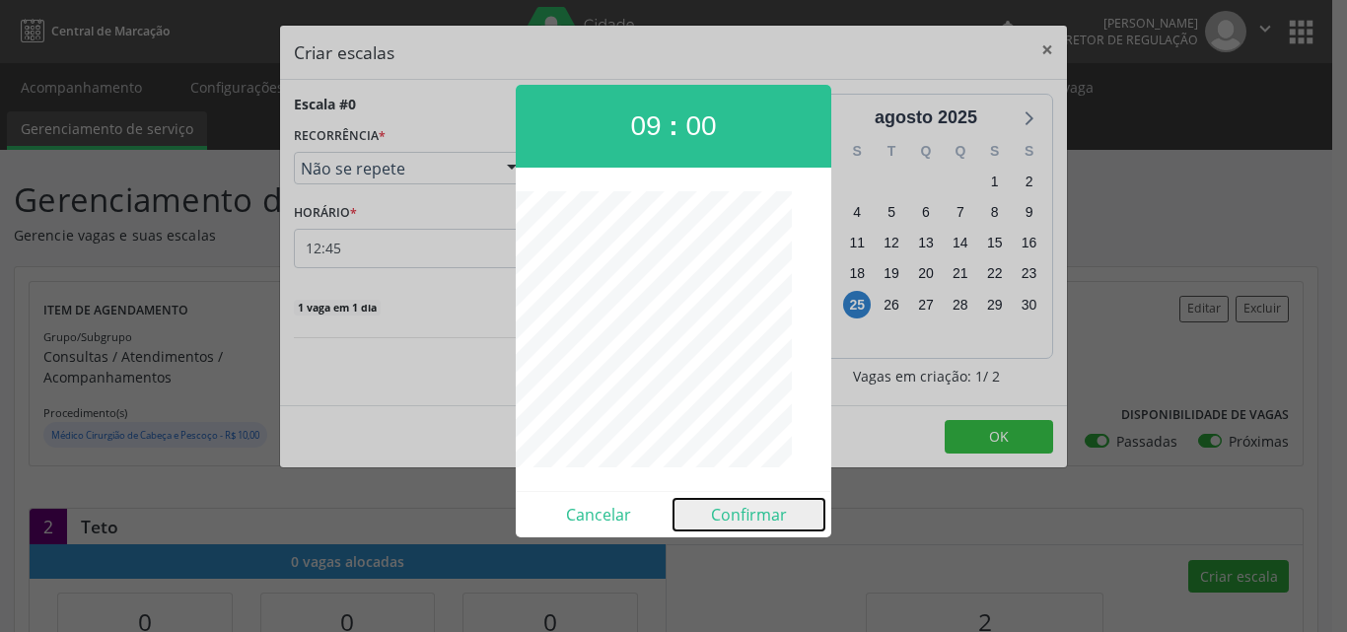
click at [744, 520] on button "Confirmar" at bounding box center [748, 515] width 151 height 32
type input "09:00"
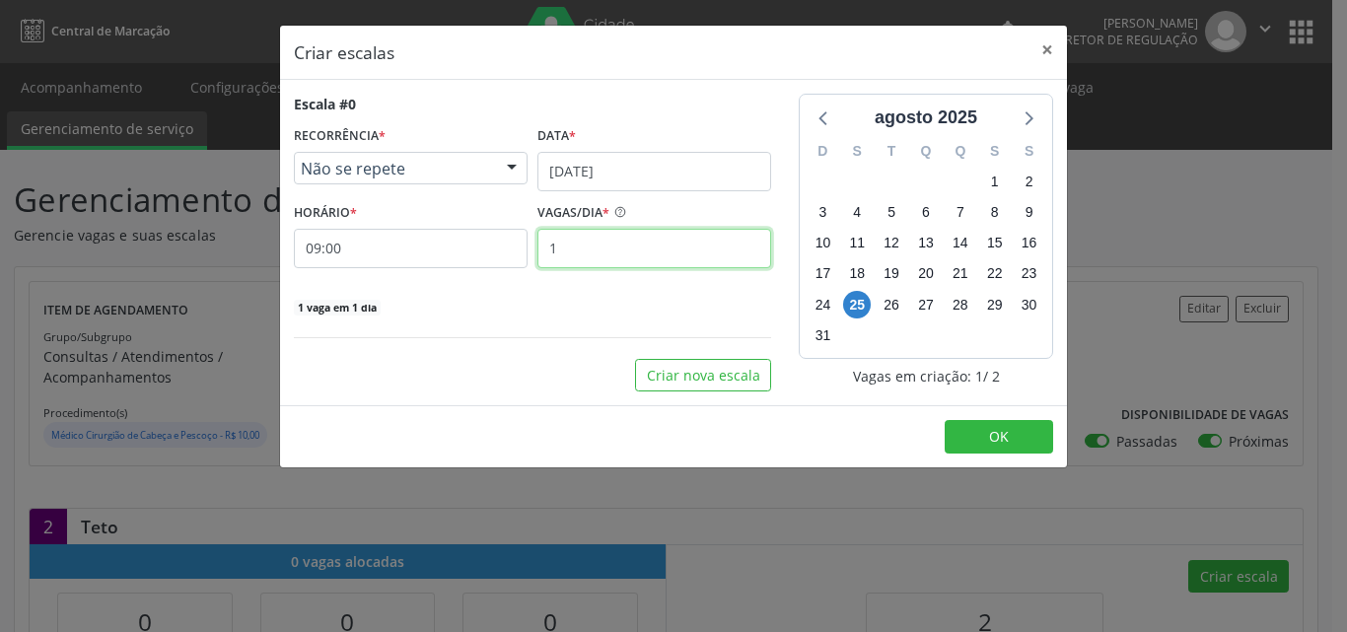
click at [584, 249] on input "1" at bounding box center [654, 248] width 234 height 39
type input "2"
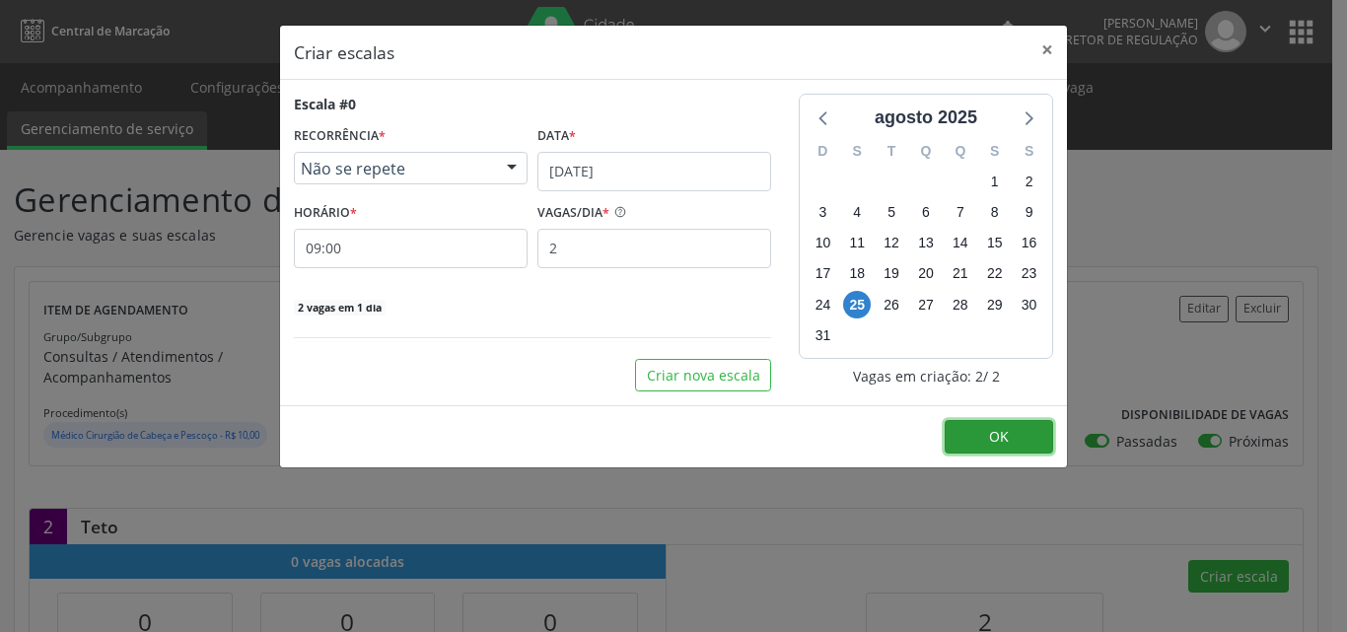
click at [1001, 432] on span "OK" at bounding box center [999, 436] width 20 height 19
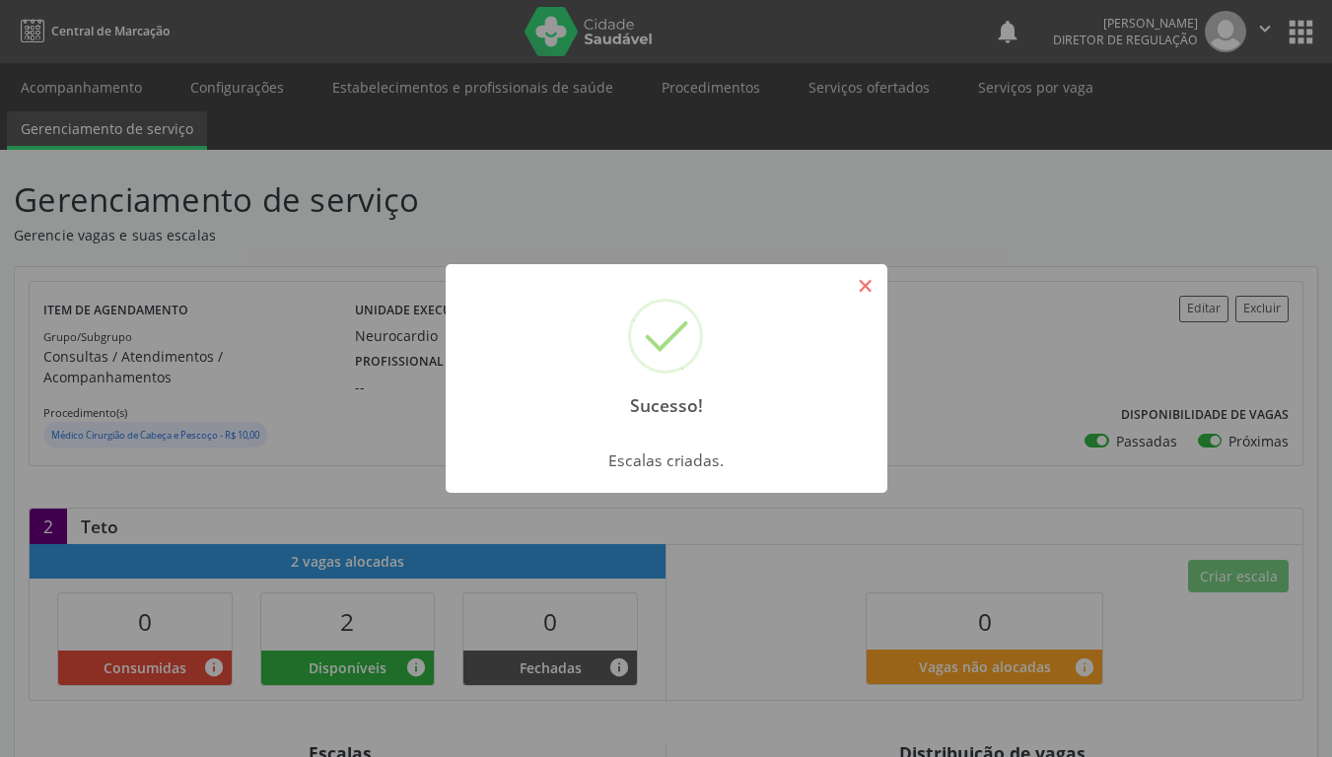
click at [868, 288] on button "×" at bounding box center [866, 286] width 34 height 34
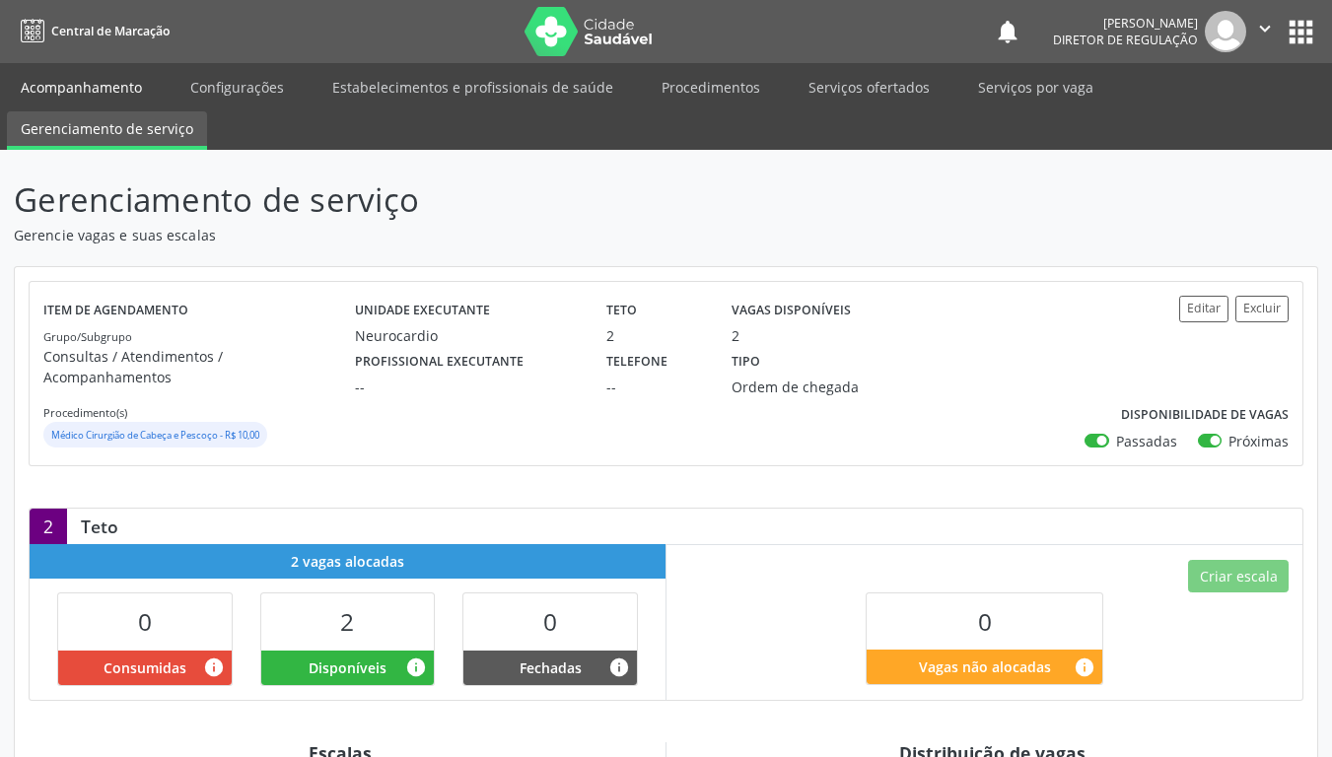
click at [119, 87] on link "Acompanhamento" at bounding box center [81, 87] width 149 height 35
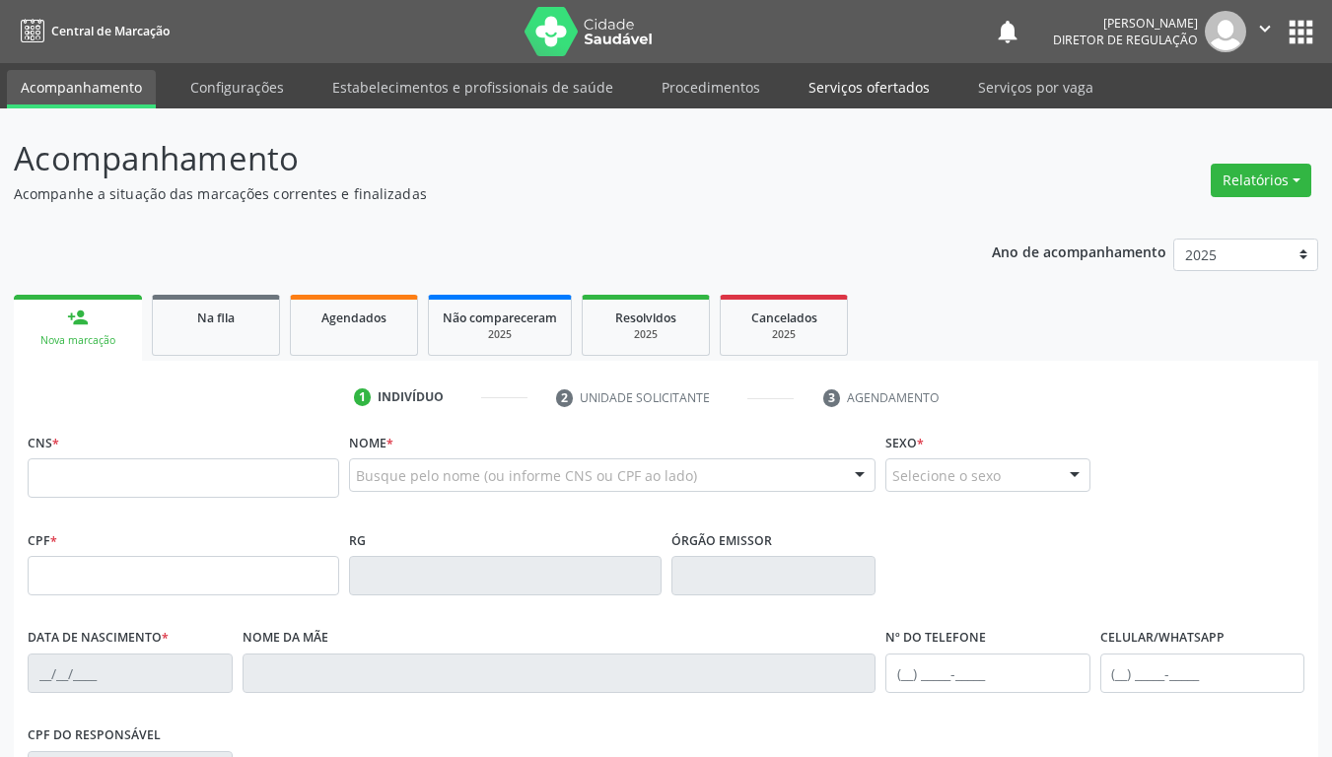
click at [846, 87] on link "Serviços ofertados" at bounding box center [869, 87] width 149 height 35
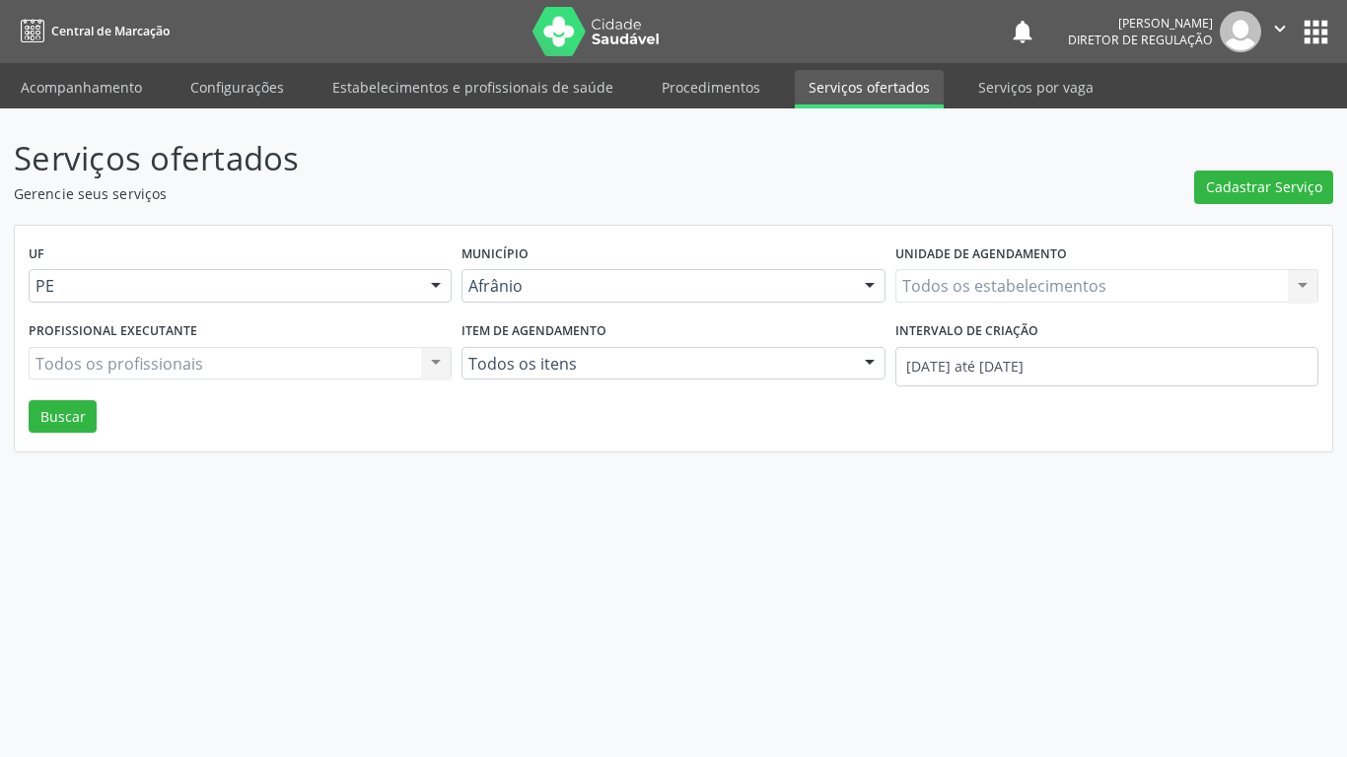
drag, startPoint x: 769, startPoint y: 164, endPoint x: 689, endPoint y: 196, distance: 86.2
click at [768, 166] on p "Serviços ofertados" at bounding box center [476, 158] width 924 height 49
